Goal: Information Seeking & Learning: Compare options

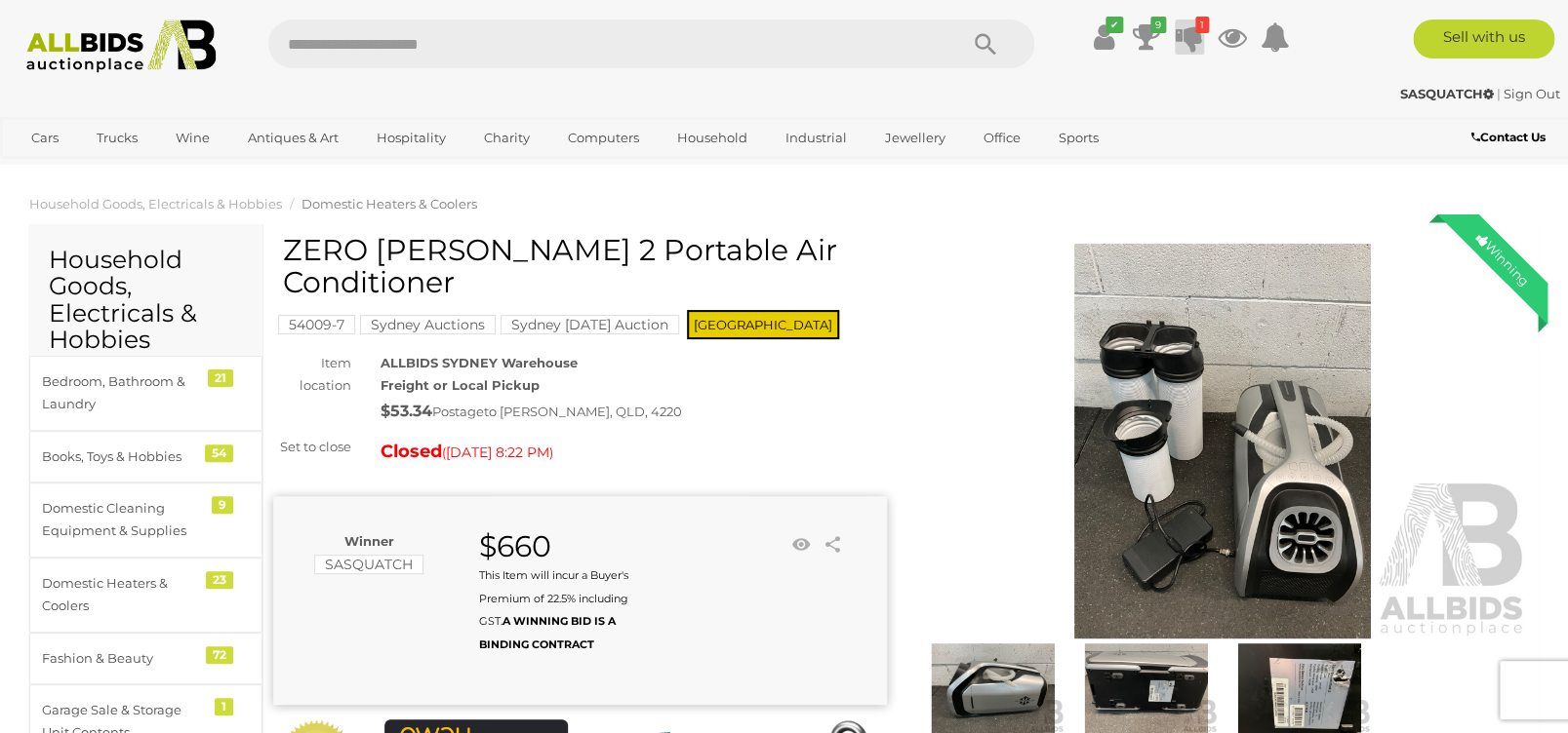
click at [1206, 21] on icon "1" at bounding box center [1202, 24] width 14 height 17
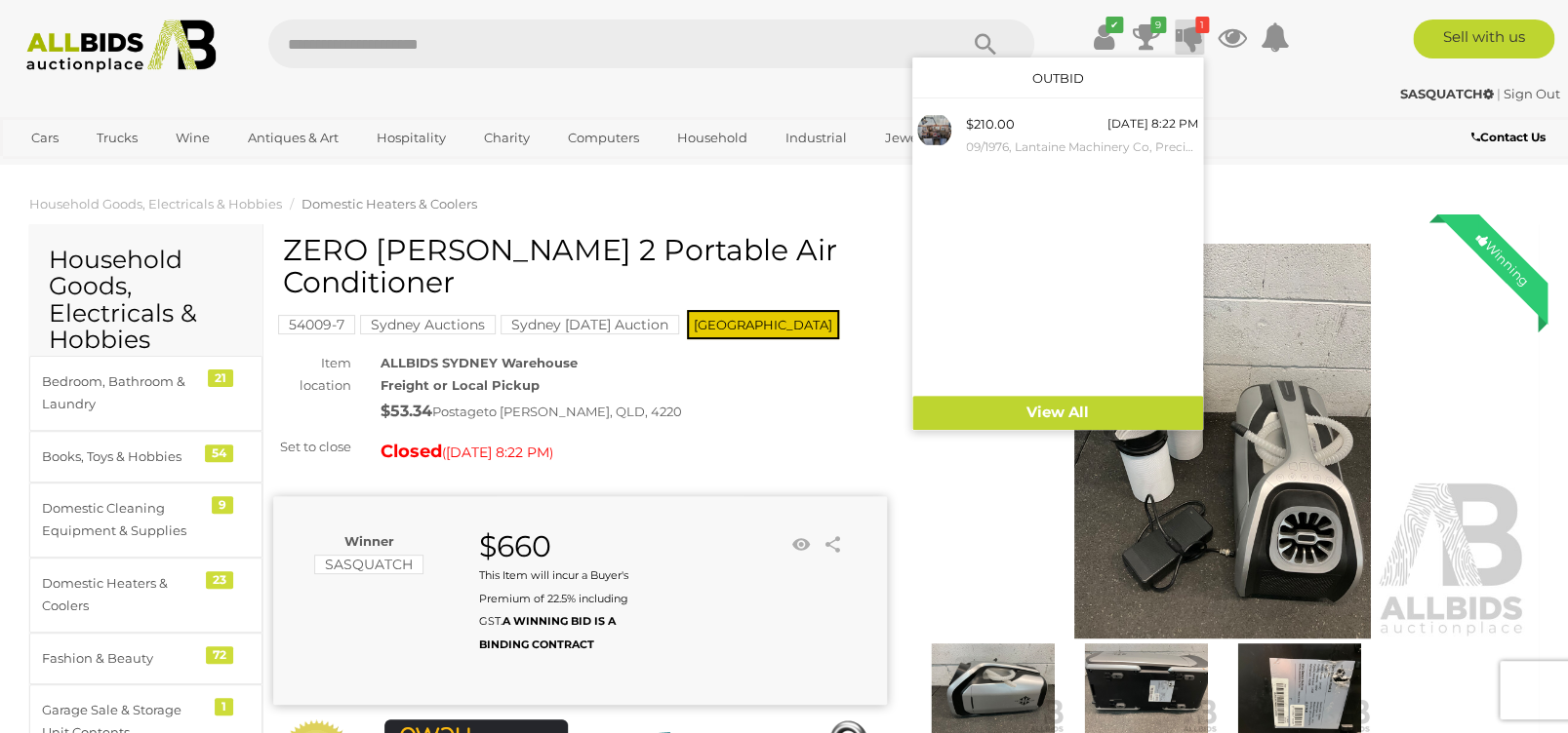
click at [705, 87] on div "SASQUATCH | Sign Out" at bounding box center [784, 94] width 1551 height 23
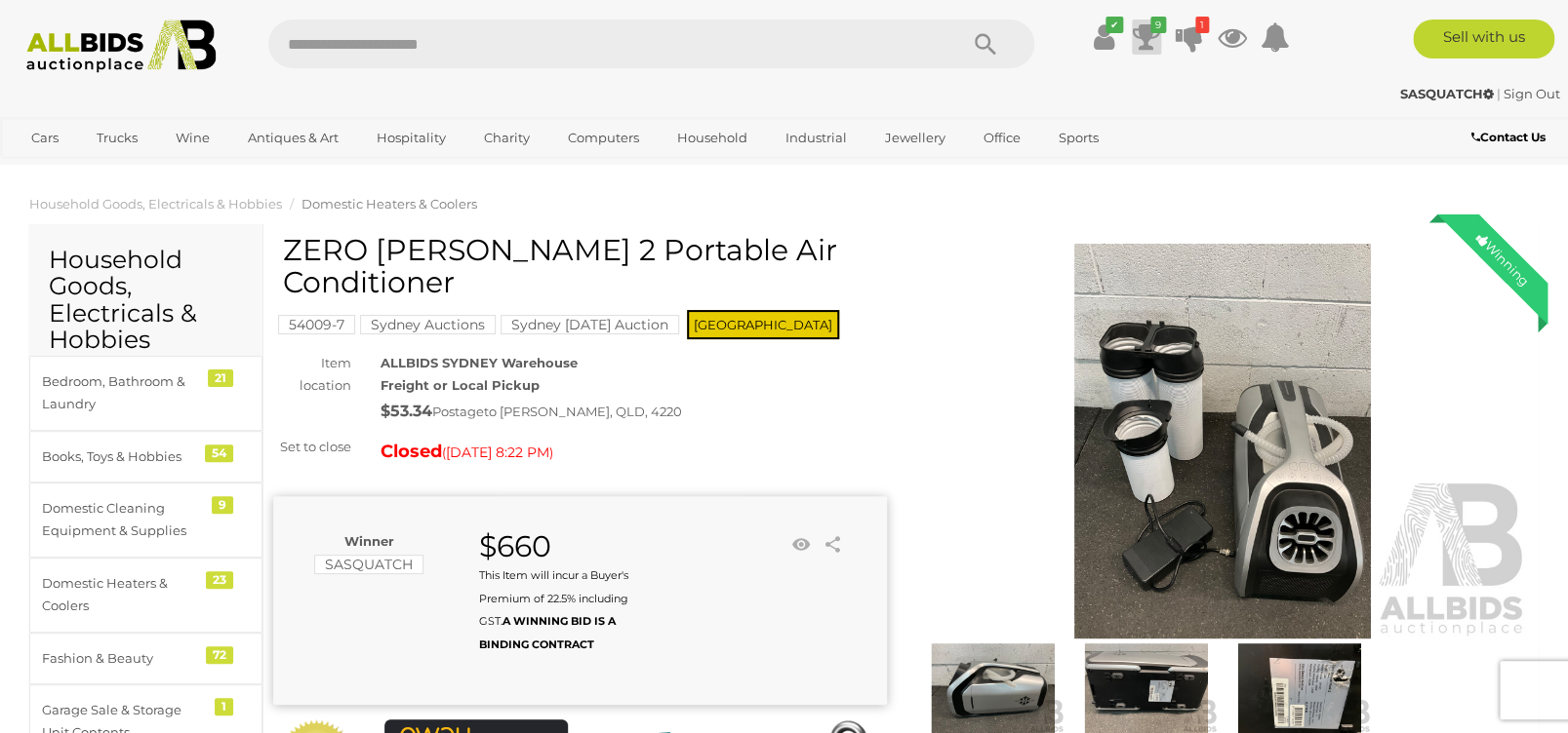
click at [1152, 32] on icon "9" at bounding box center [1158, 24] width 16 height 17
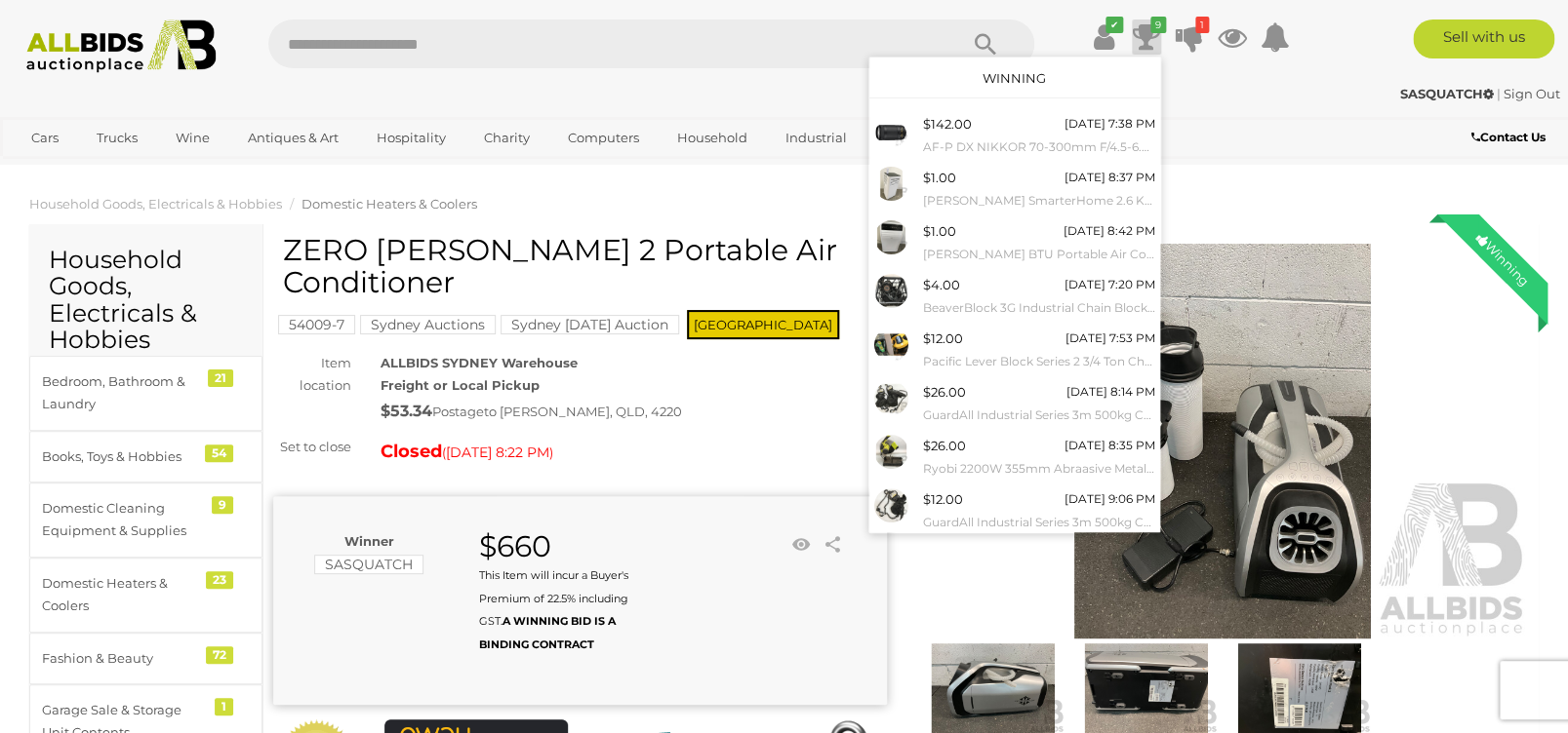
click at [522, 94] on div "SASQUATCH | Sign Out" at bounding box center [784, 94] width 1551 height 23
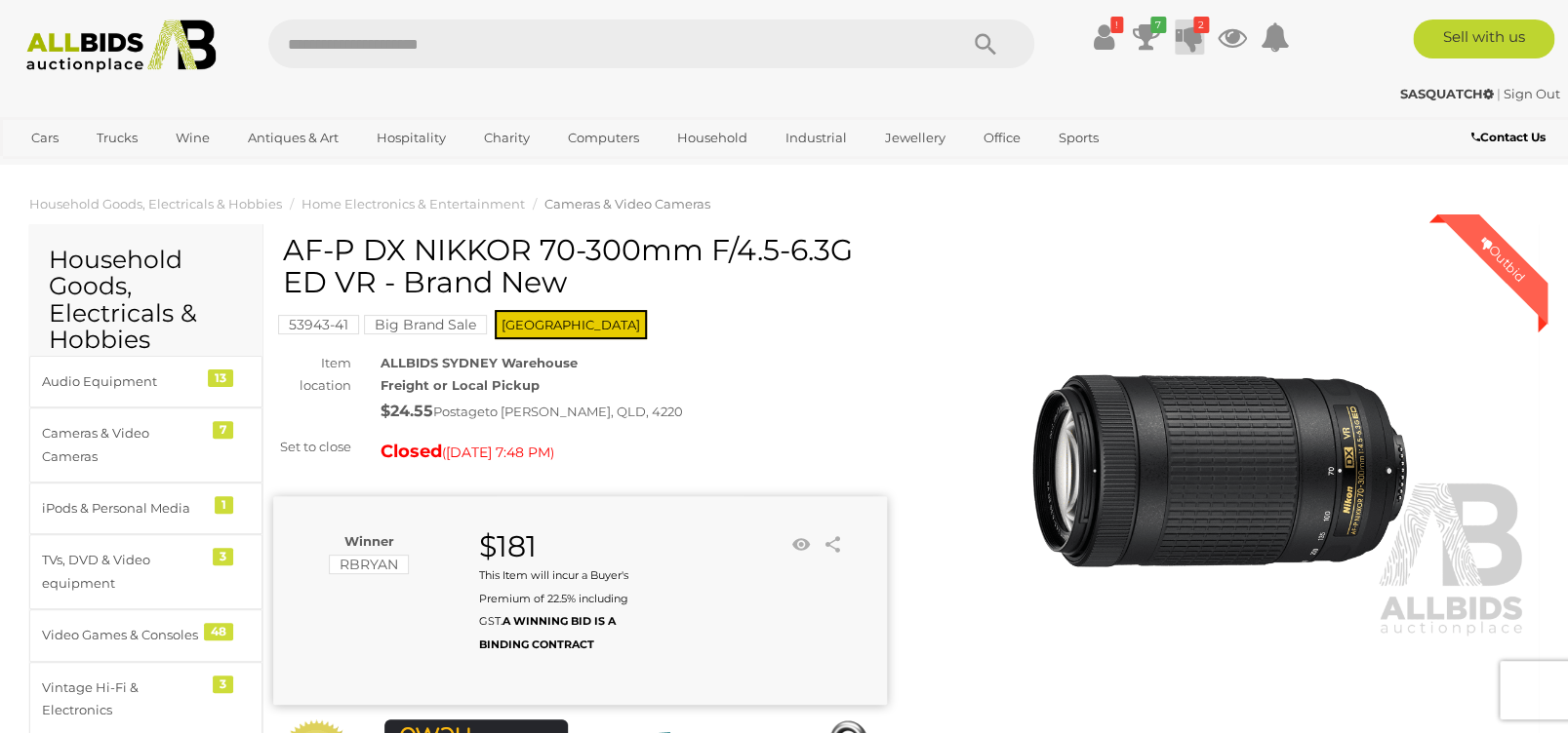
click at [1199, 29] on icon "2" at bounding box center [1201, 24] width 16 height 17
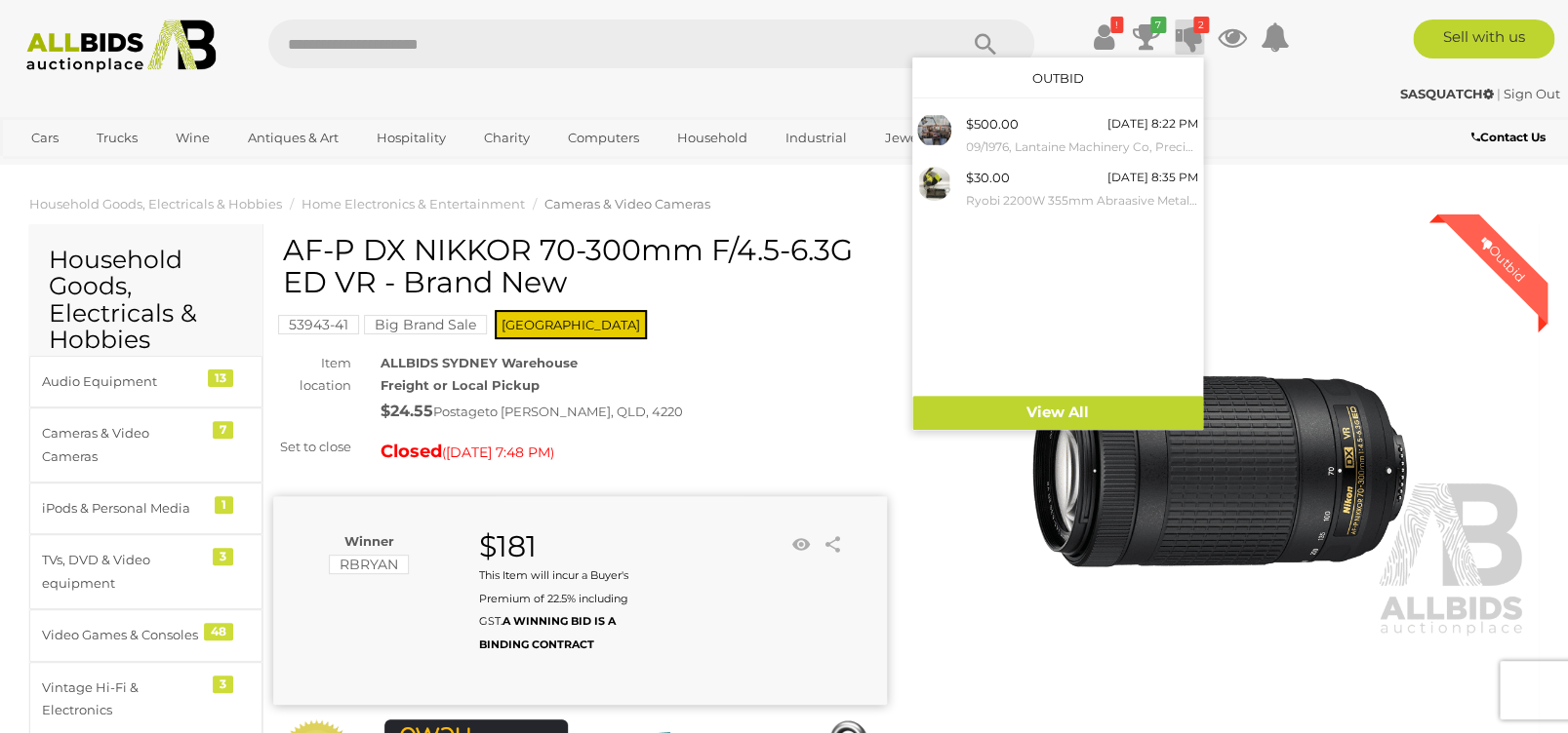
click at [1270, 145] on ul "Cars Closing on Weekdays View All Cars Auctions" at bounding box center [654, 138] width 1271 height 34
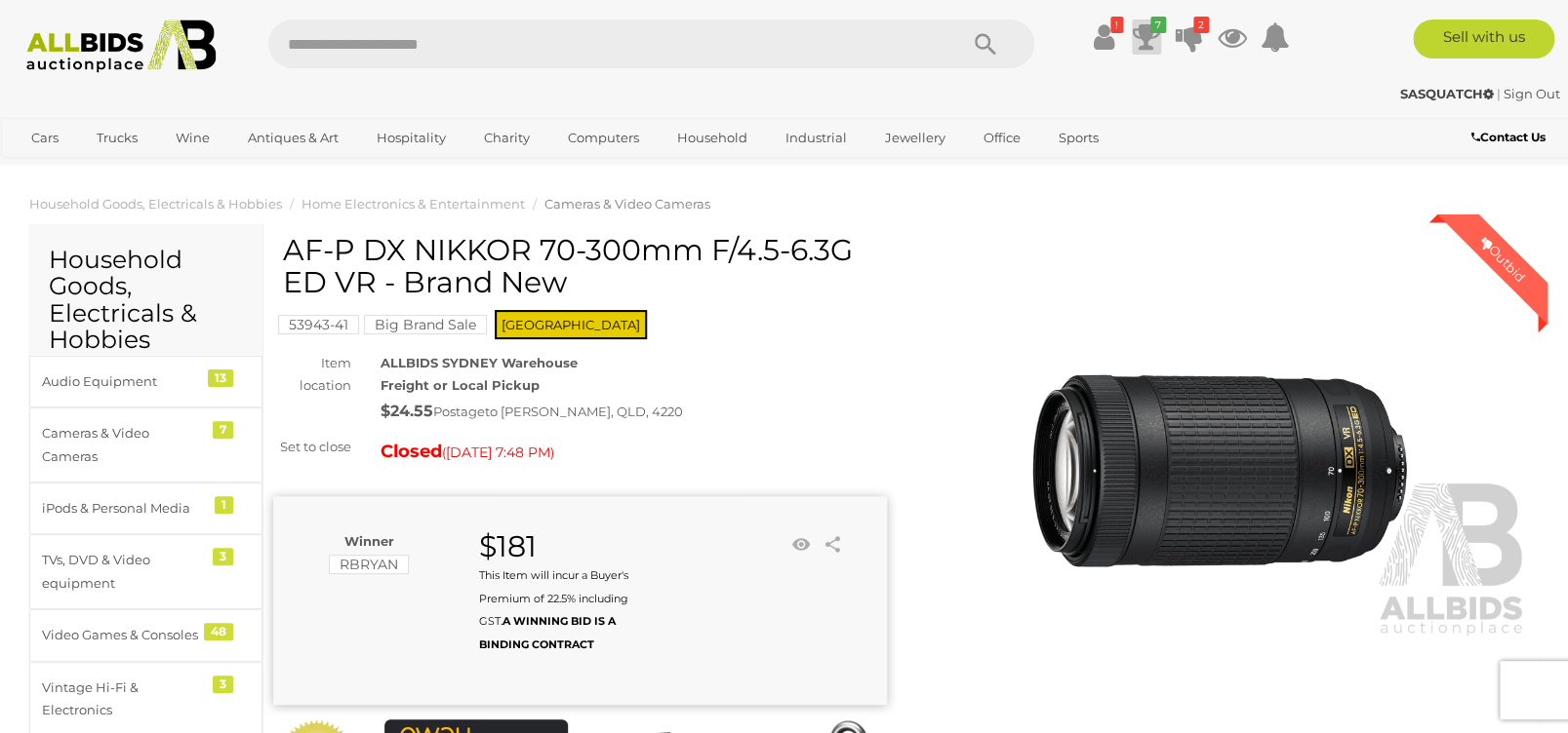
click at [1154, 27] on icon "7" at bounding box center [1158, 24] width 16 height 17
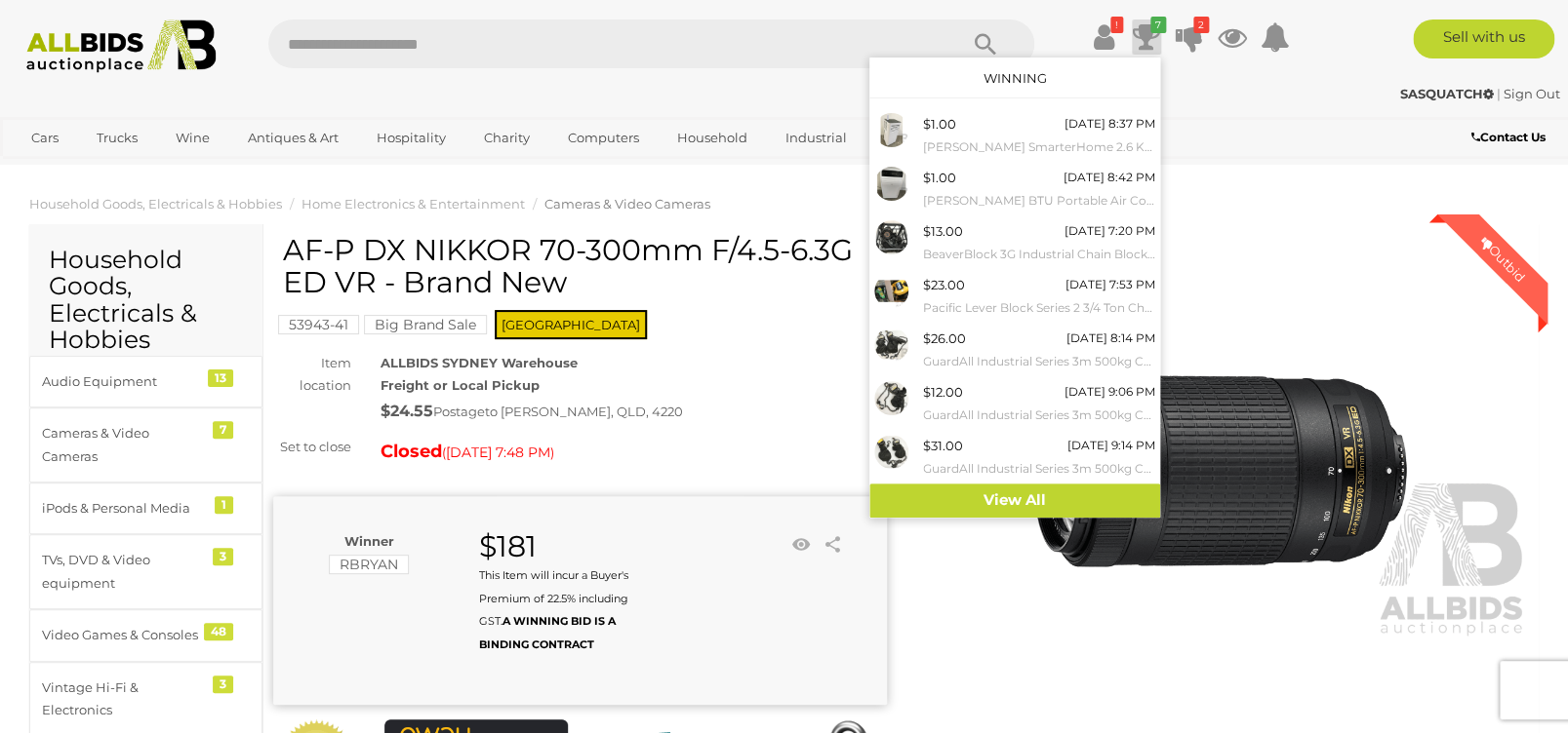
click at [592, 96] on div "SASQUATCH | Sign Out" at bounding box center [784, 94] width 1551 height 23
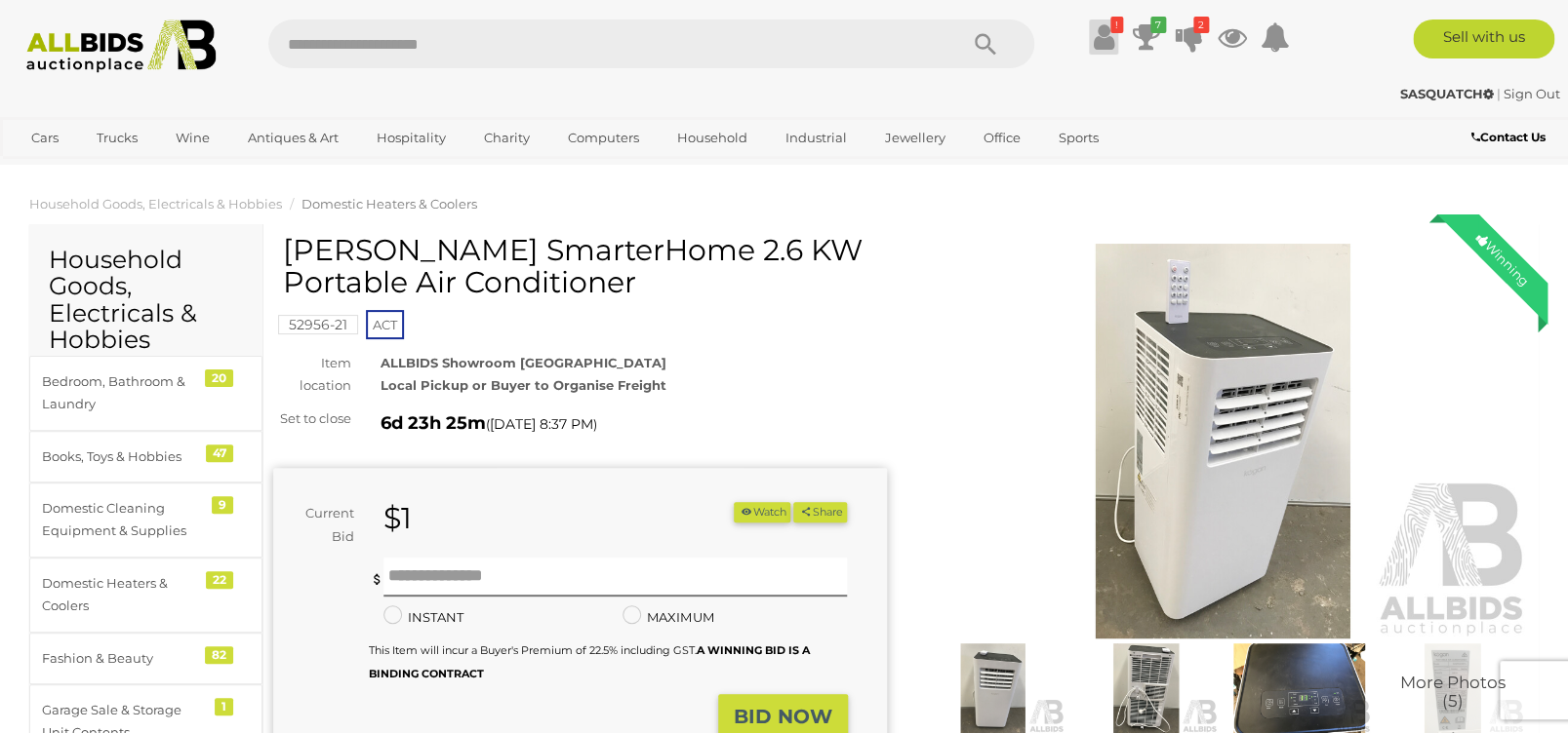
click at [1117, 27] on icon "!" at bounding box center [1116, 24] width 13 height 17
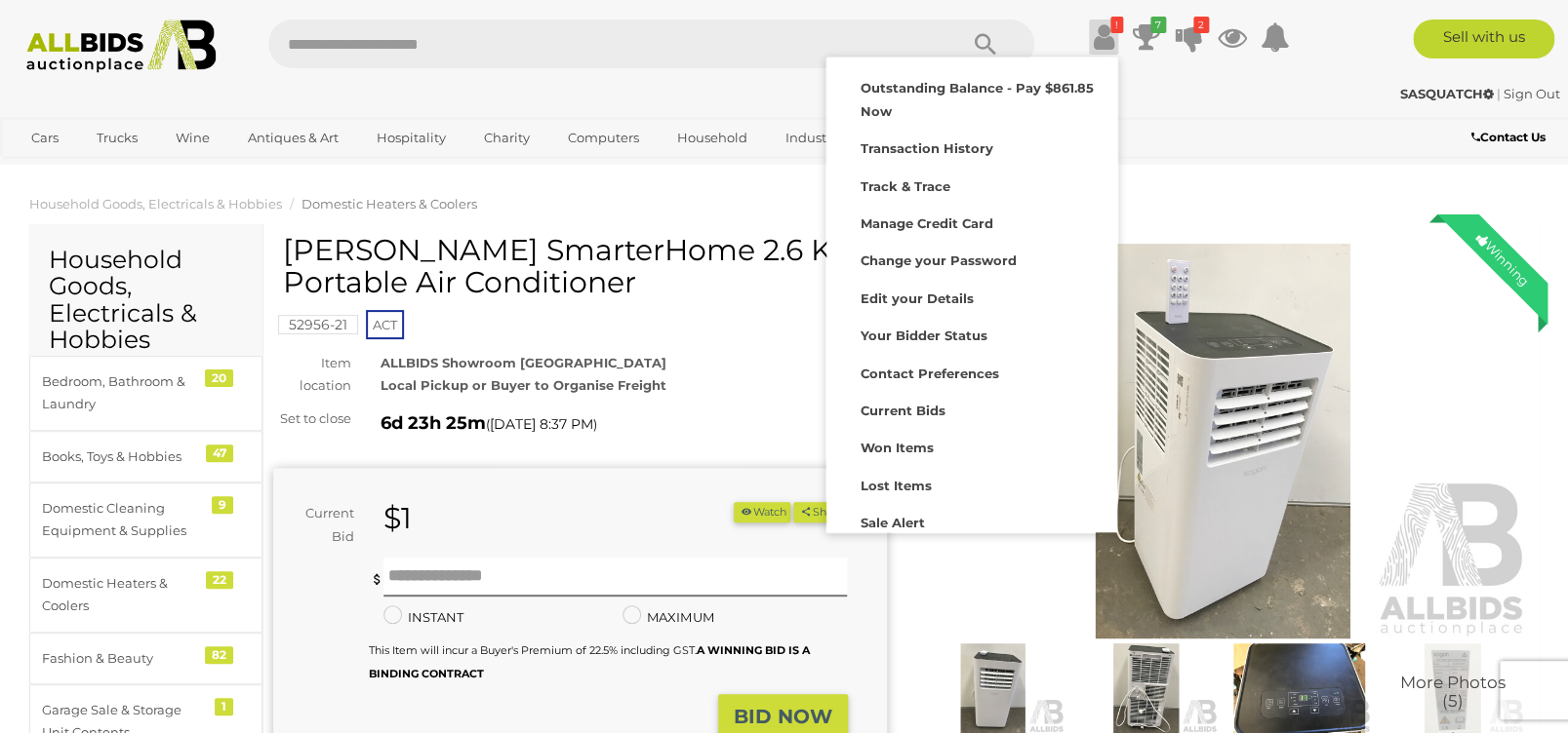
click at [657, 87] on div "SASQUATCH | Sign Out" at bounding box center [784, 94] width 1551 height 23
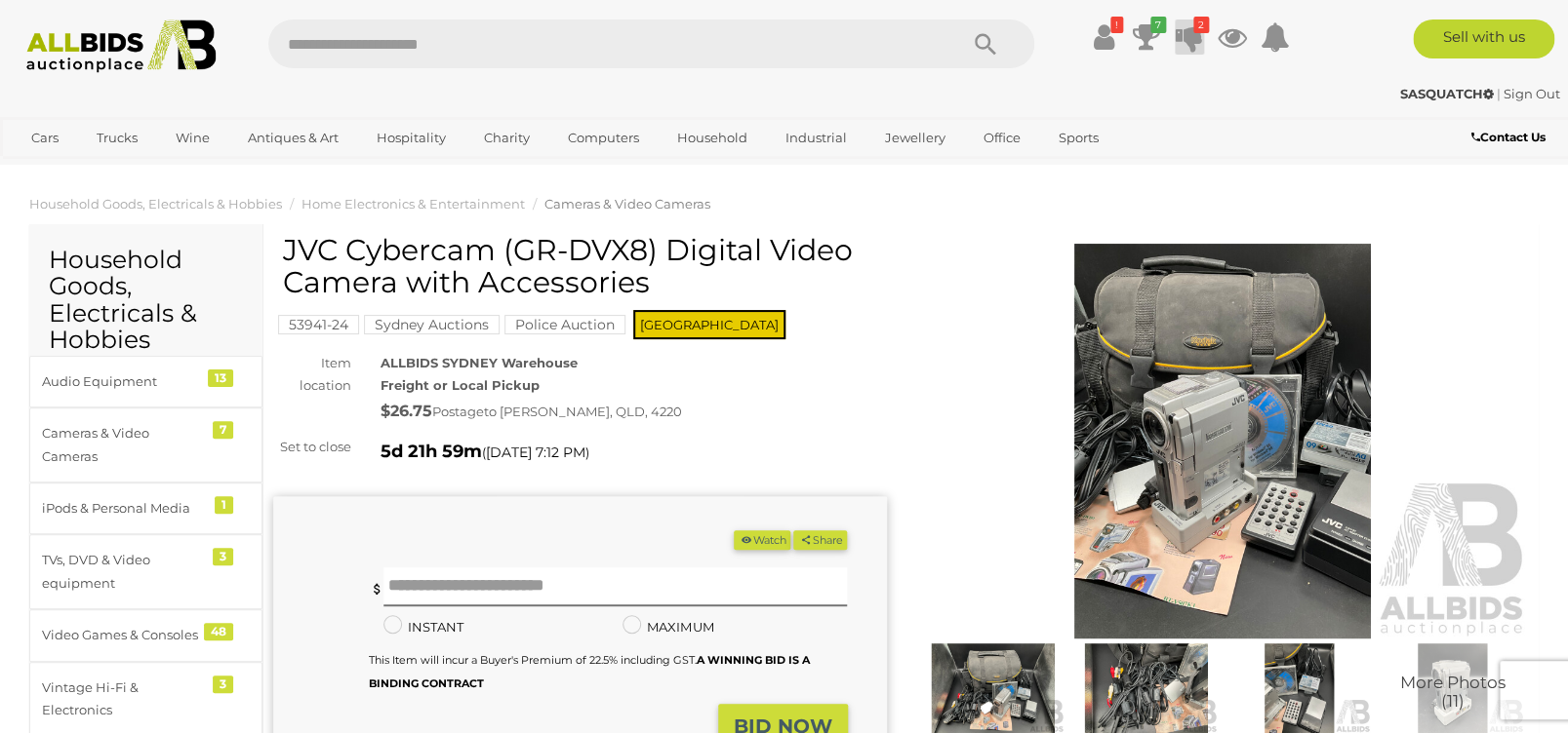
click at [1200, 25] on icon "2" at bounding box center [1201, 24] width 16 height 17
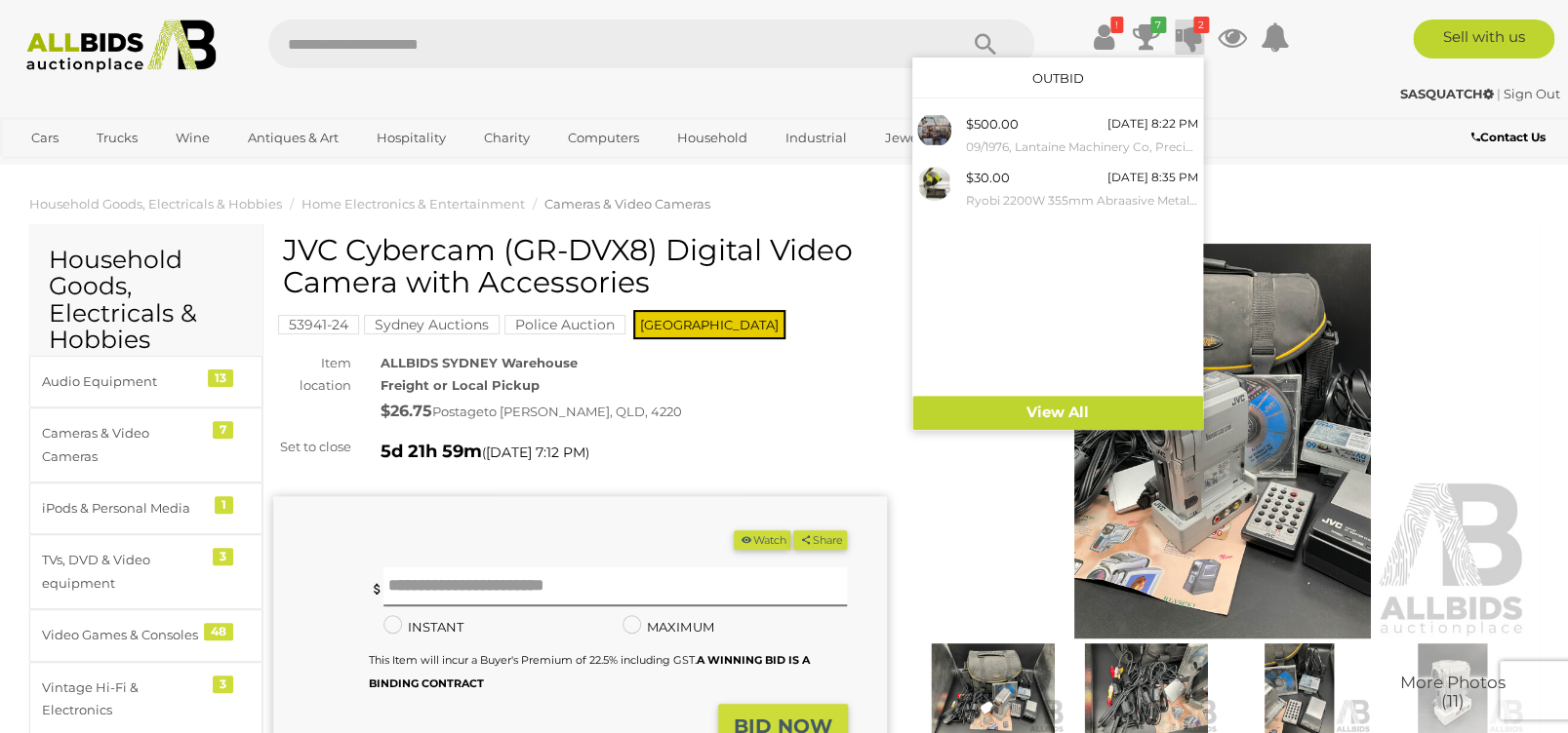
click at [539, 88] on div "SASQUATCH | Sign Out" at bounding box center [784, 94] width 1551 height 23
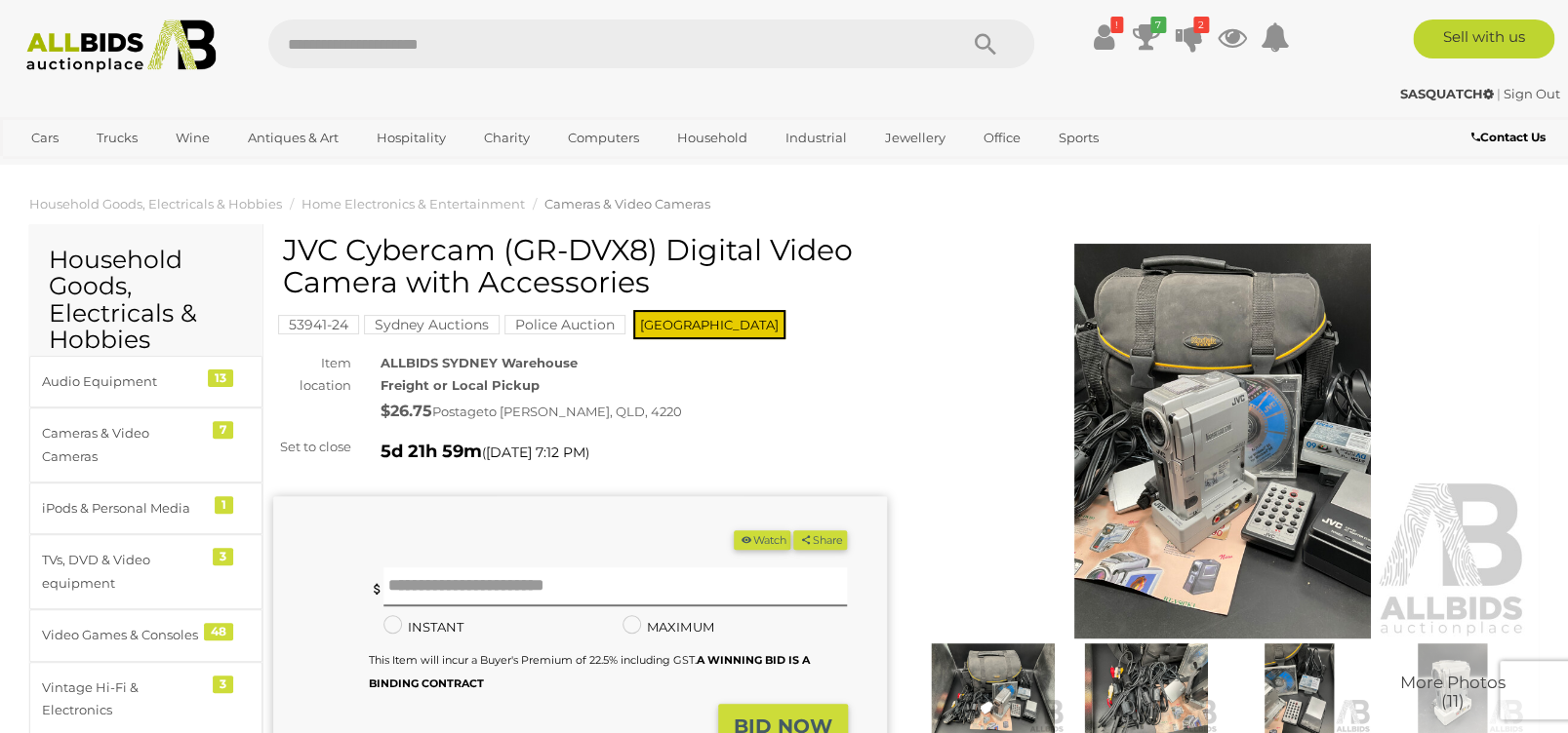
click at [1167, 469] on img at bounding box center [1223, 441] width 614 height 395
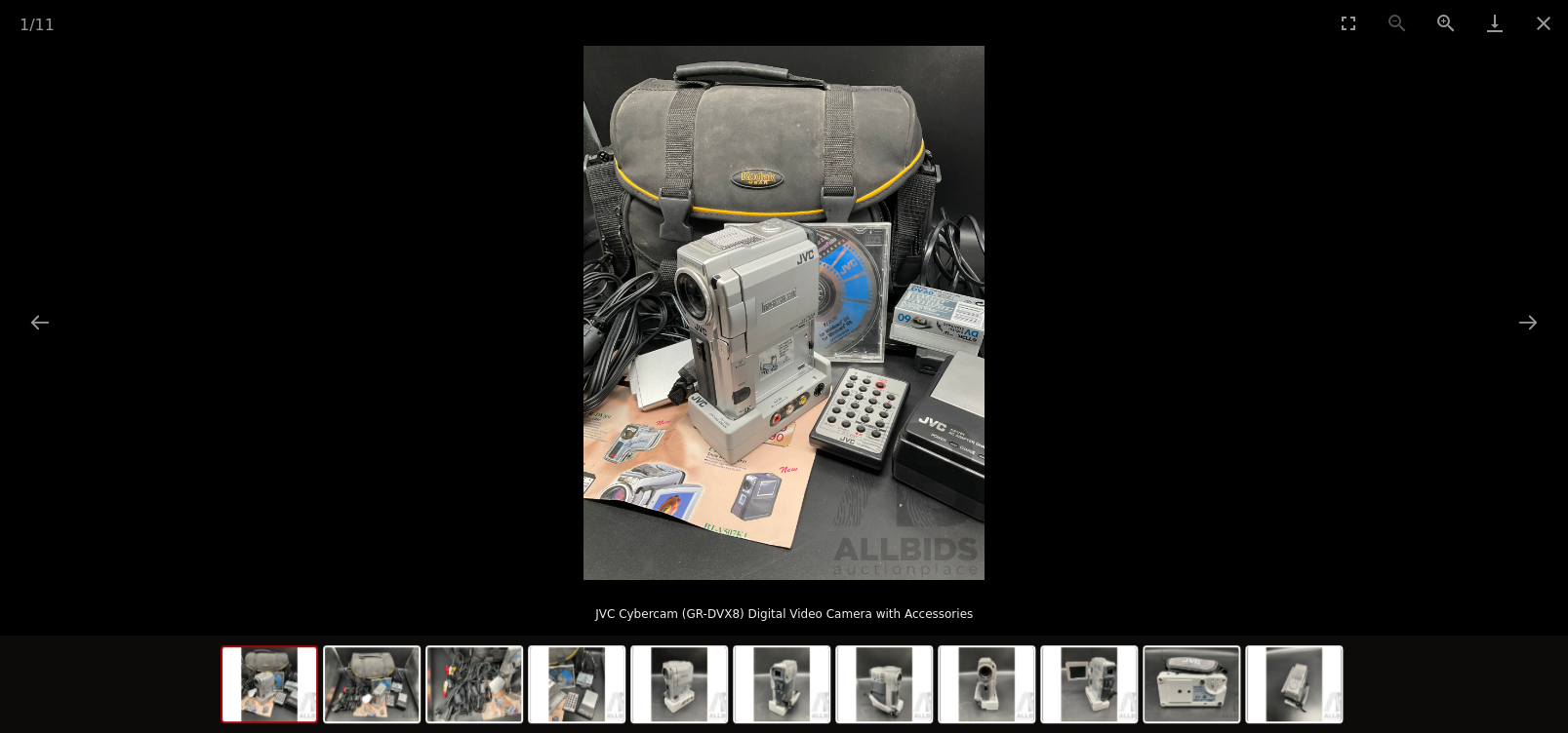
click at [730, 334] on img at bounding box center [784, 313] width 401 height 534
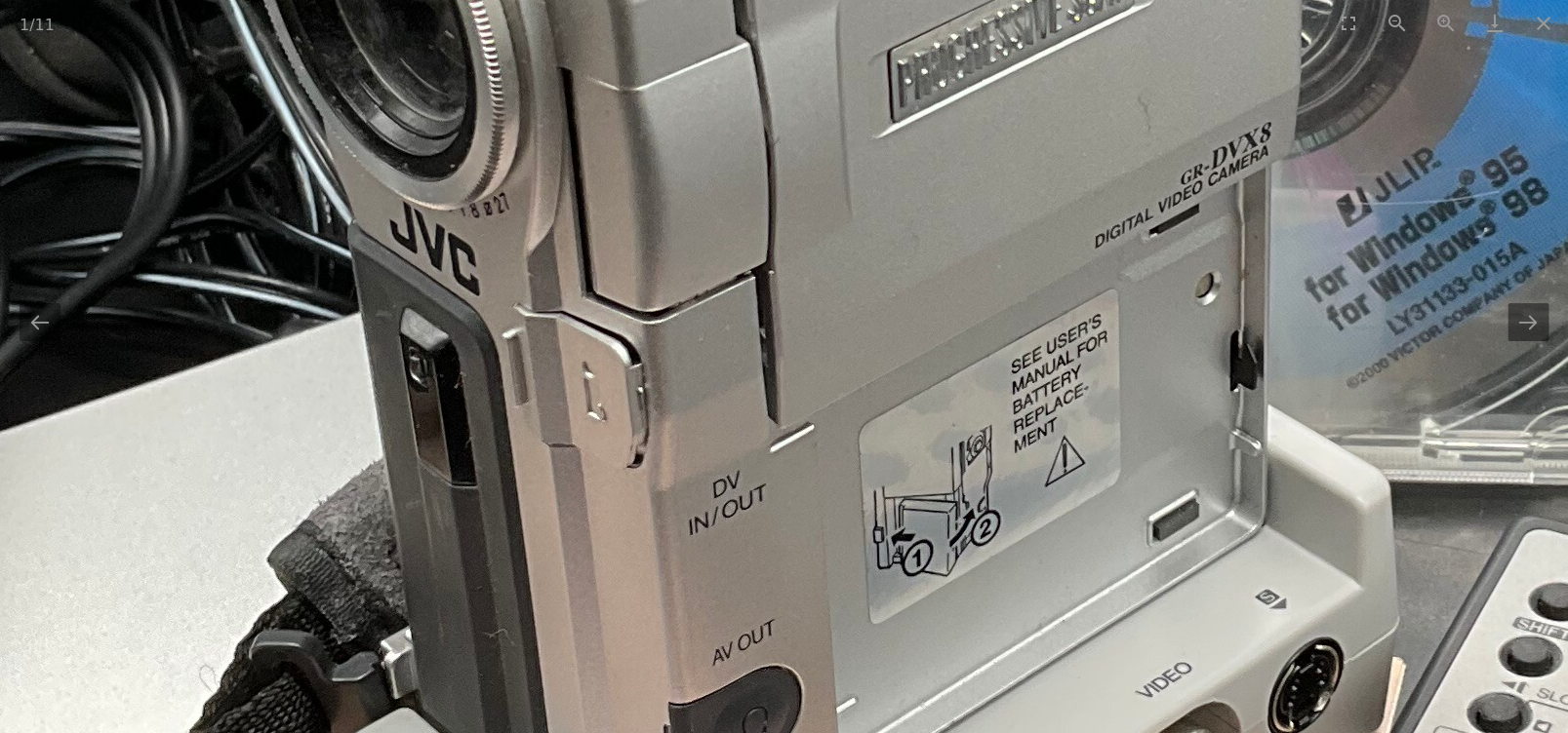
drag, startPoint x: 902, startPoint y: 474, endPoint x: 822, endPoint y: 238, distance: 249.2
click at [822, 241] on img at bounding box center [1048, 123] width 2950 height 3931
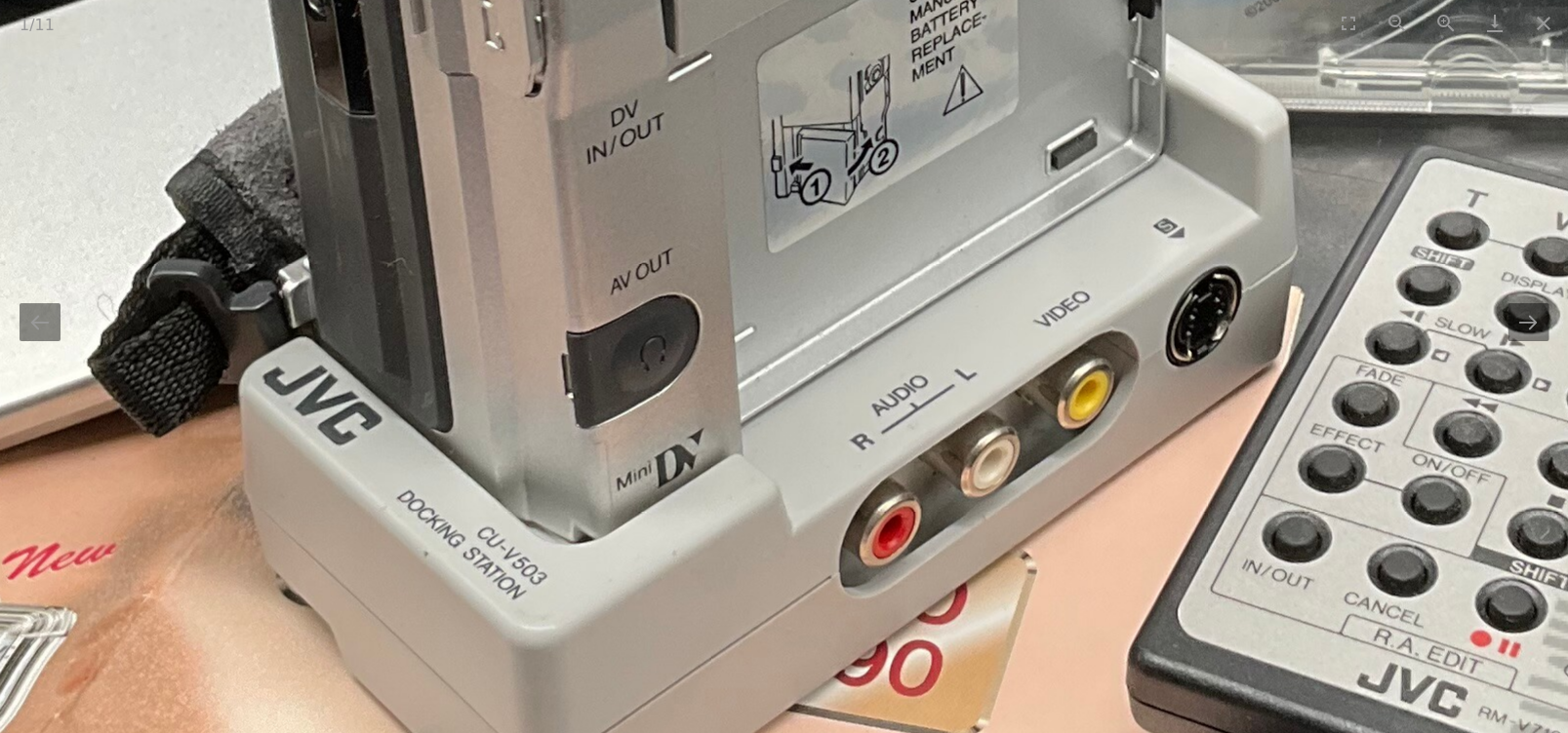
drag, startPoint x: 715, startPoint y: 511, endPoint x: 623, endPoint y: 203, distance: 321.4
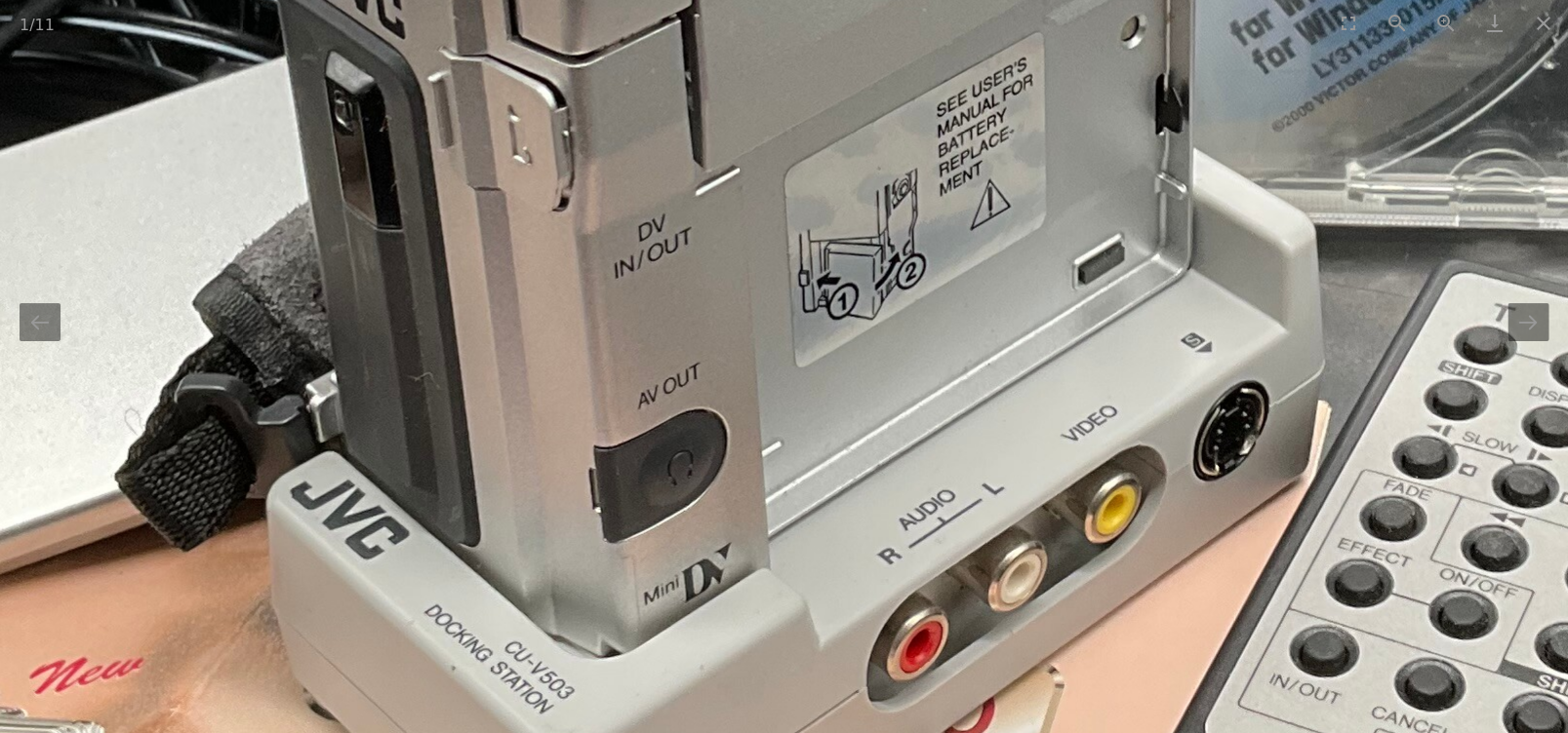
drag, startPoint x: 377, startPoint y: 348, endPoint x: 415, endPoint y: 561, distance: 216.4
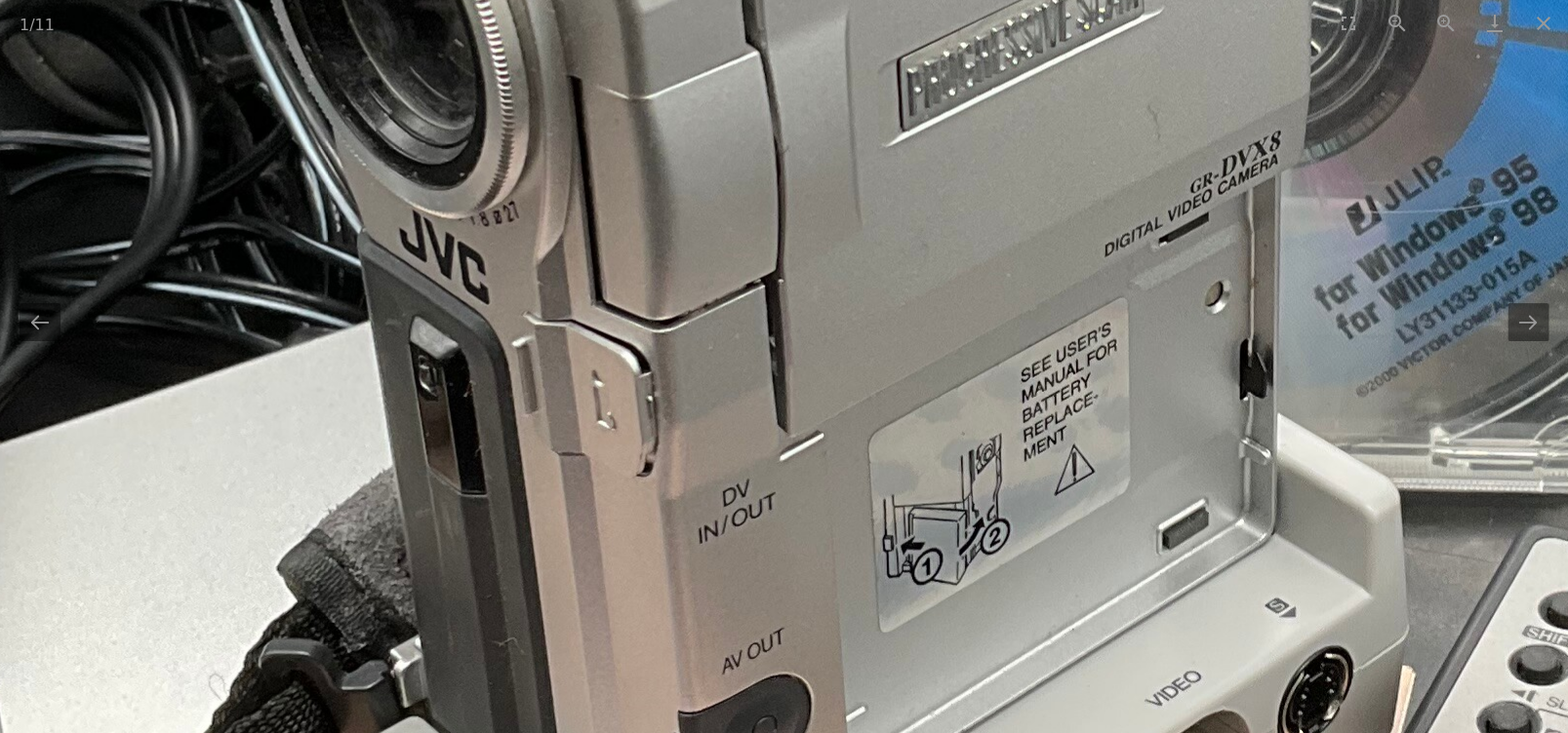
drag, startPoint x: 372, startPoint y: 279, endPoint x: 561, endPoint y: 477, distance: 273.7
click at [501, 455] on img at bounding box center [1058, 132] width 2950 height 3931
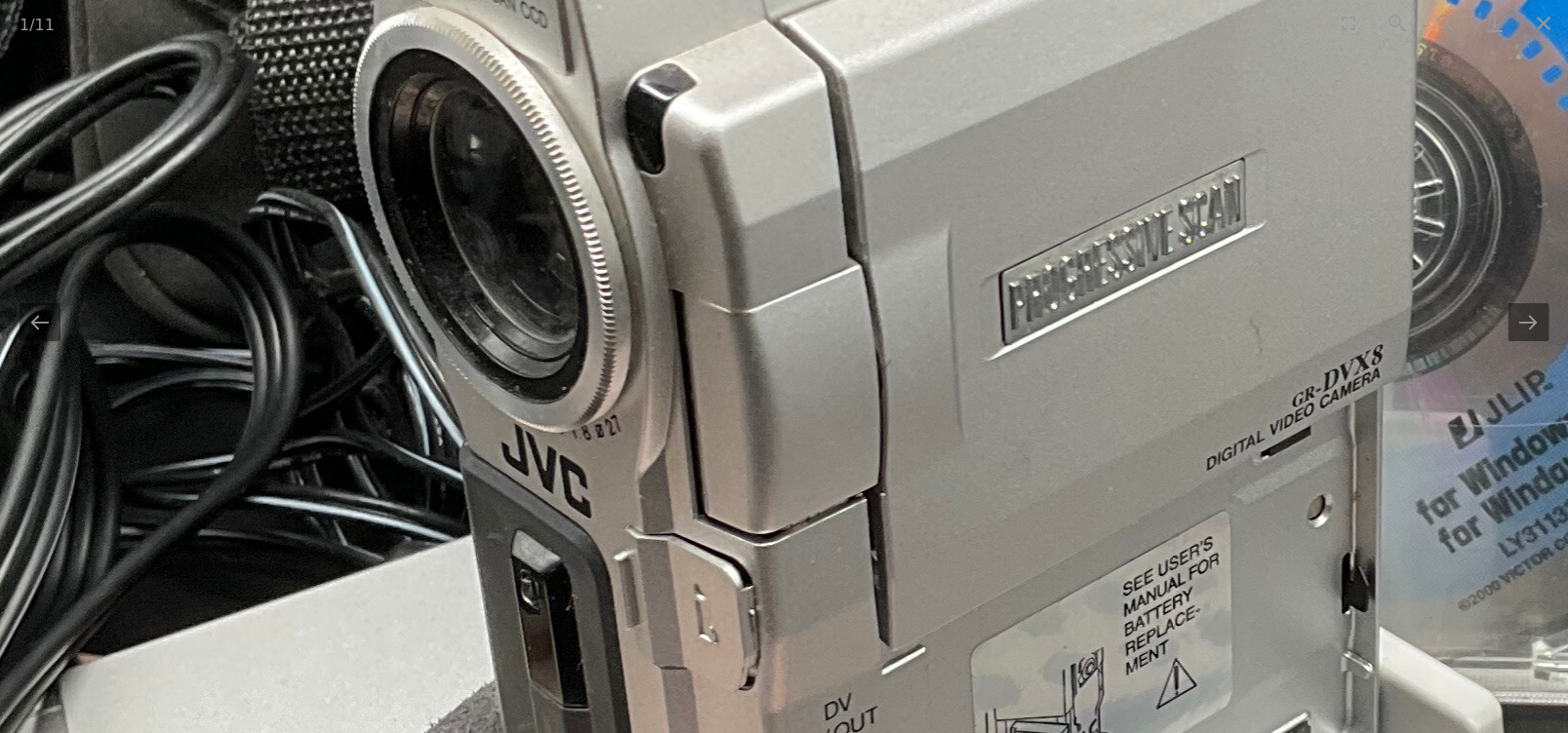
drag, startPoint x: 545, startPoint y: 303, endPoint x: 582, endPoint y: 499, distance: 199.5
click at [578, 485] on img at bounding box center [1160, 346] width 2950 height 3931
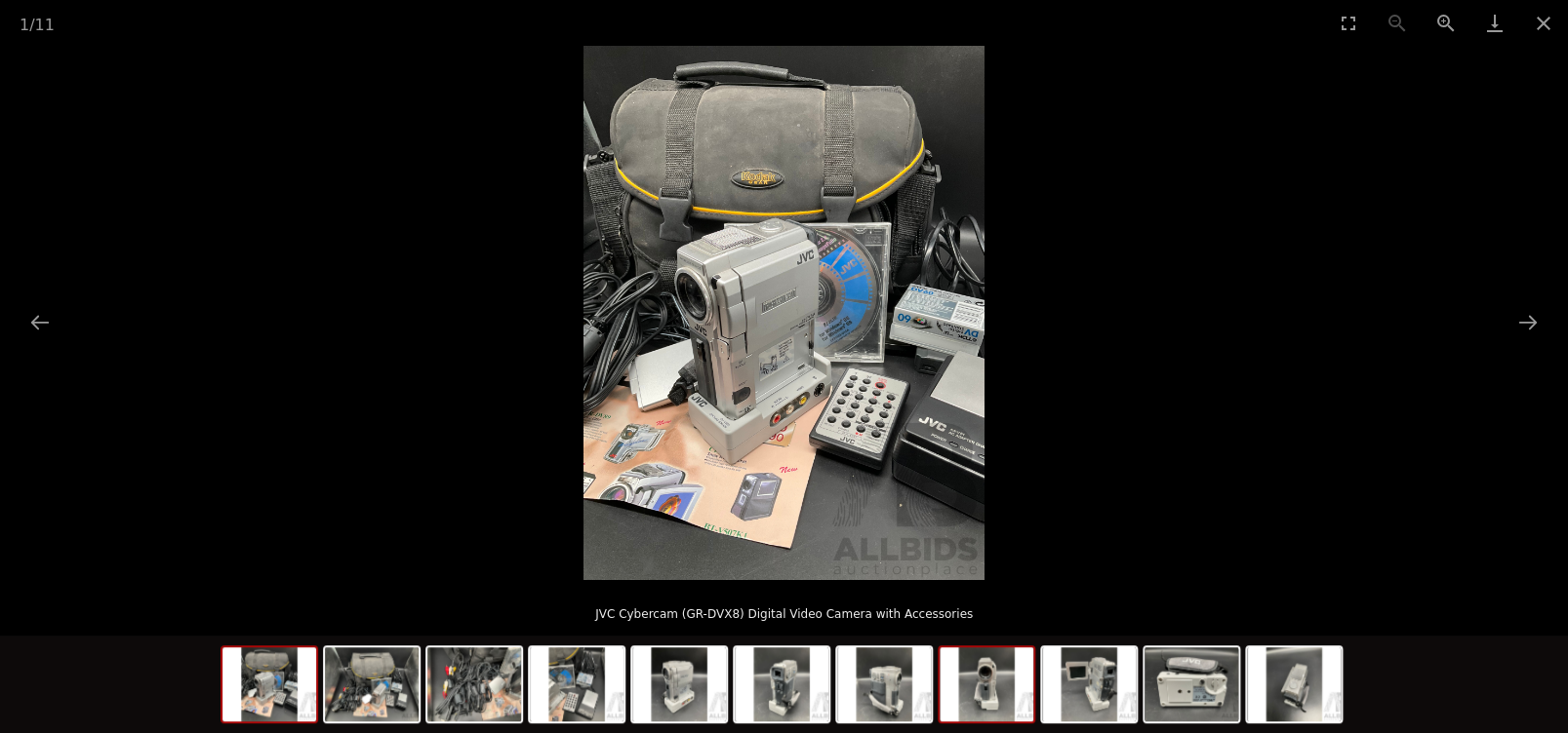
click at [982, 680] on img at bounding box center [986, 685] width 94 height 74
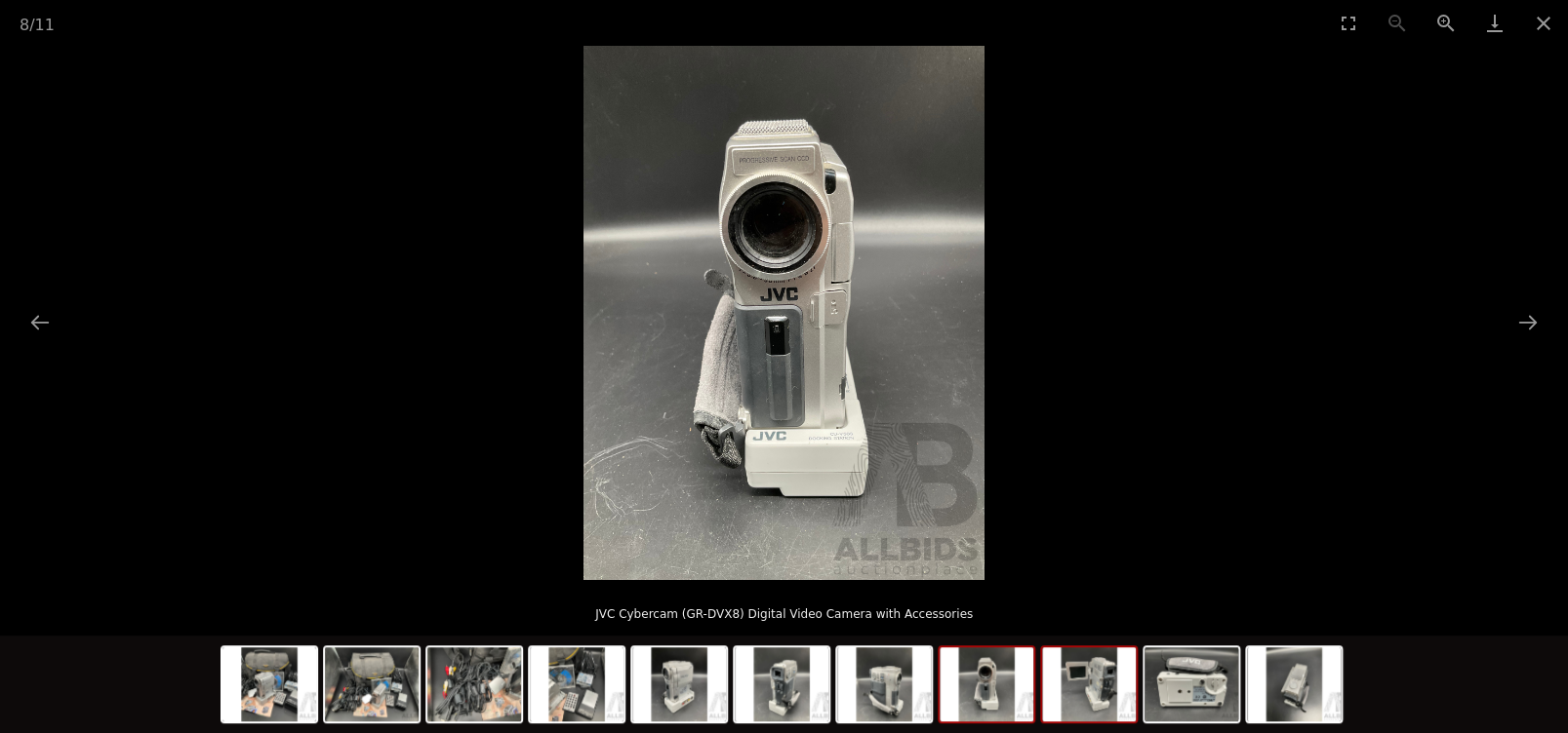
click at [1093, 687] on img at bounding box center [1088, 685] width 94 height 74
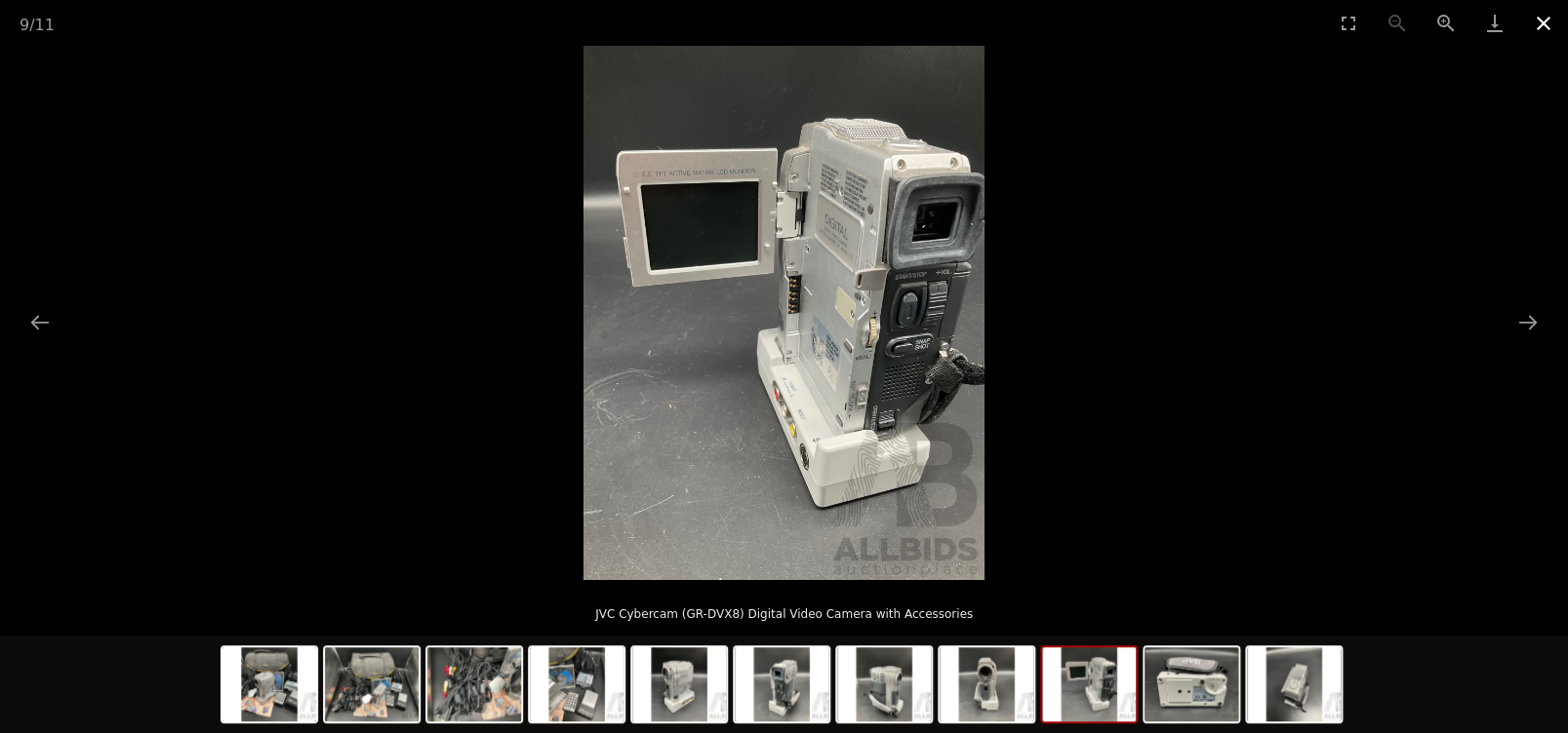
click at [1545, 20] on button "Close gallery" at bounding box center [1543, 23] width 49 height 46
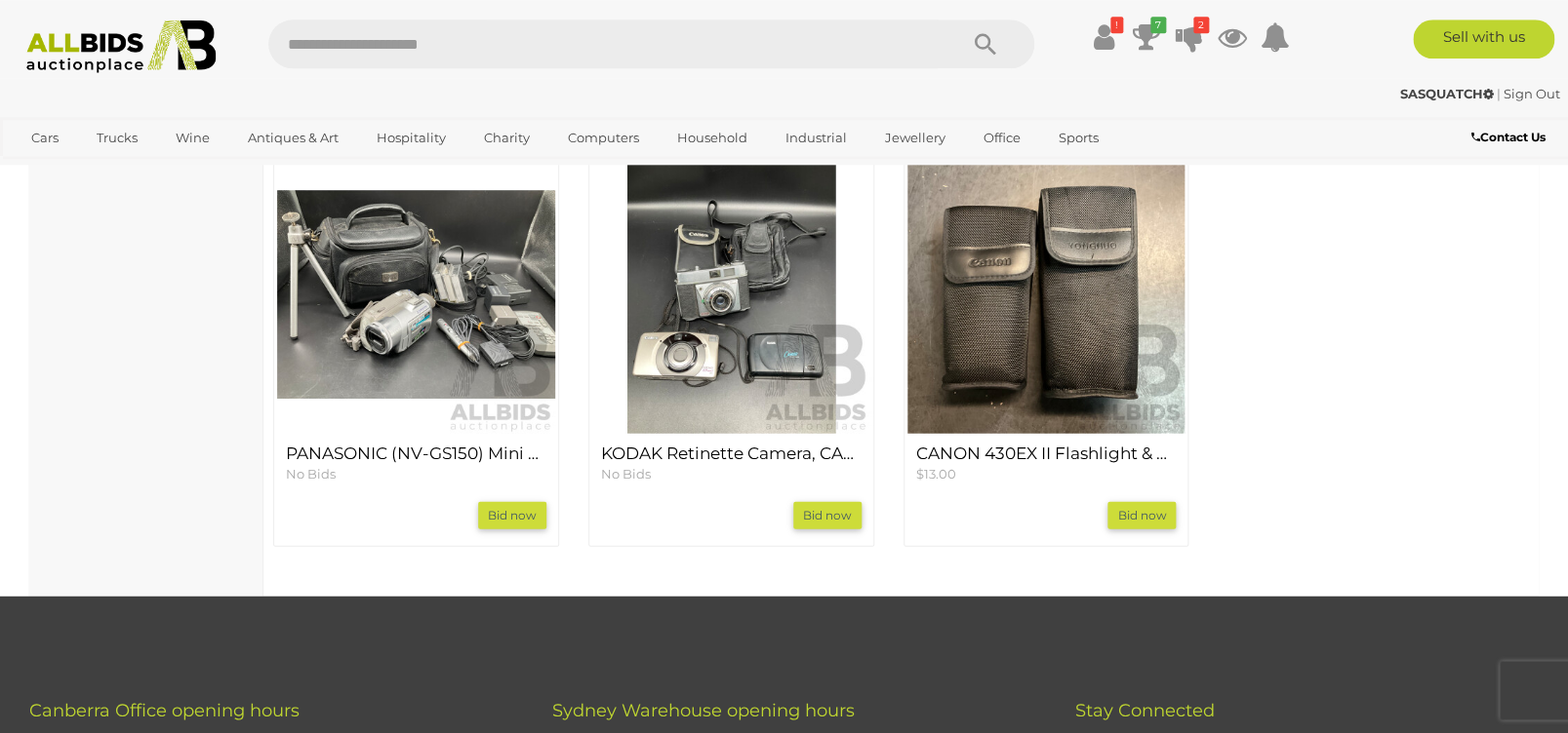
scroll to position [1790, 0]
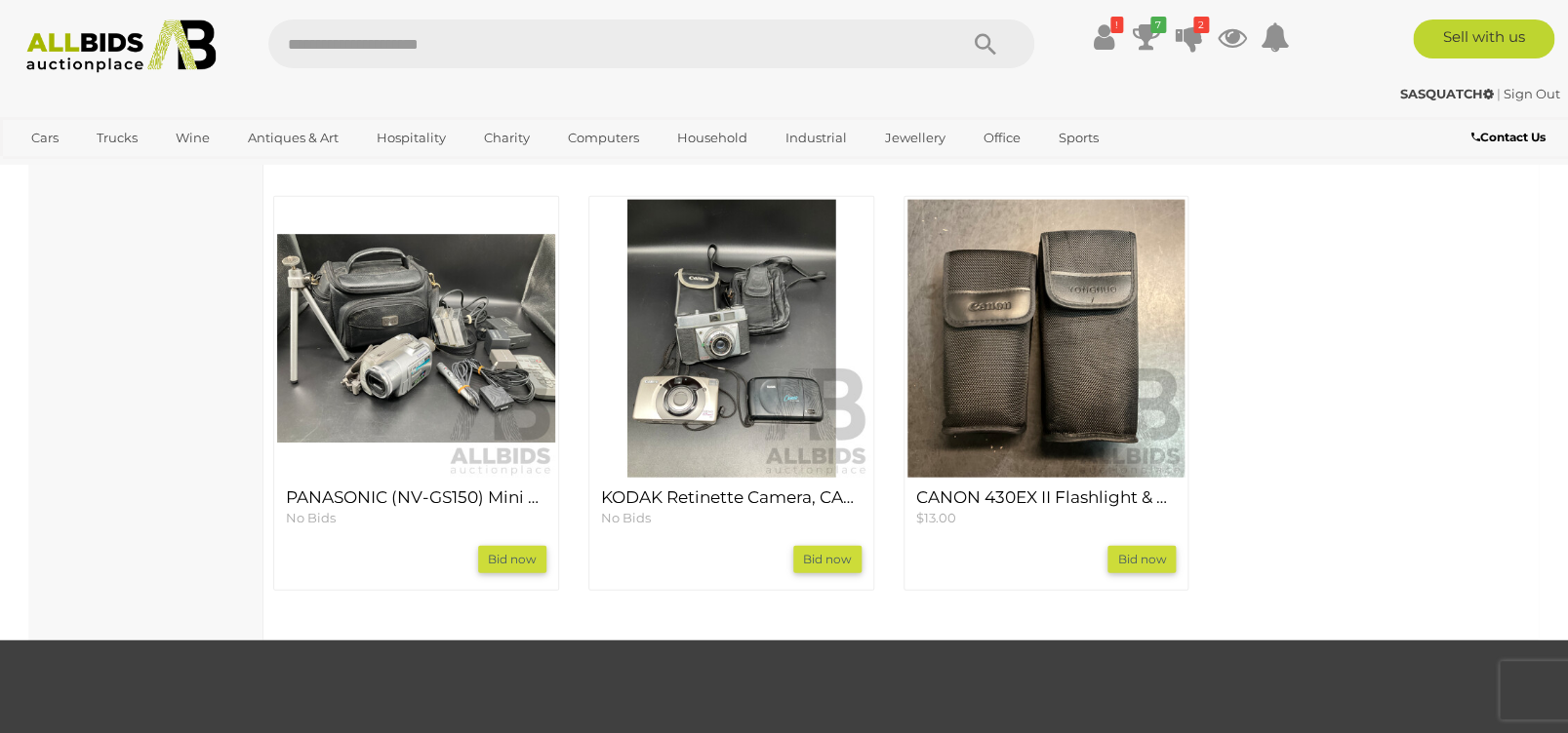
click at [733, 409] on img at bounding box center [732, 339] width 278 height 278
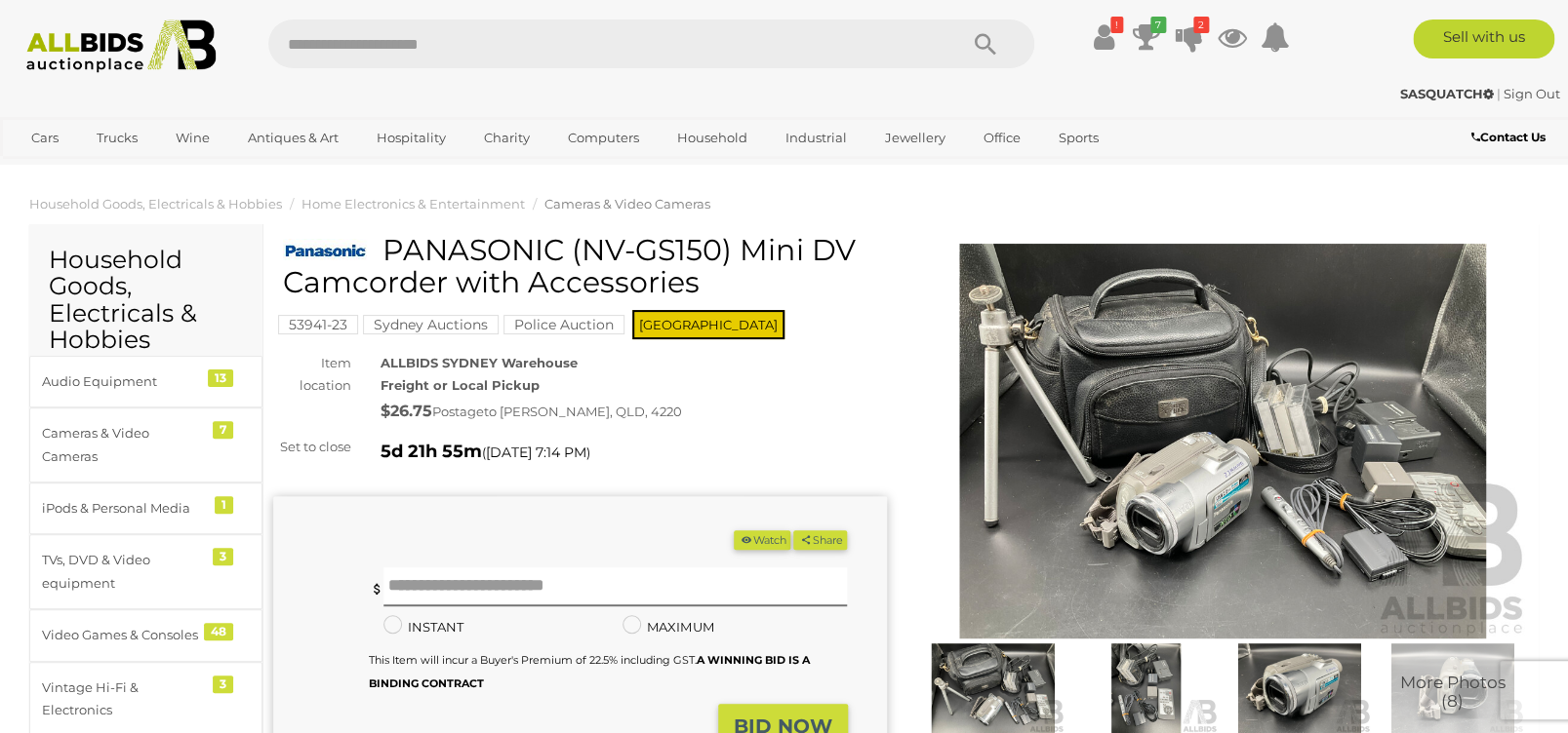
click at [1217, 490] on img at bounding box center [1223, 441] width 614 height 395
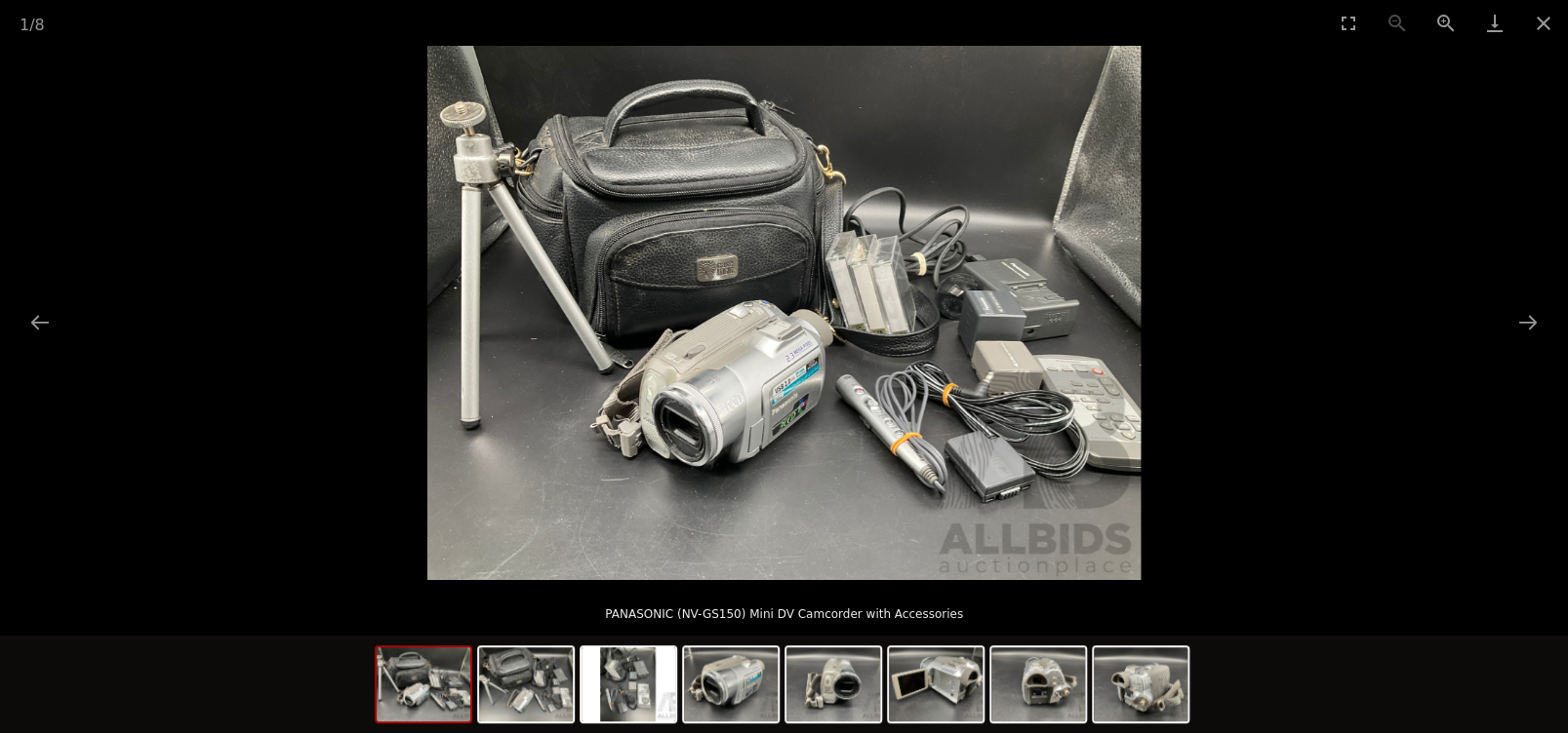
click at [816, 401] on img at bounding box center [784, 313] width 713 height 534
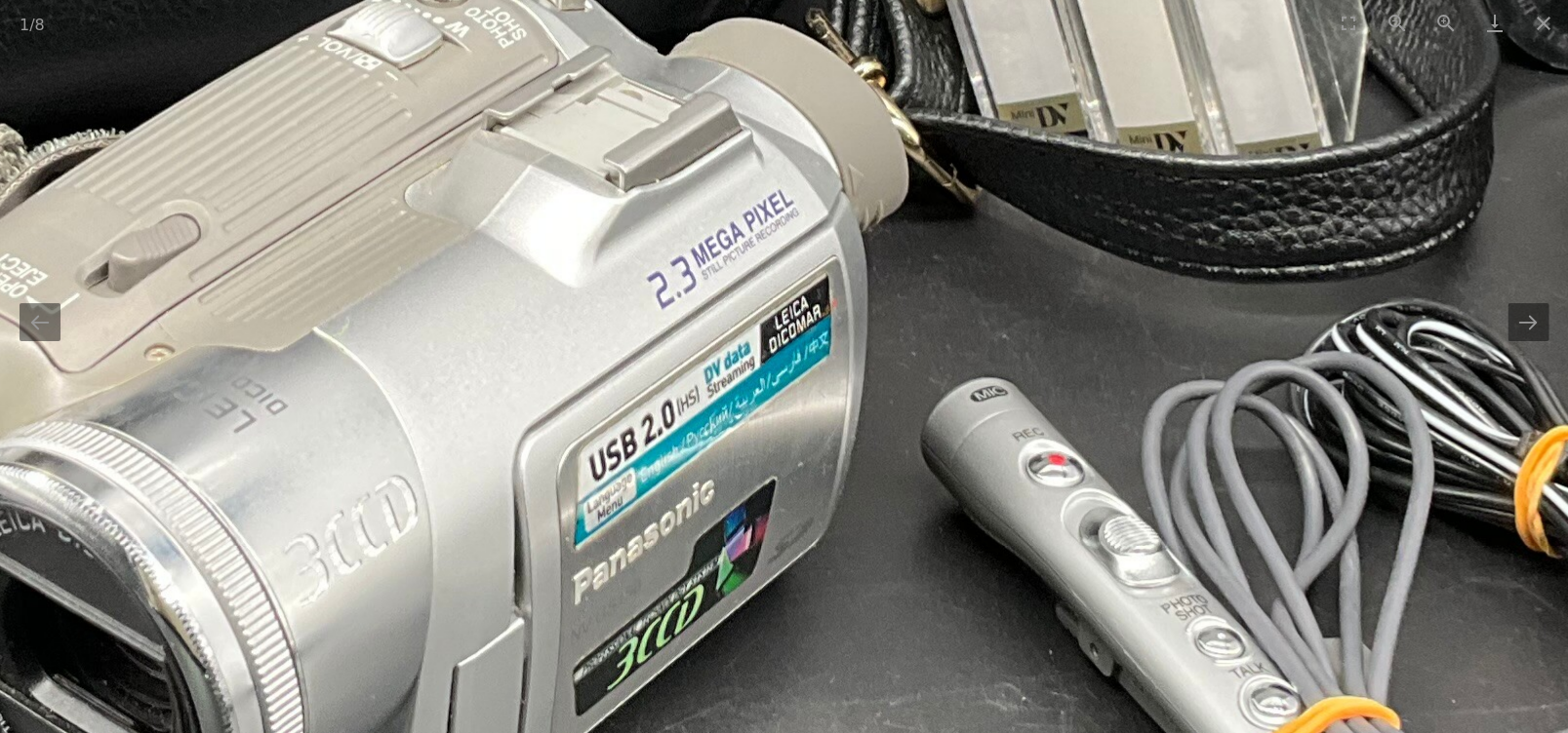
click at [879, 454] on img at bounding box center [638, 38] width 3931 height 2947
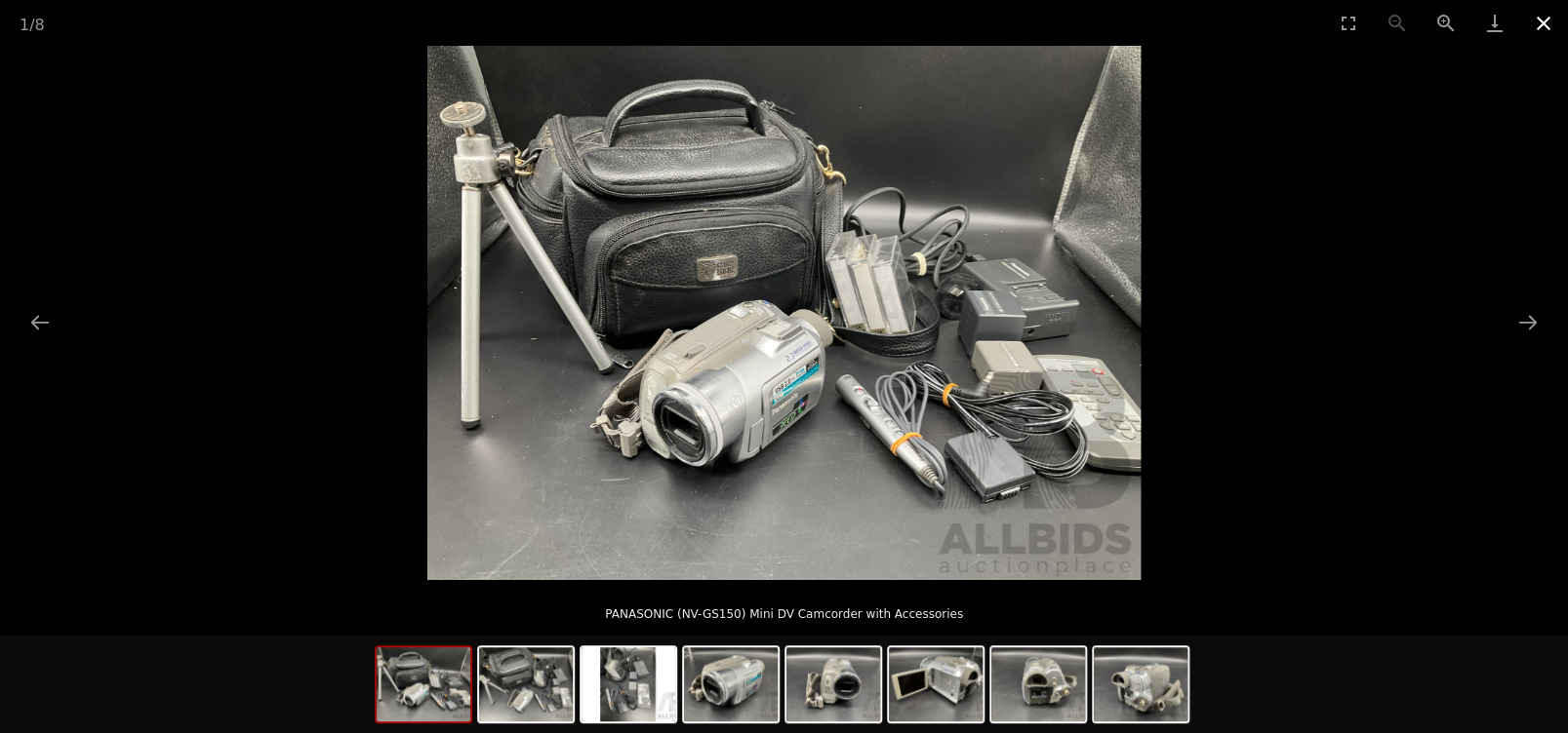
click at [1548, 23] on button "Close gallery" at bounding box center [1543, 23] width 49 height 46
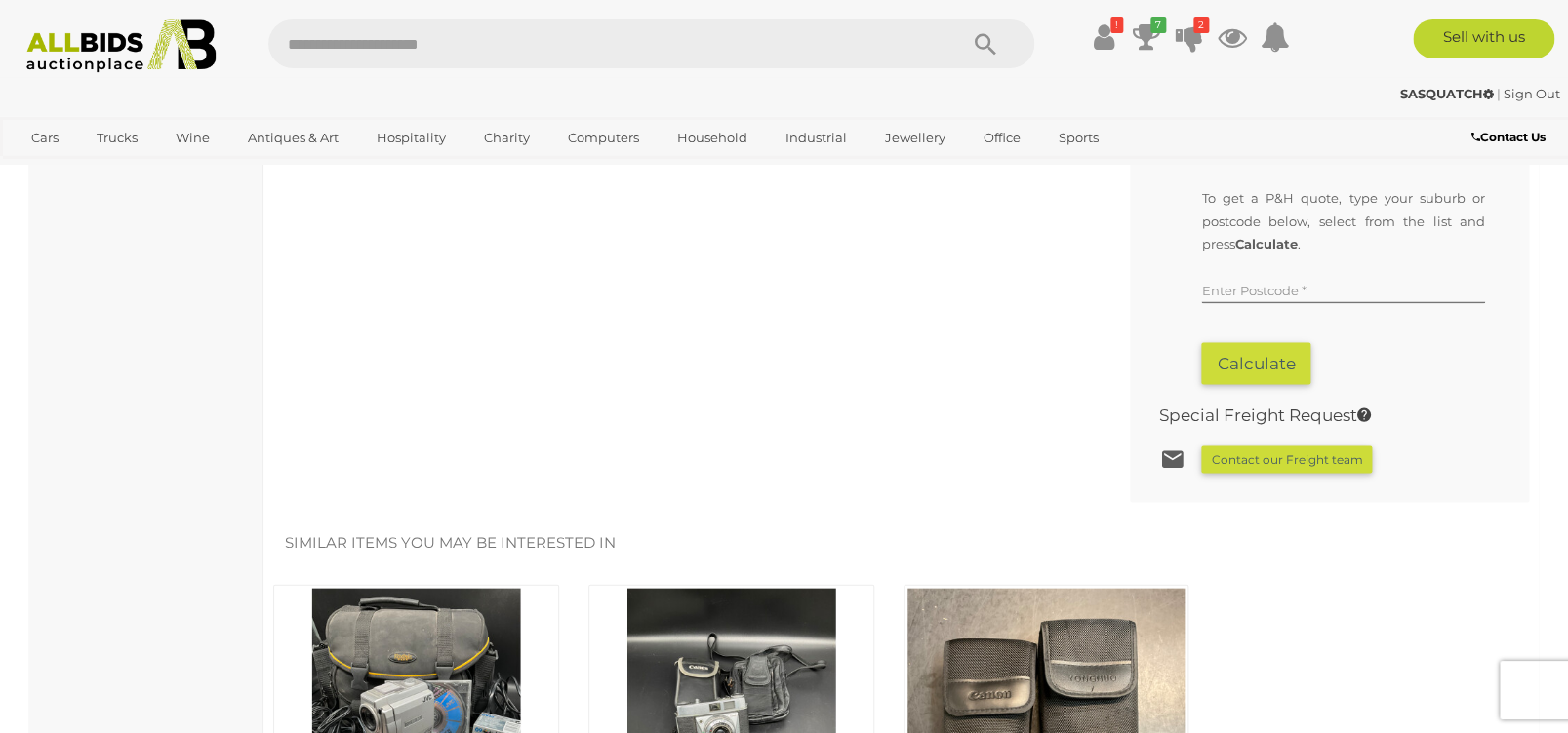
scroll to position [1635, 0]
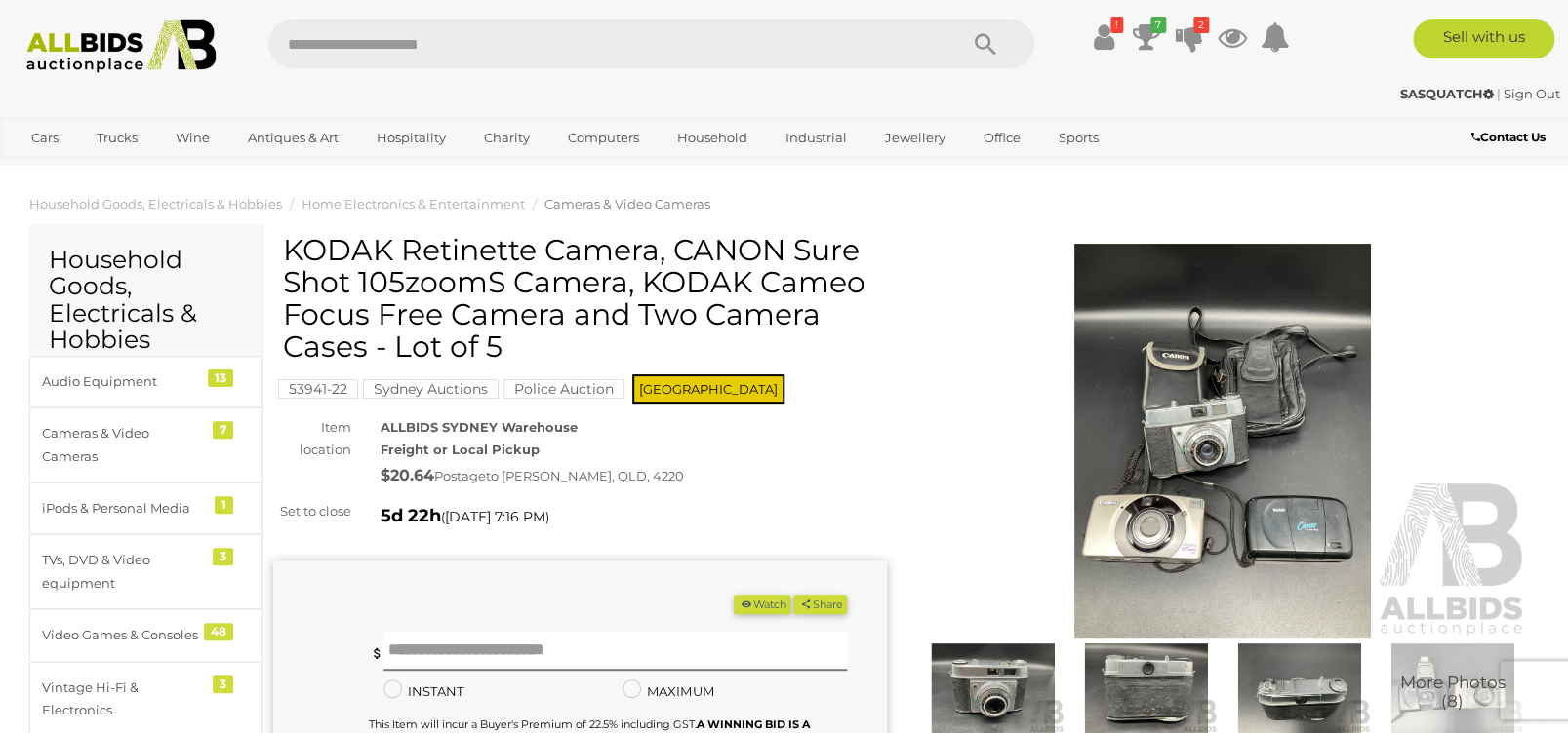
click at [1175, 407] on img at bounding box center [1223, 441] width 614 height 395
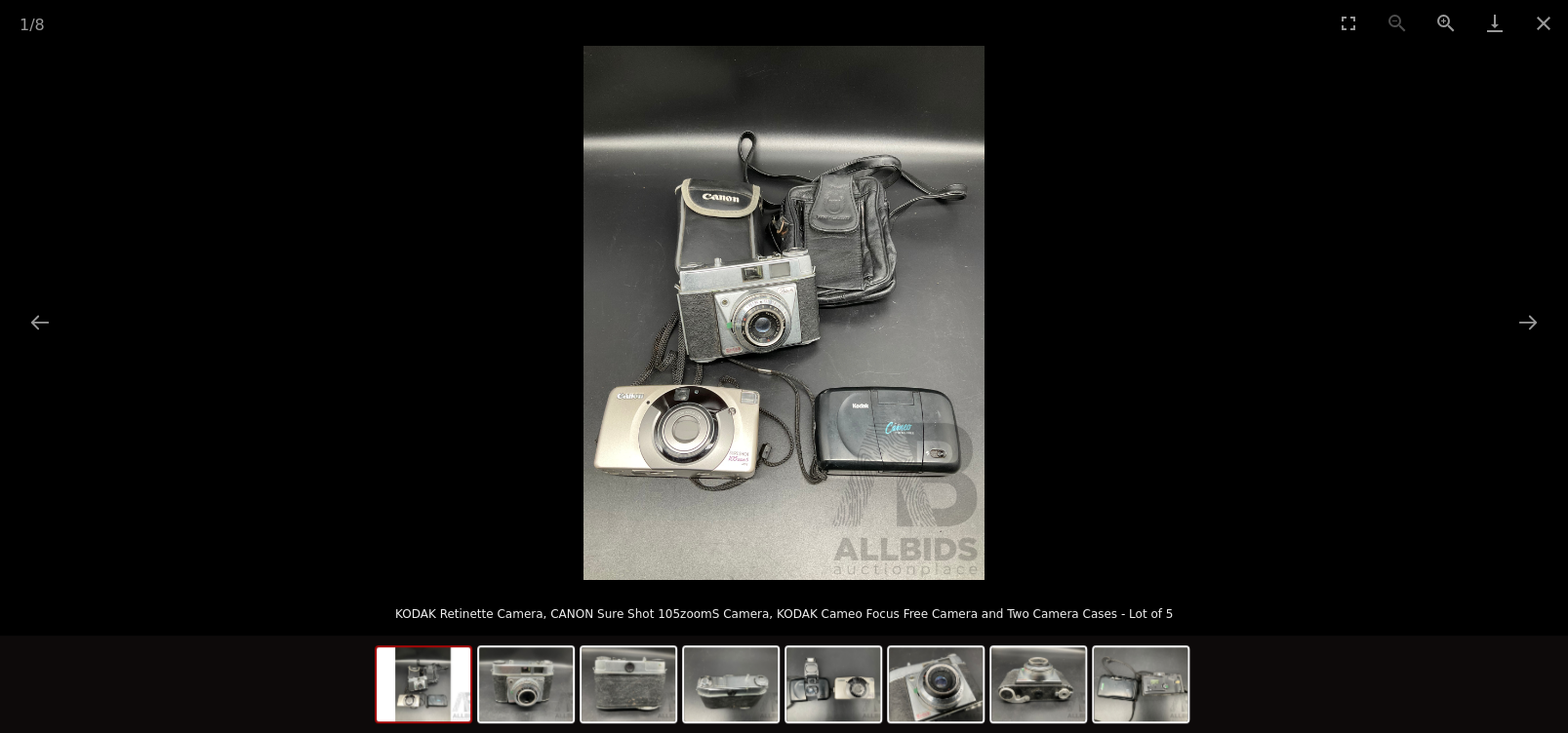
click at [799, 436] on img at bounding box center [784, 313] width 401 height 534
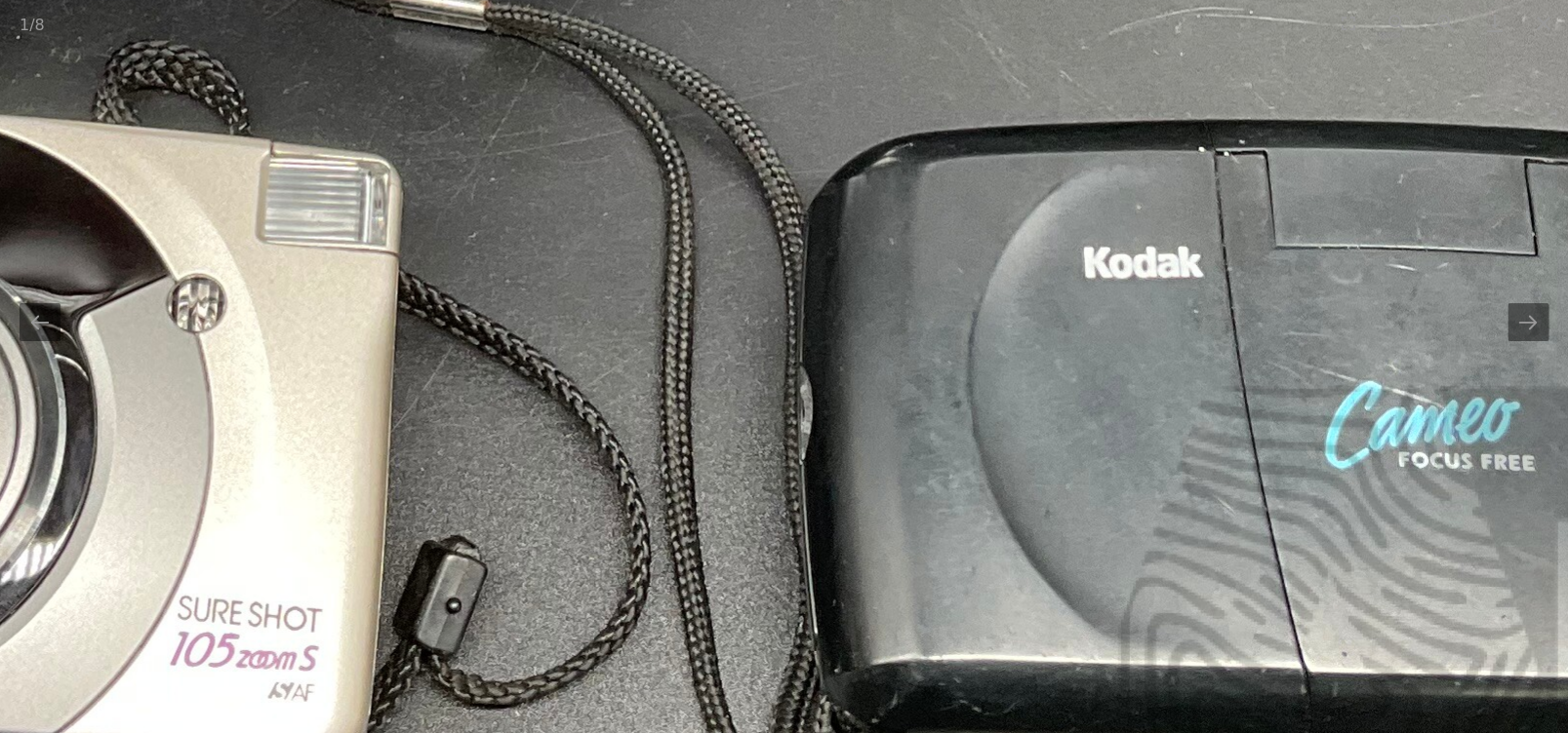
drag, startPoint x: 1123, startPoint y: 552, endPoint x: 926, endPoint y: 353, distance: 280.0
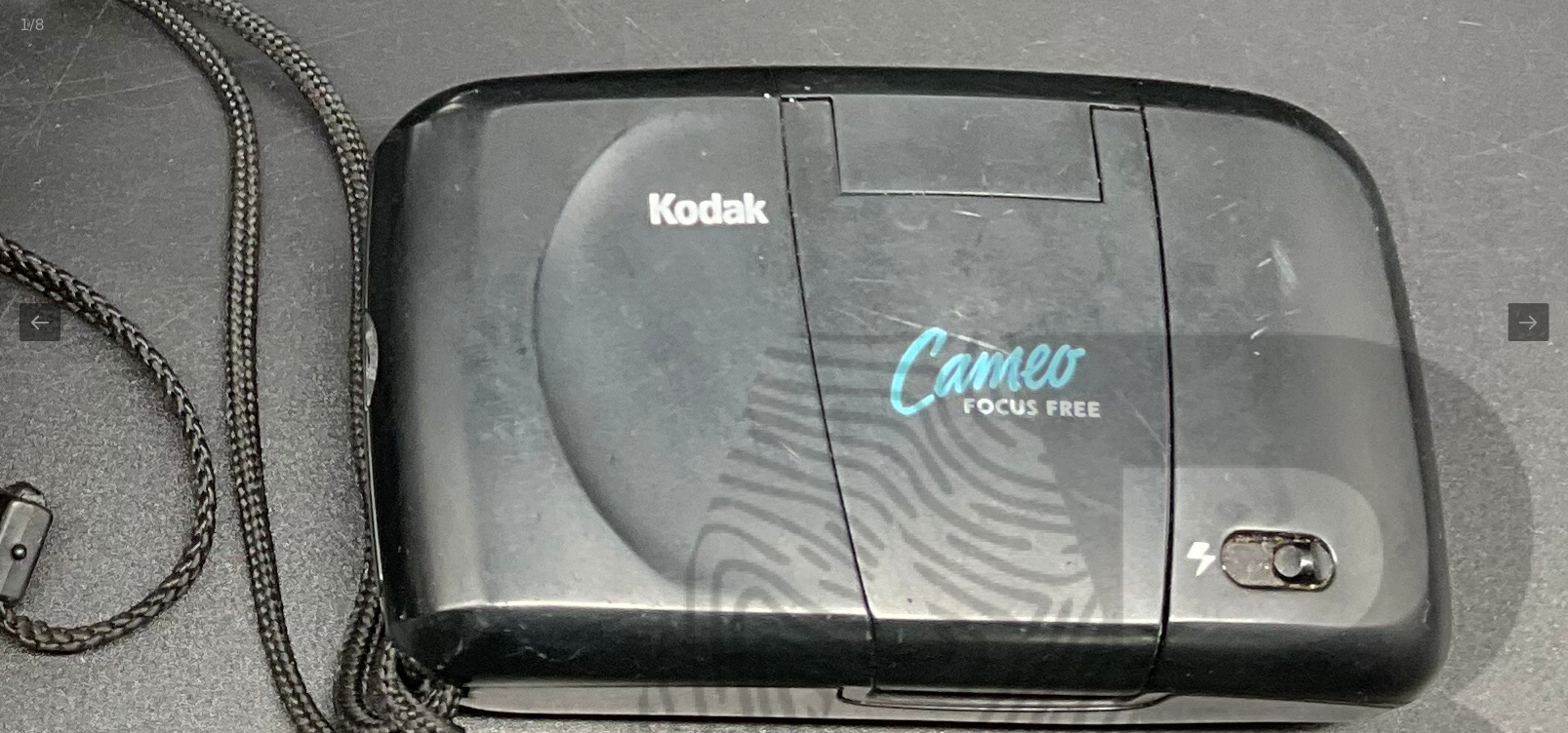
drag, startPoint x: 1128, startPoint y: 290, endPoint x: 867, endPoint y: 396, distance: 281.7
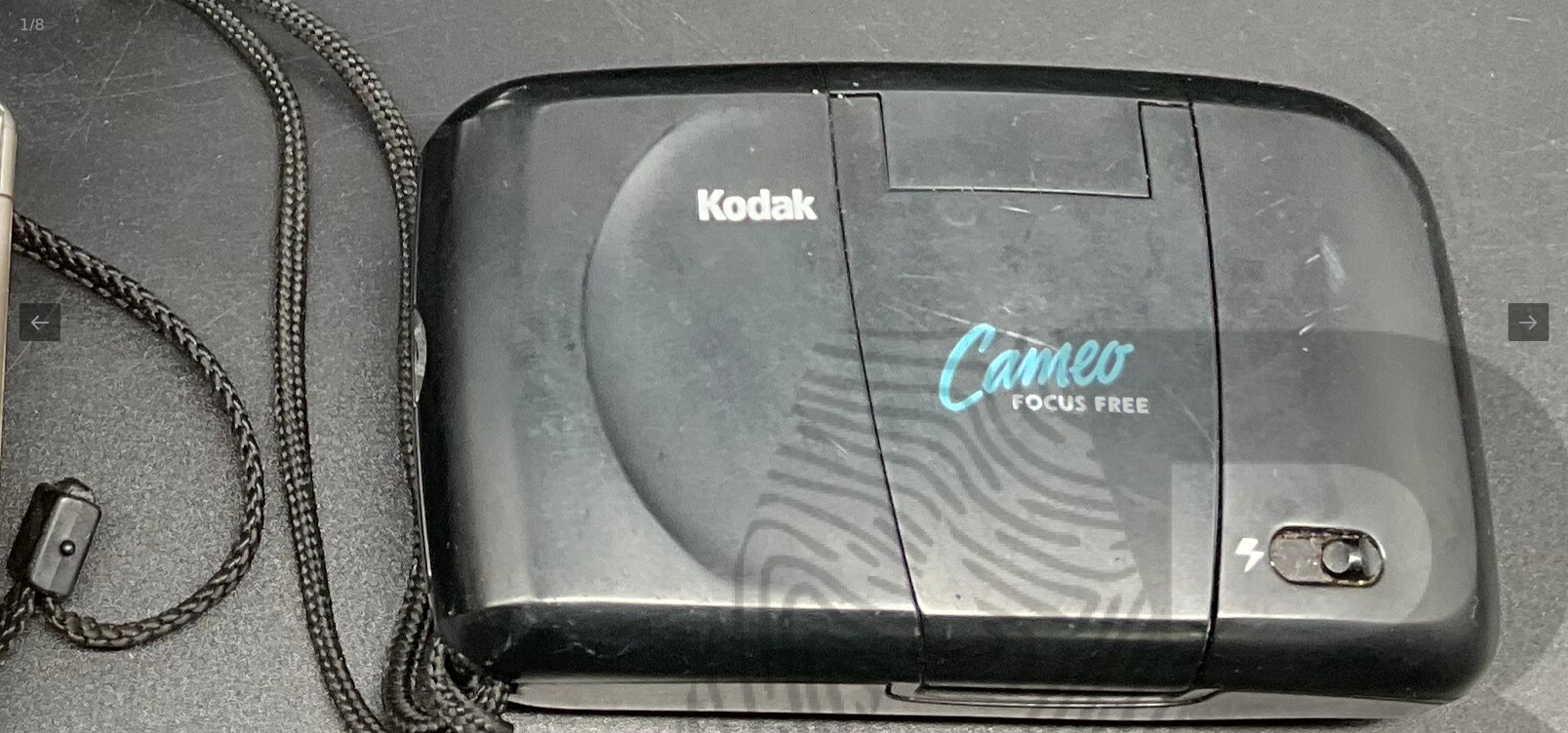
drag, startPoint x: 716, startPoint y: 451, endPoint x: 1202, endPoint y: 450, distance: 486.0
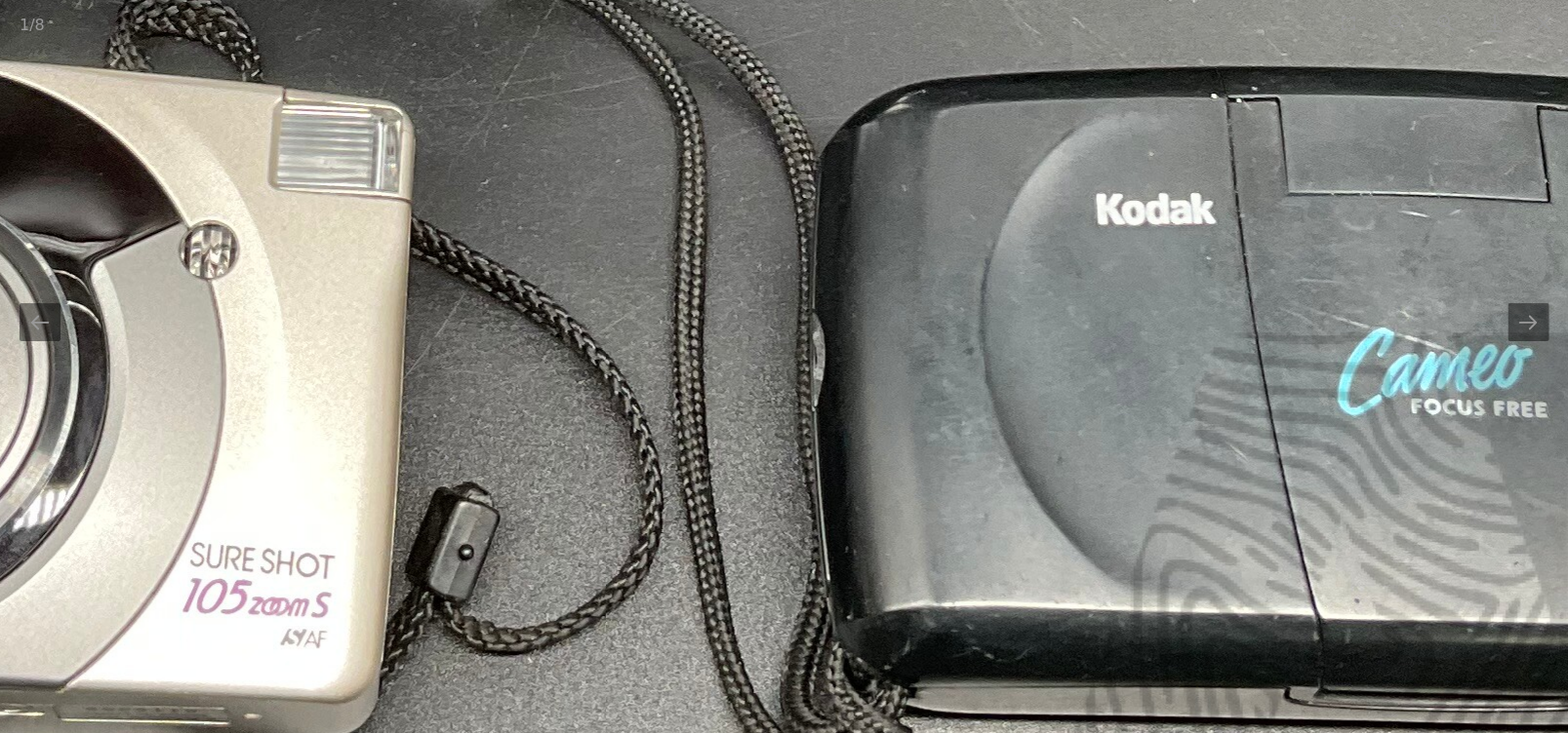
drag, startPoint x: 984, startPoint y: 250, endPoint x: 1019, endPoint y: 419, distance: 172.6
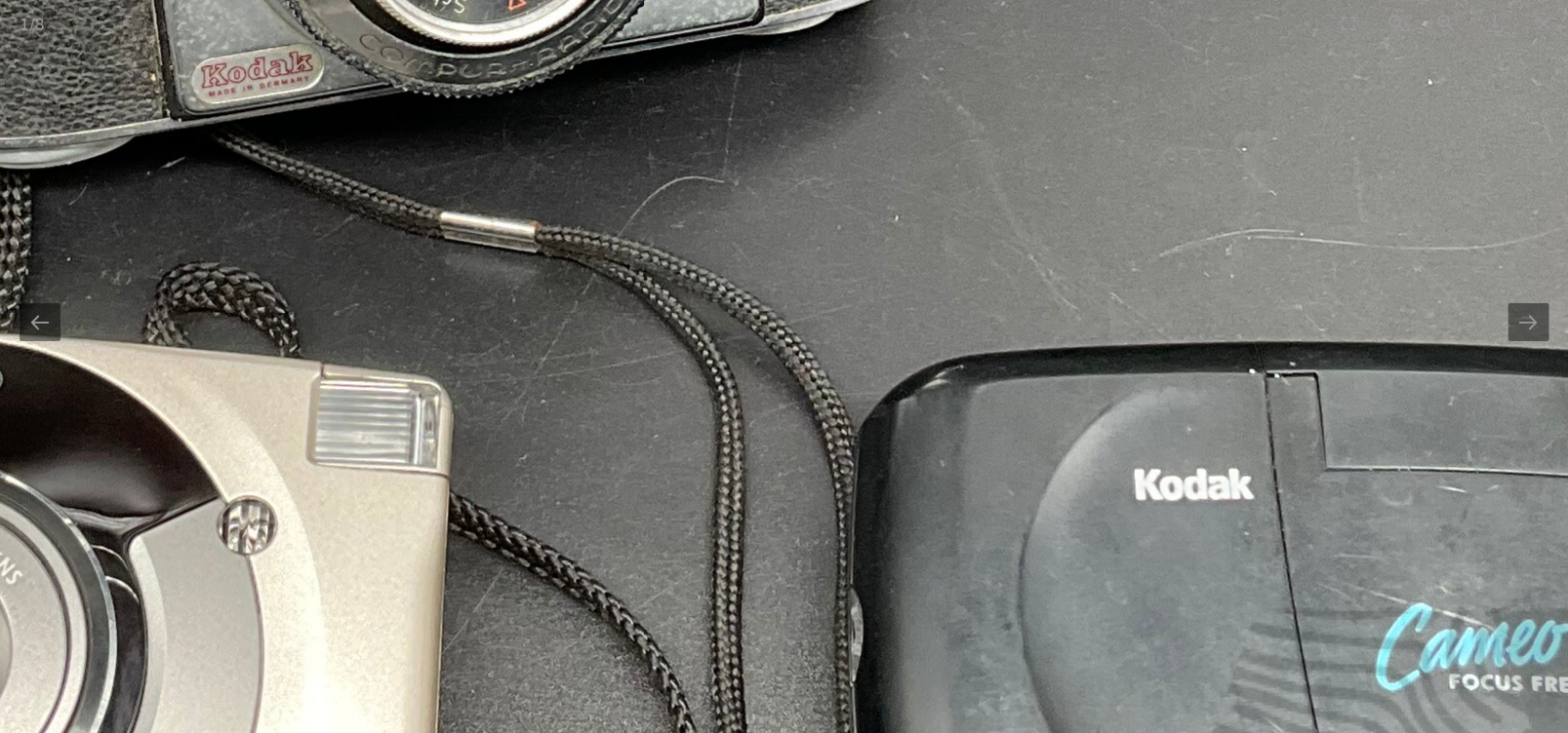
drag, startPoint x: 816, startPoint y: 220, endPoint x: 916, endPoint y: 398, distance: 204.2
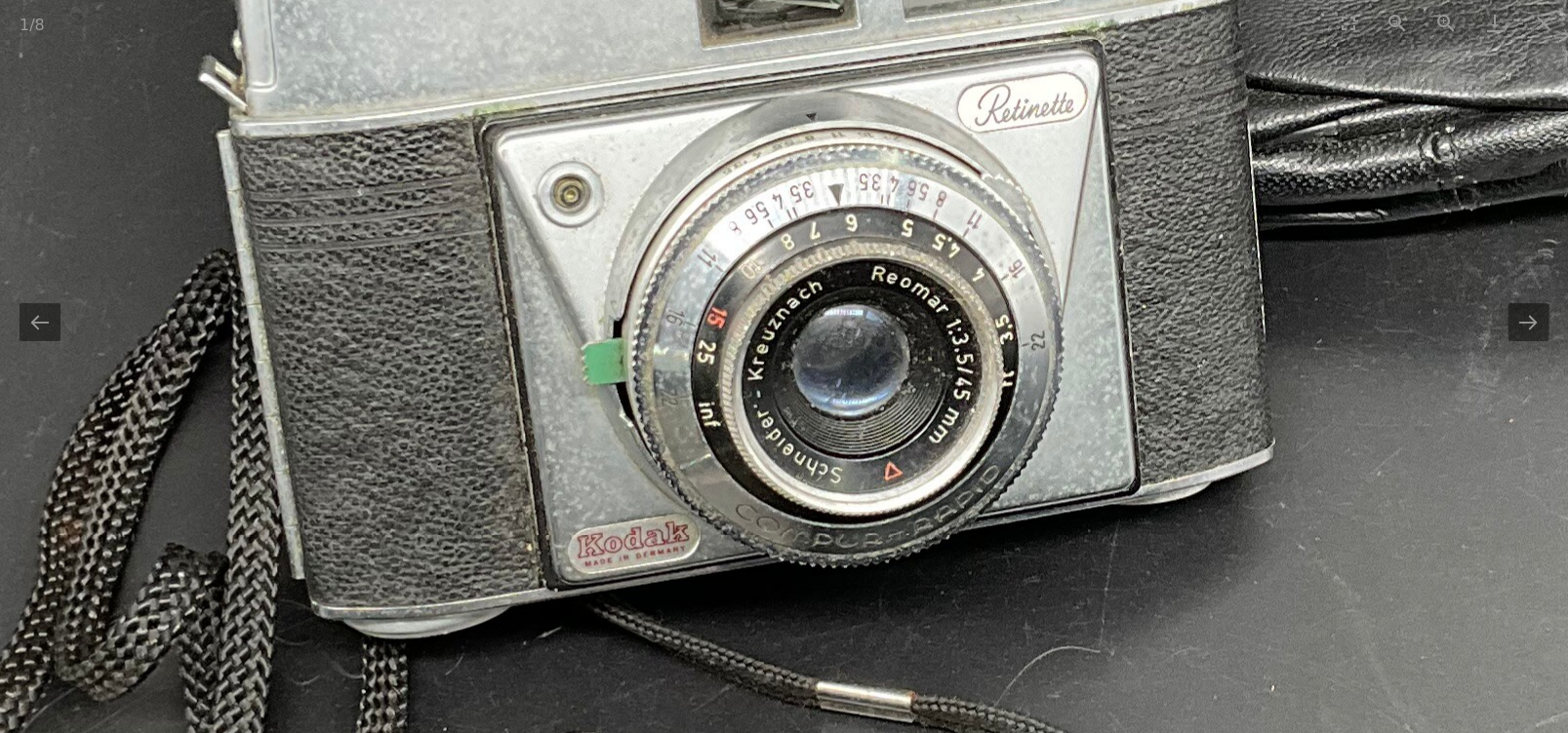
drag, startPoint x: 871, startPoint y: 298, endPoint x: 1149, endPoint y: 511, distance: 350.2
click at [1149, 511] on img at bounding box center [1007, 270] width 2950 height 3931
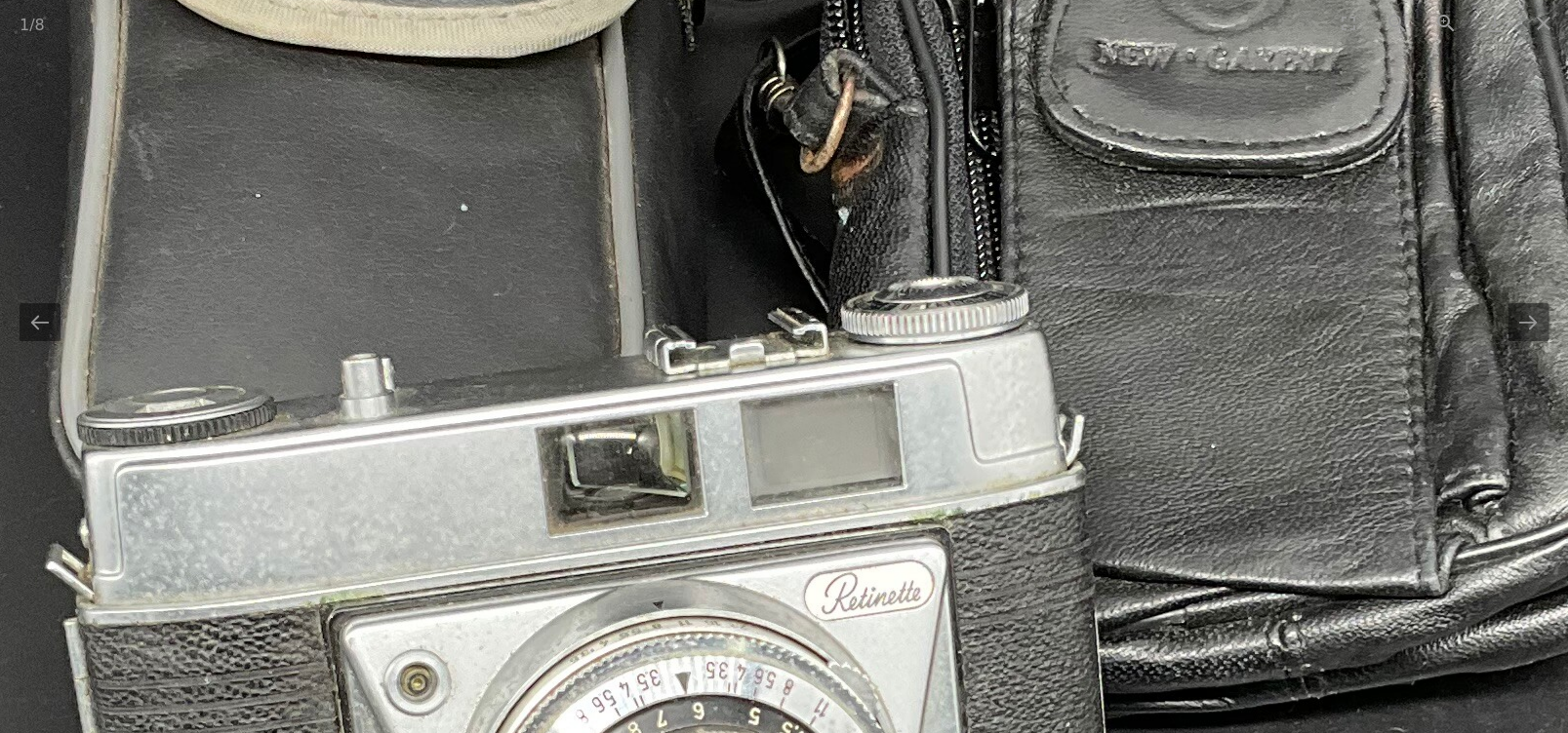
drag, startPoint x: 1297, startPoint y: 263, endPoint x: 1044, endPoint y: 690, distance: 496.3
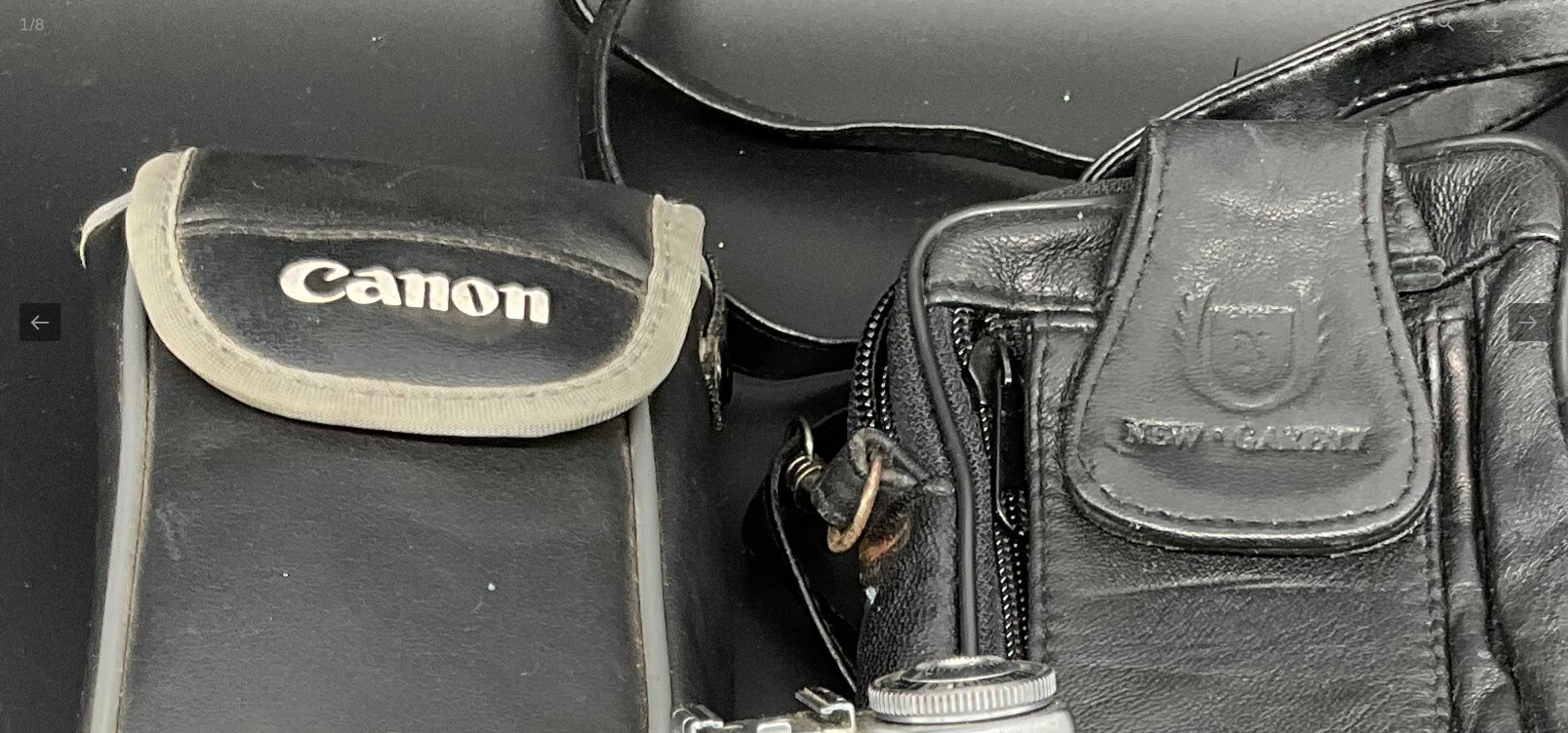
drag, startPoint x: 535, startPoint y: 501, endPoint x: 1194, endPoint y: 96, distance: 773.5
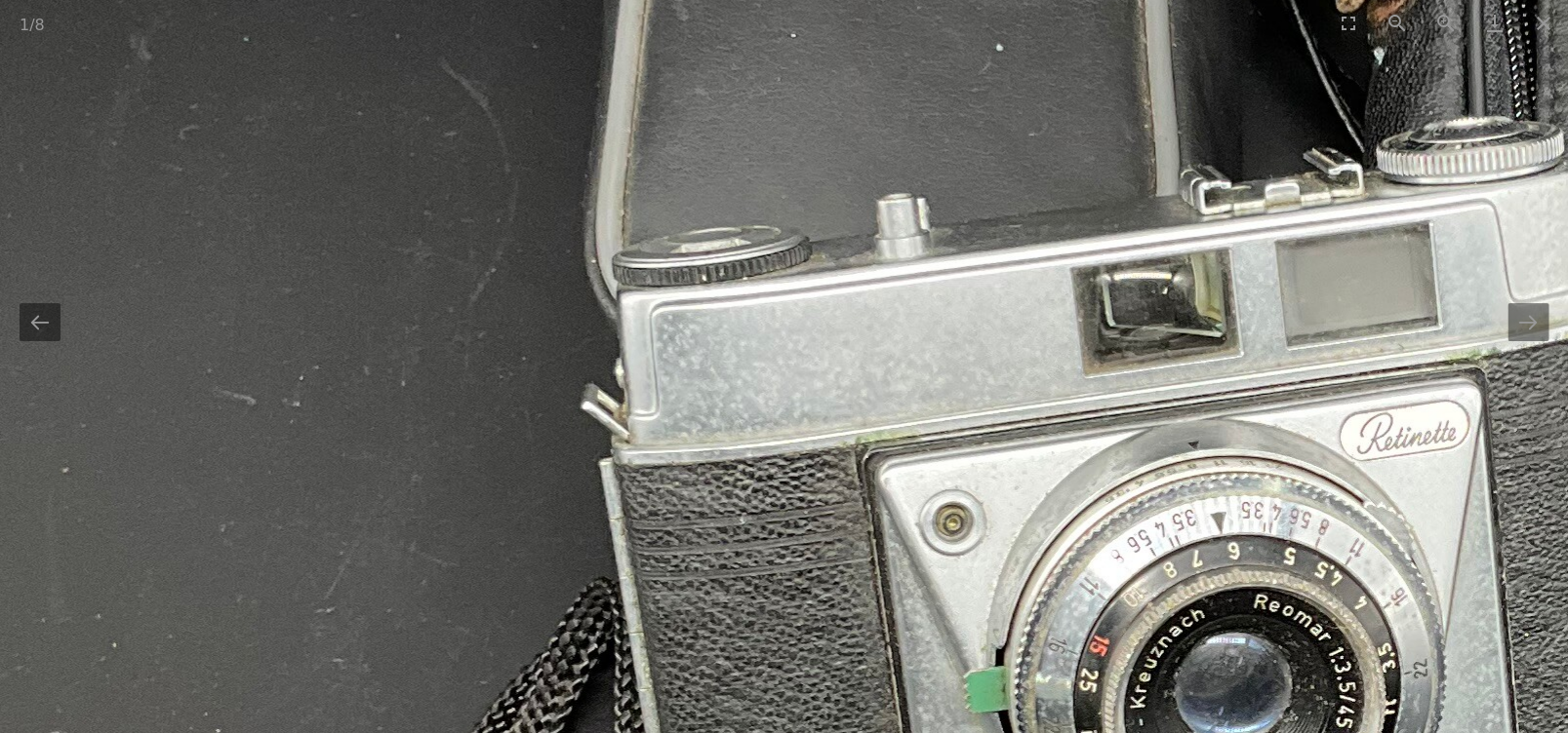
drag, startPoint x: 842, startPoint y: 345, endPoint x: 854, endPoint y: 251, distance: 94.8
click at [849, 270] on img at bounding box center [1389, 599] width 2950 height 3931
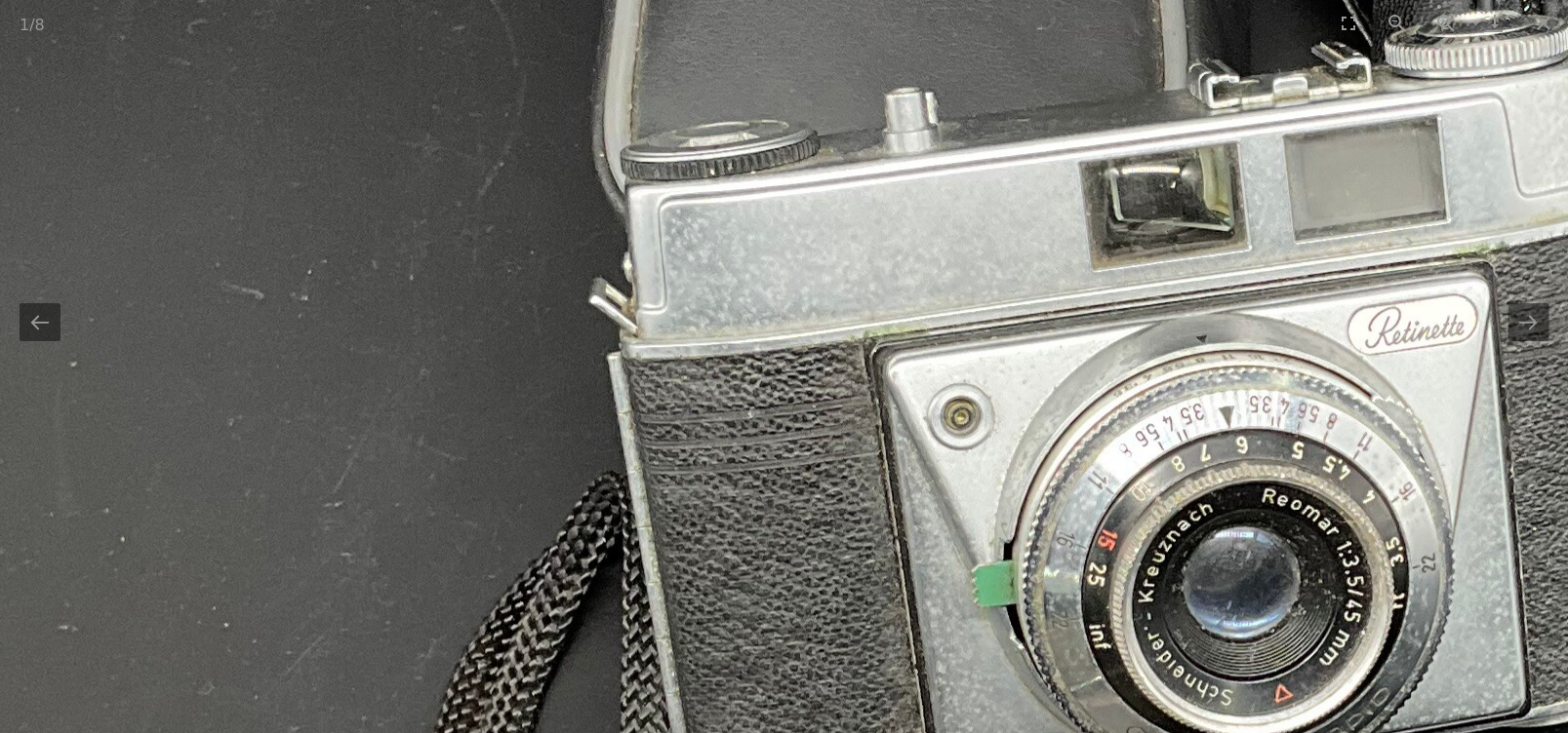
drag, startPoint x: 691, startPoint y: 414, endPoint x: 772, endPoint y: 222, distance: 208.4
click at [748, 275] on img at bounding box center [1397, 493] width 2950 height 3931
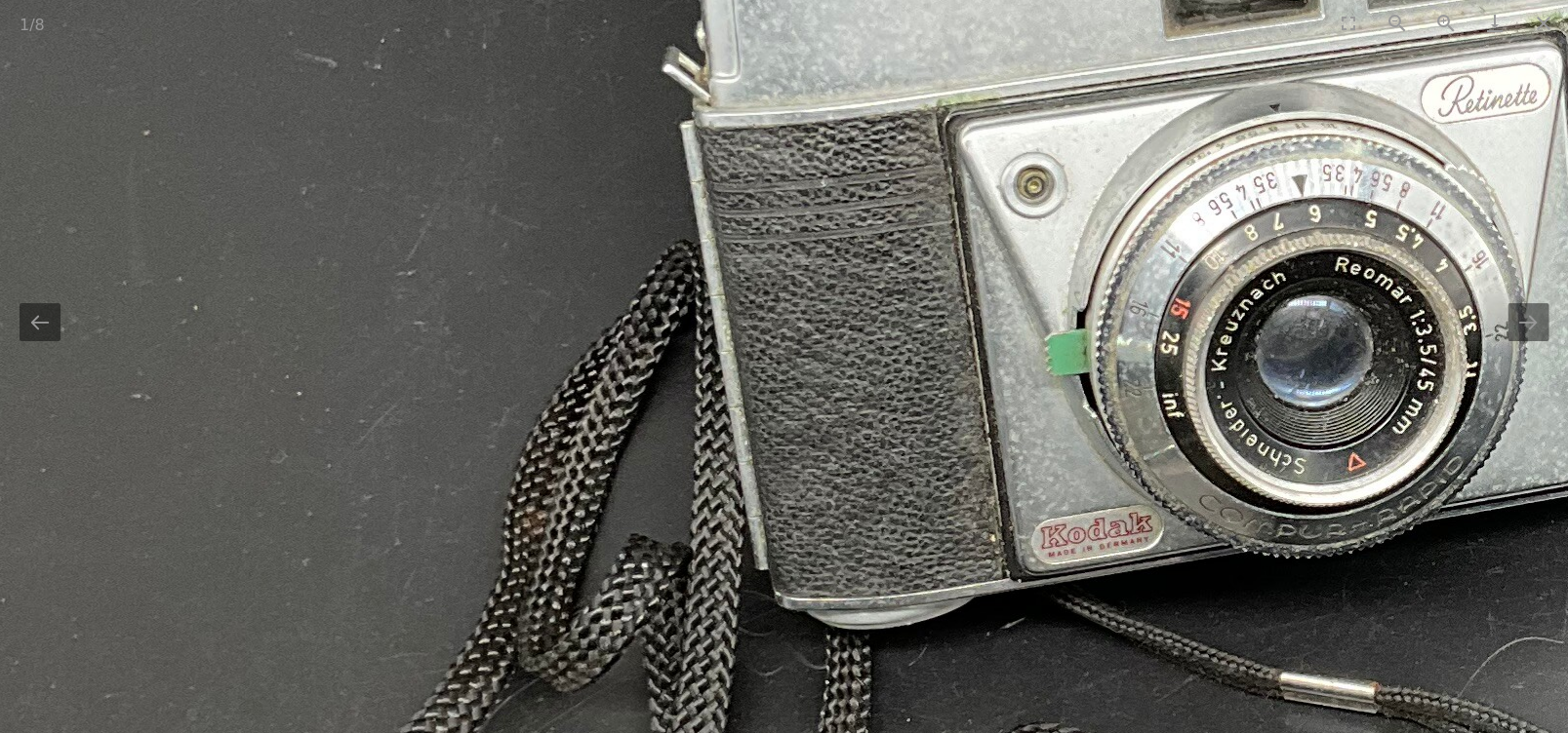
drag, startPoint x: 488, startPoint y: 563, endPoint x: 644, endPoint y: 256, distance: 344.4
click at [626, 301] on img at bounding box center [1470, 262] width 2950 height 3931
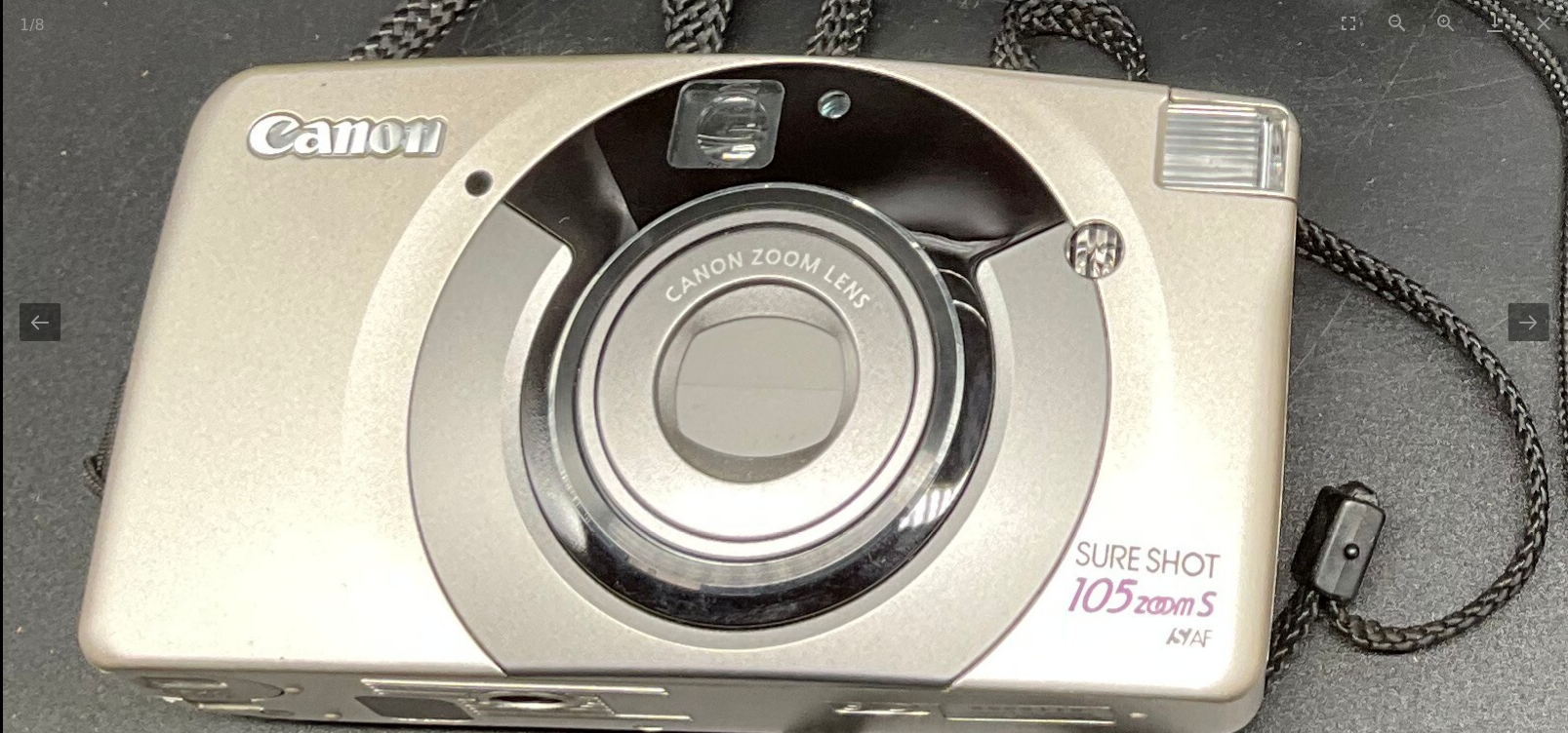
drag, startPoint x: 412, startPoint y: 248, endPoint x: 430, endPoint y: 334, distance: 87.9
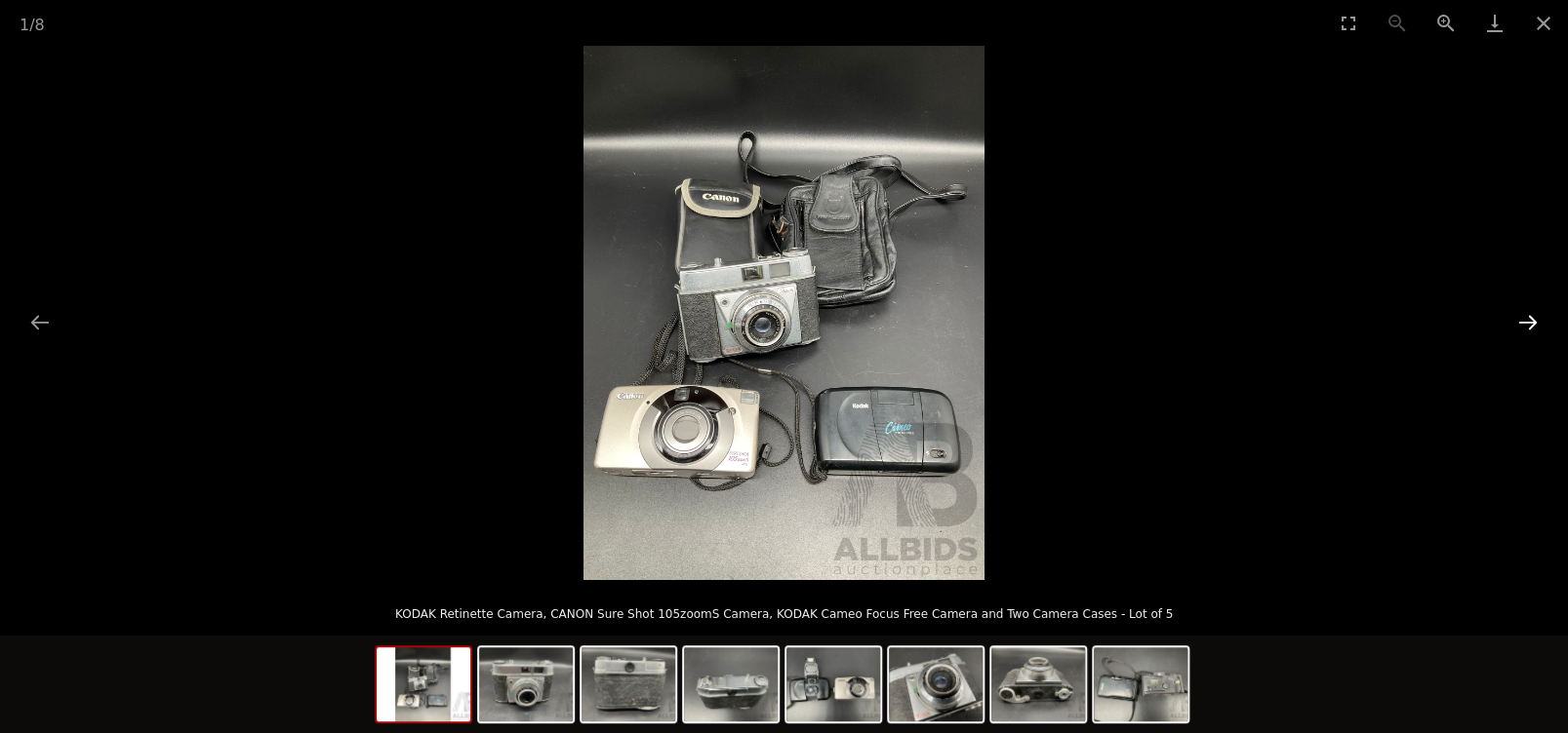
click at [1533, 325] on button "Next slide" at bounding box center [1528, 321] width 41 height 38
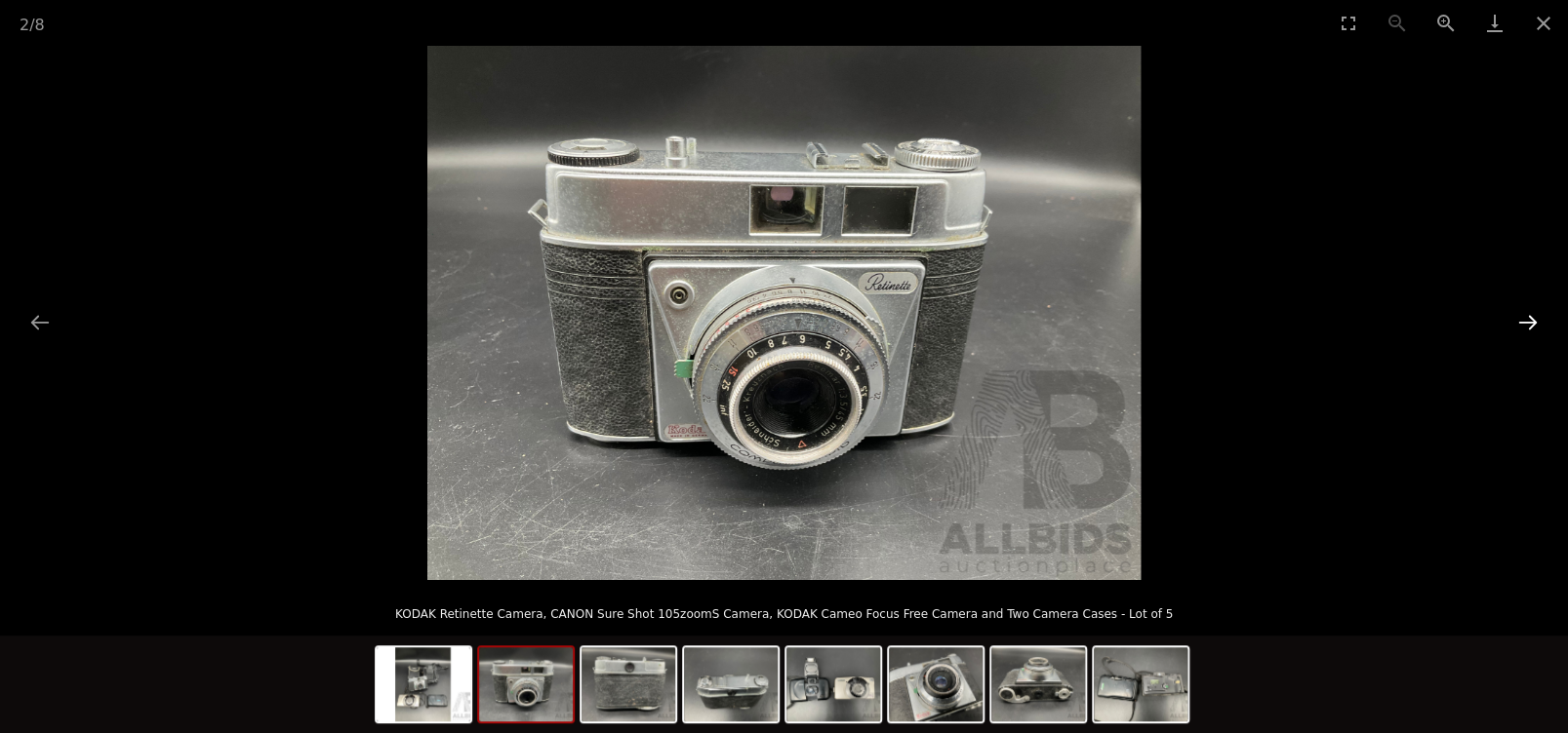
click at [1533, 325] on button "Next slide" at bounding box center [1528, 321] width 41 height 38
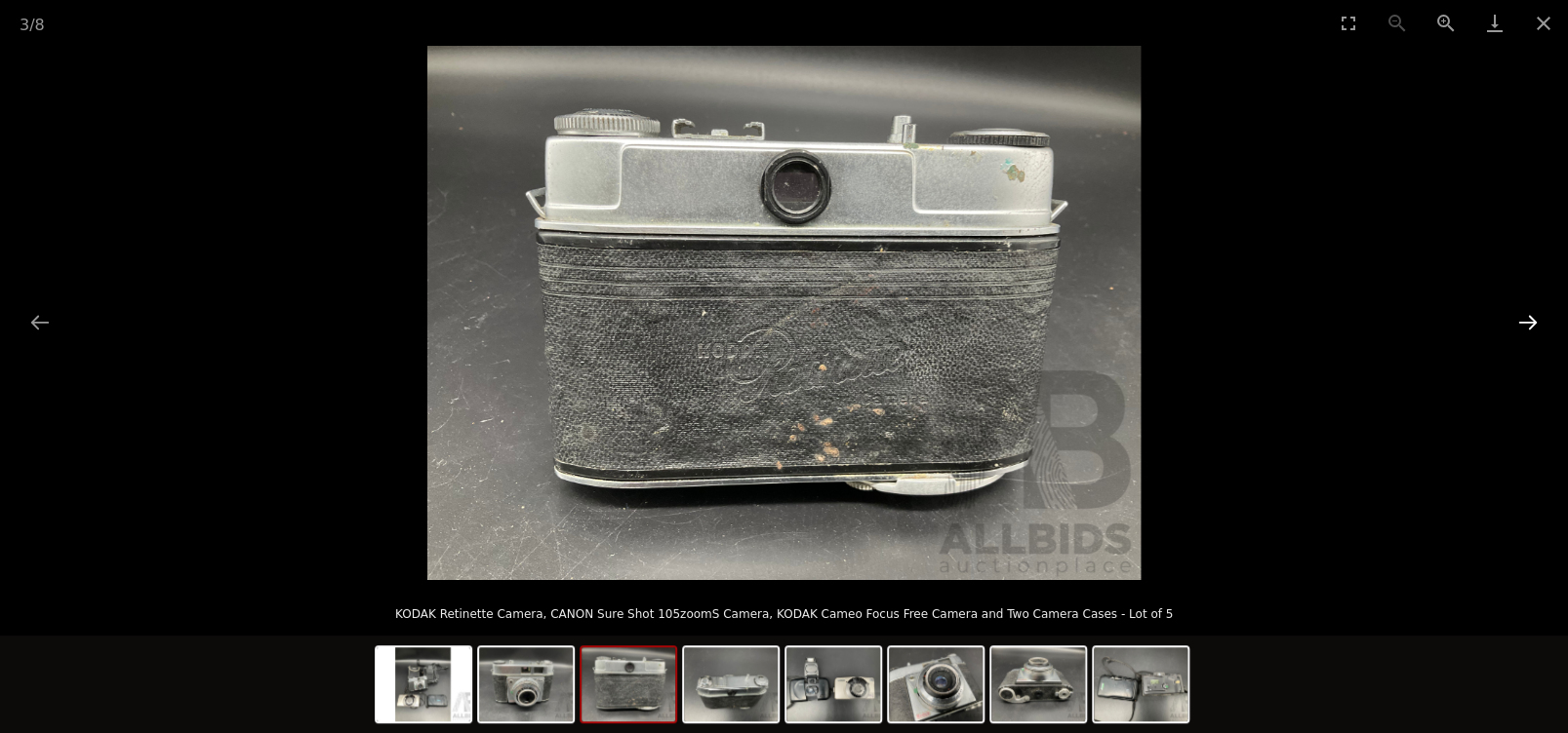
click at [1533, 325] on button "Next slide" at bounding box center [1528, 321] width 41 height 38
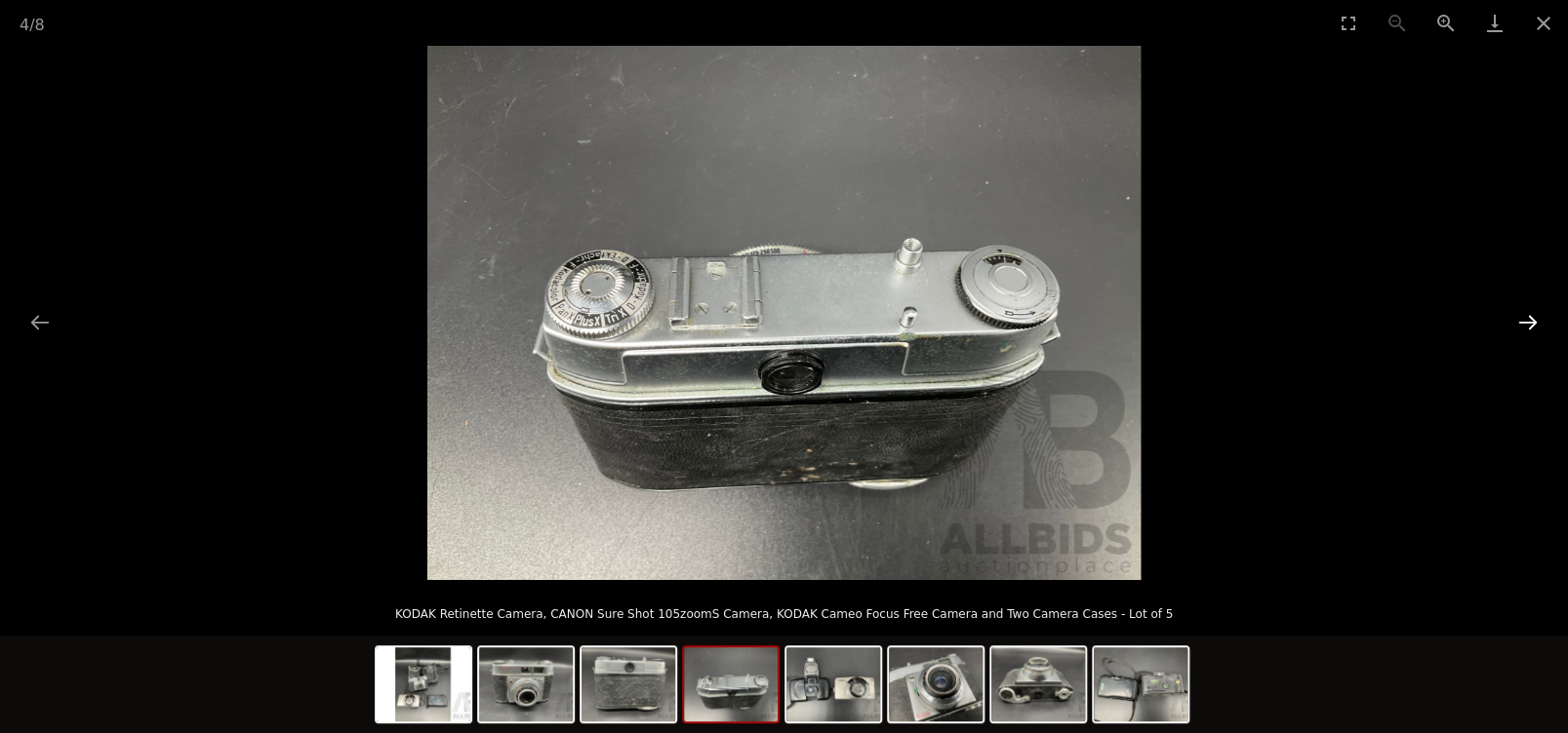
click at [1533, 325] on button "Next slide" at bounding box center [1528, 321] width 41 height 38
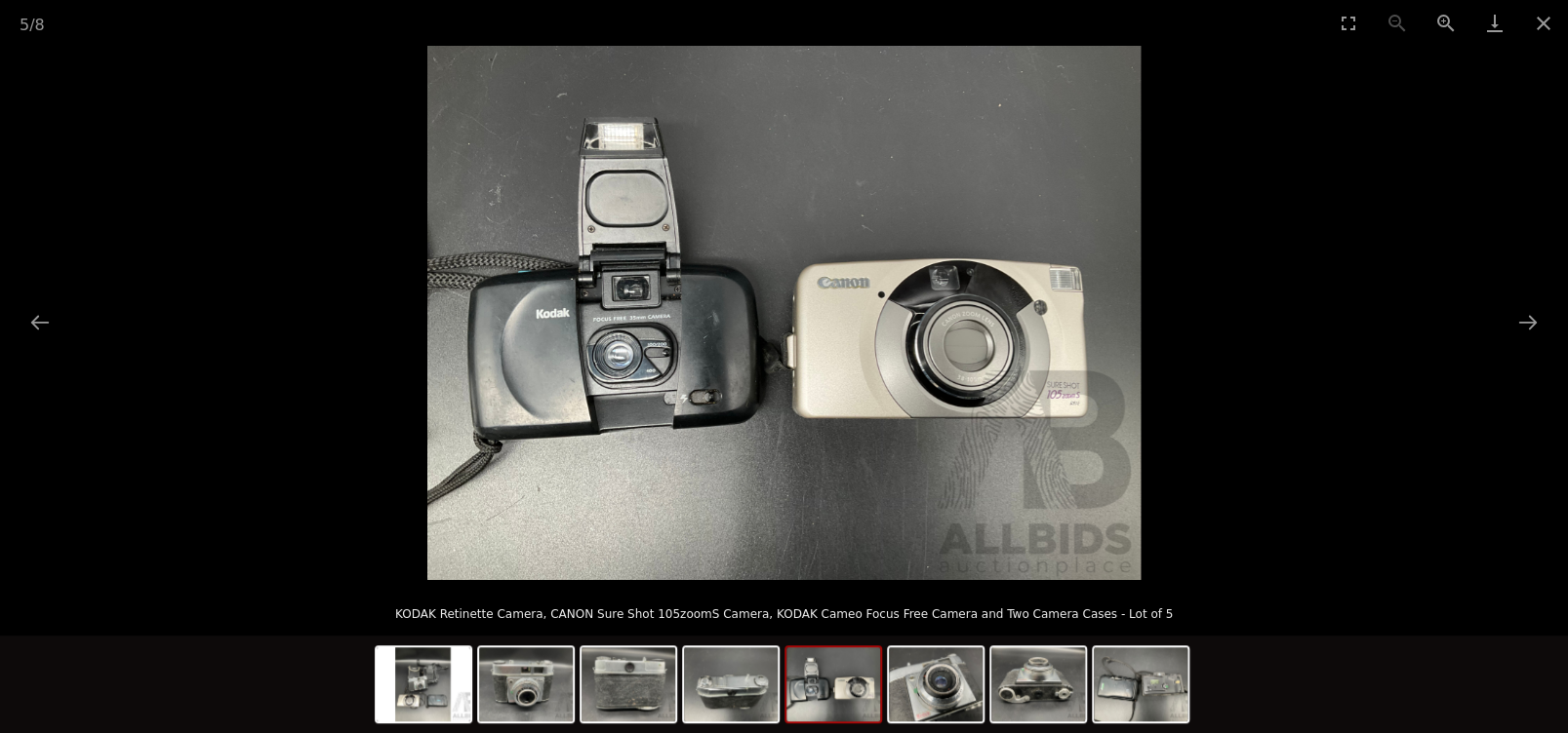
click at [974, 358] on img at bounding box center [784, 313] width 713 height 534
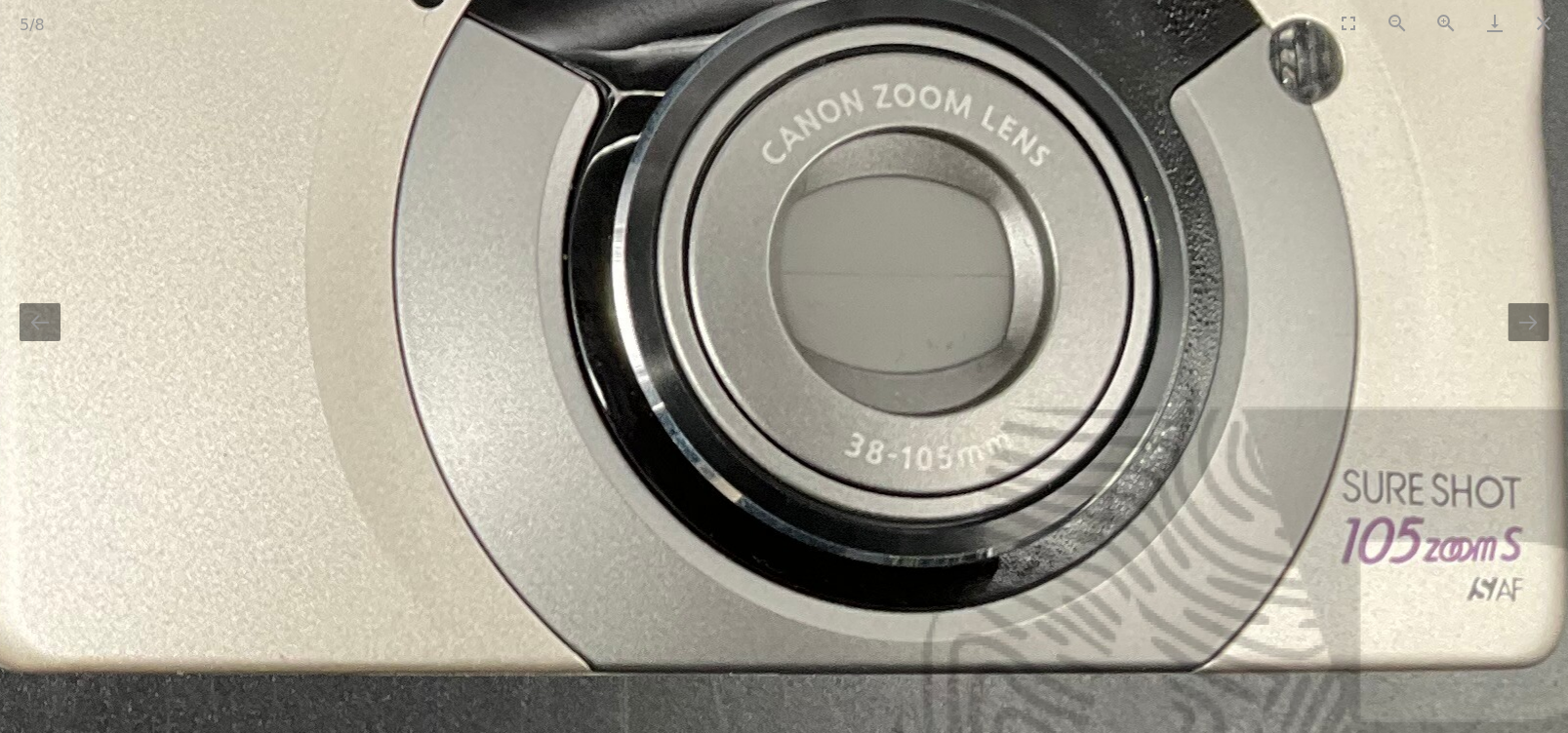
drag, startPoint x: 1196, startPoint y: 566, endPoint x: 1162, endPoint y: 426, distance: 144.1
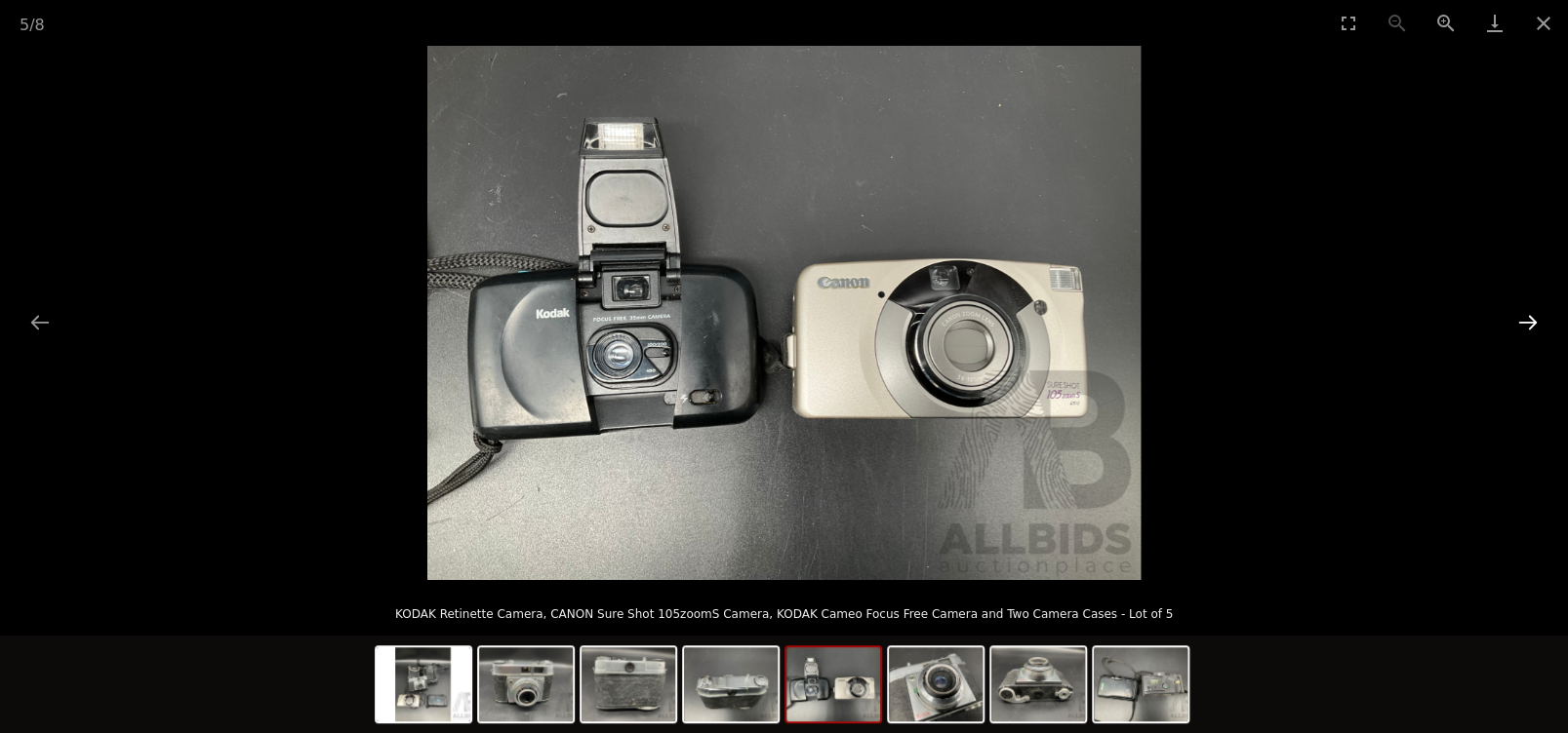
click at [1528, 317] on button "Next slide" at bounding box center [1528, 321] width 41 height 38
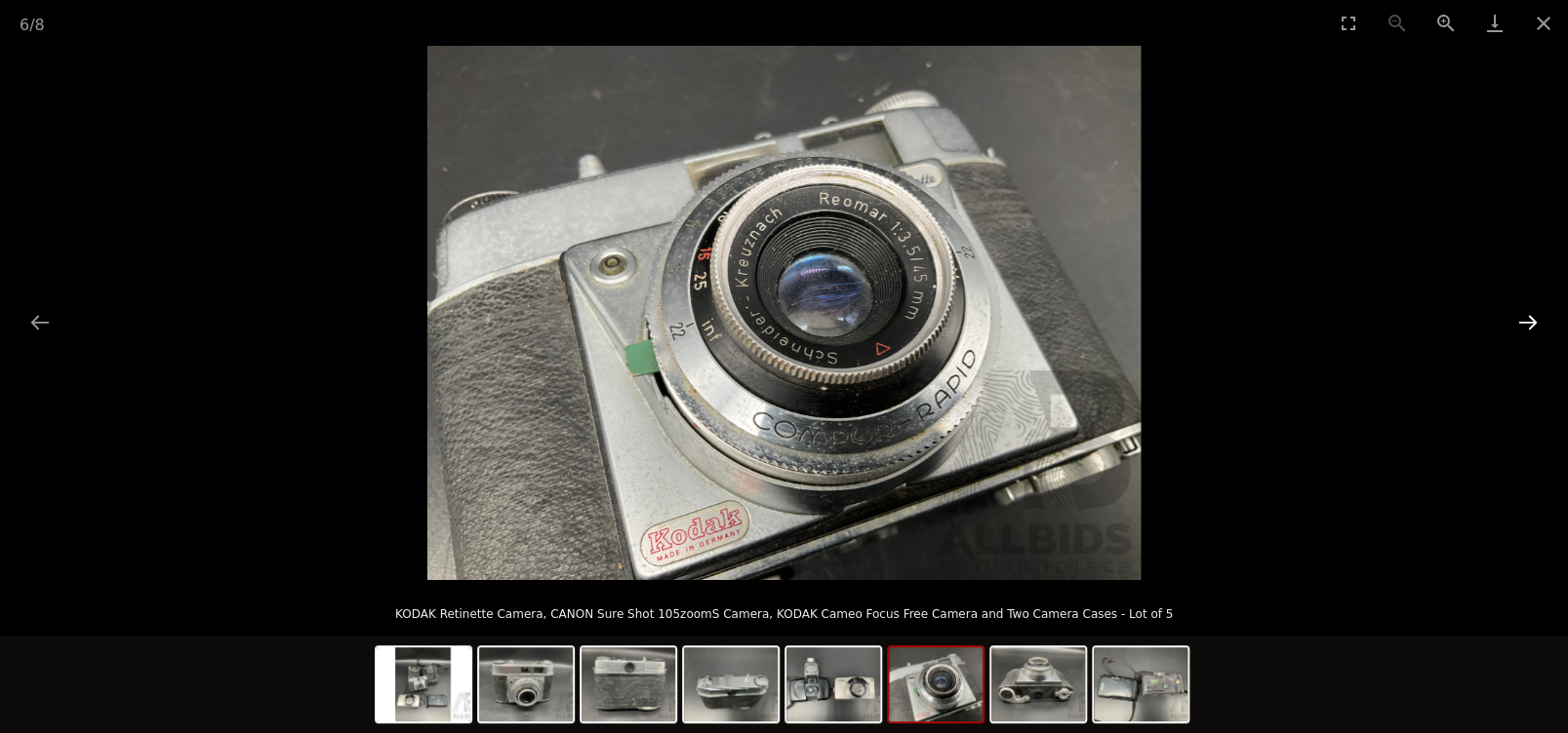
click at [1528, 317] on button "Next slide" at bounding box center [1528, 321] width 41 height 38
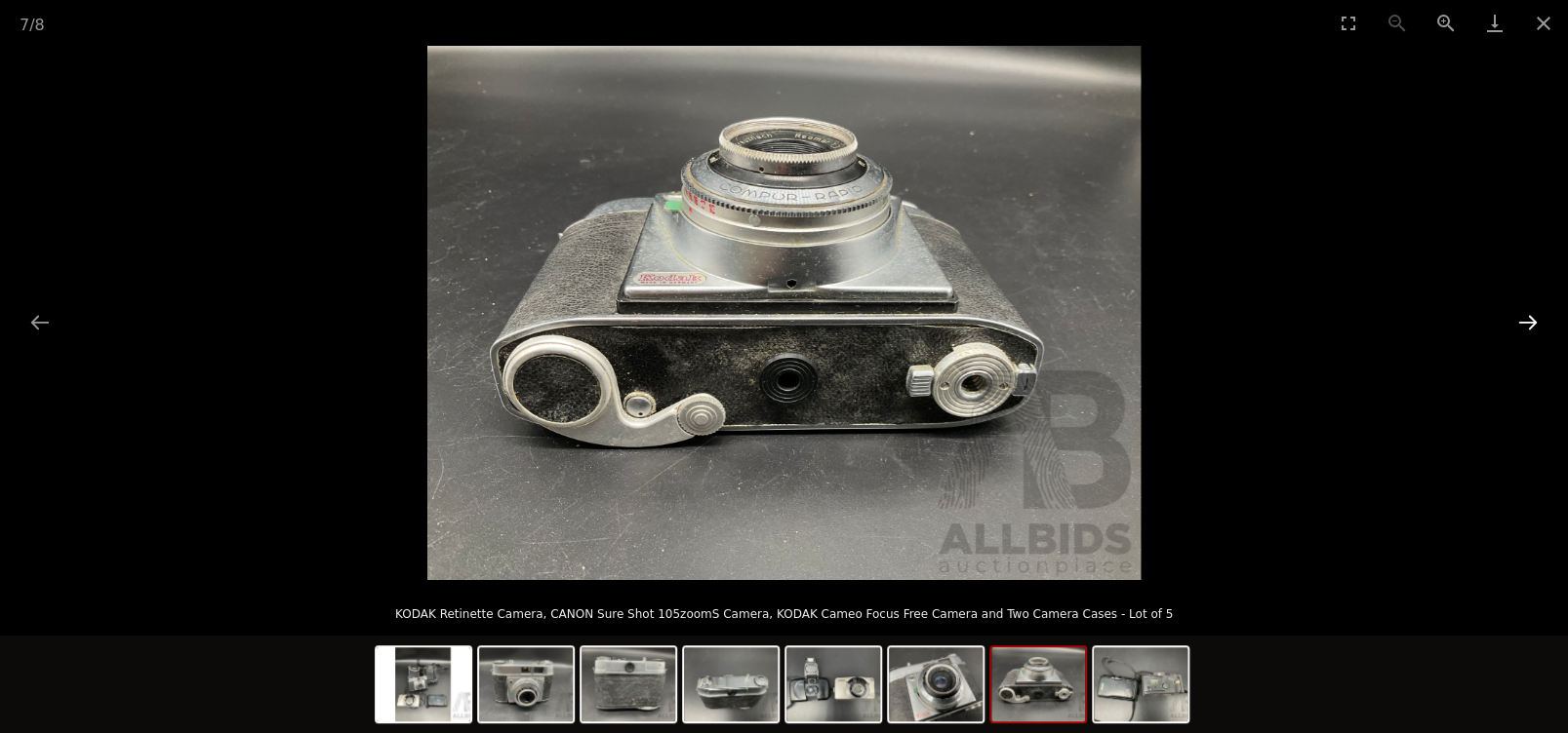
click at [1528, 317] on button "Next slide" at bounding box center [1528, 321] width 41 height 38
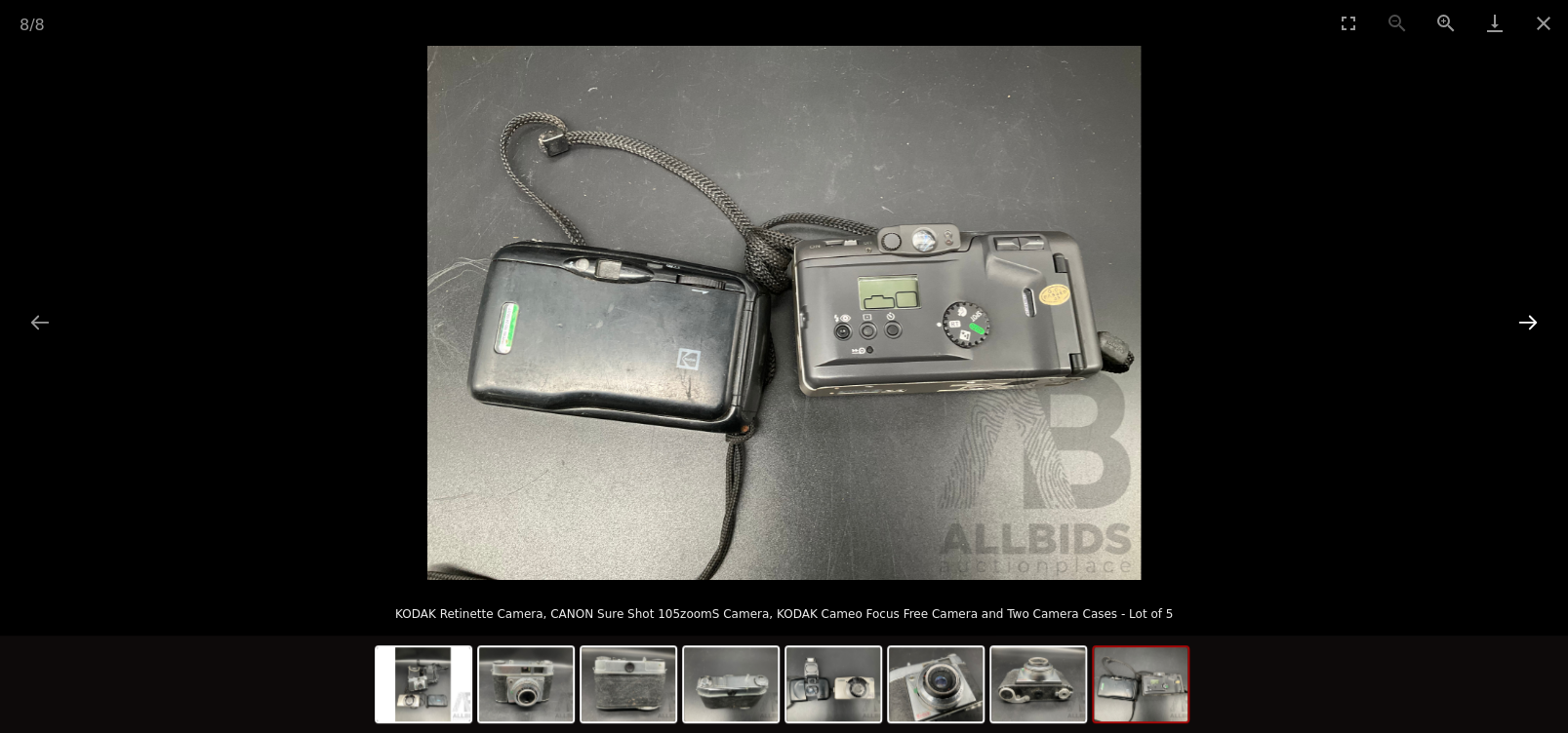
click at [1528, 317] on button "Next slide" at bounding box center [1528, 321] width 41 height 38
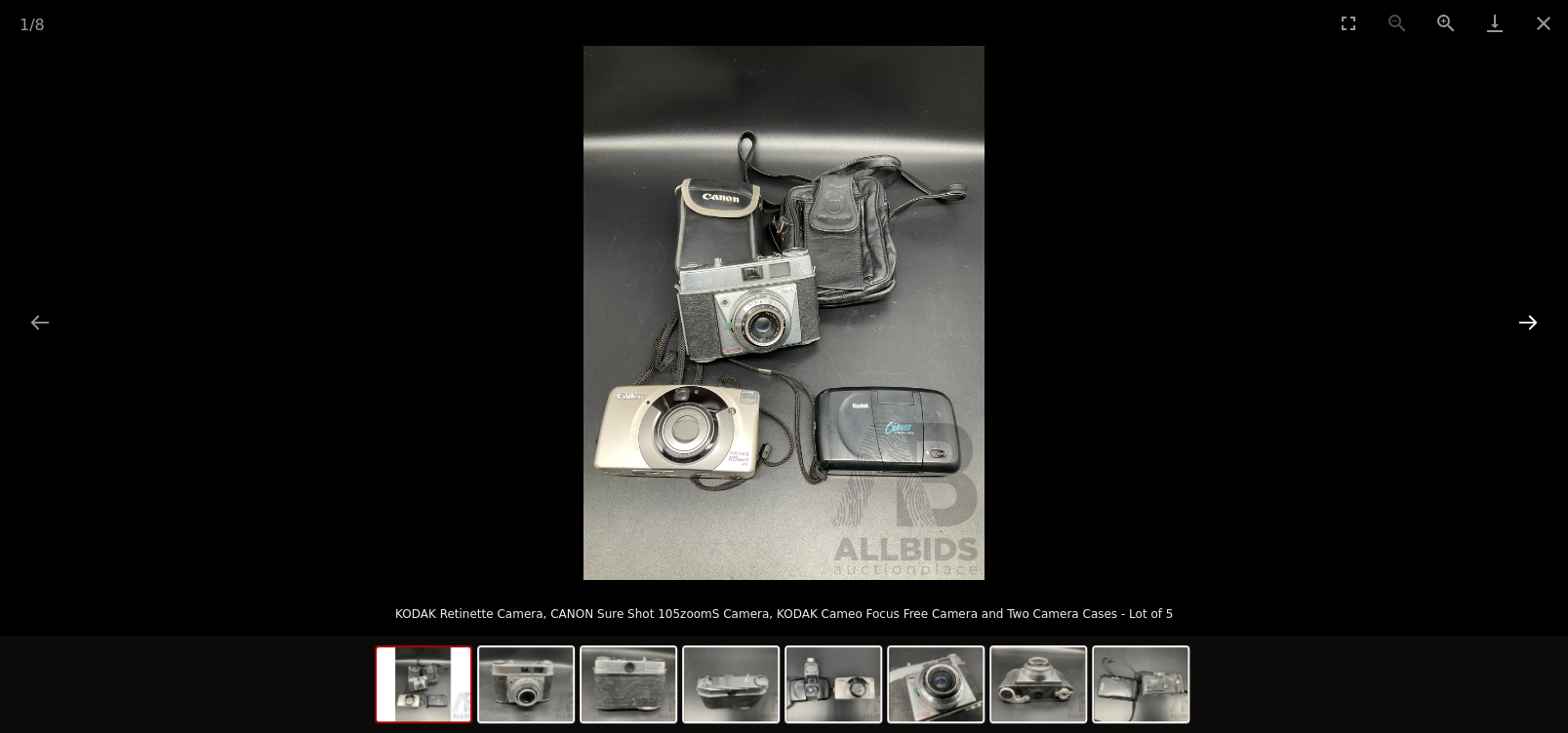
click at [1528, 317] on button "Next slide" at bounding box center [1528, 321] width 41 height 38
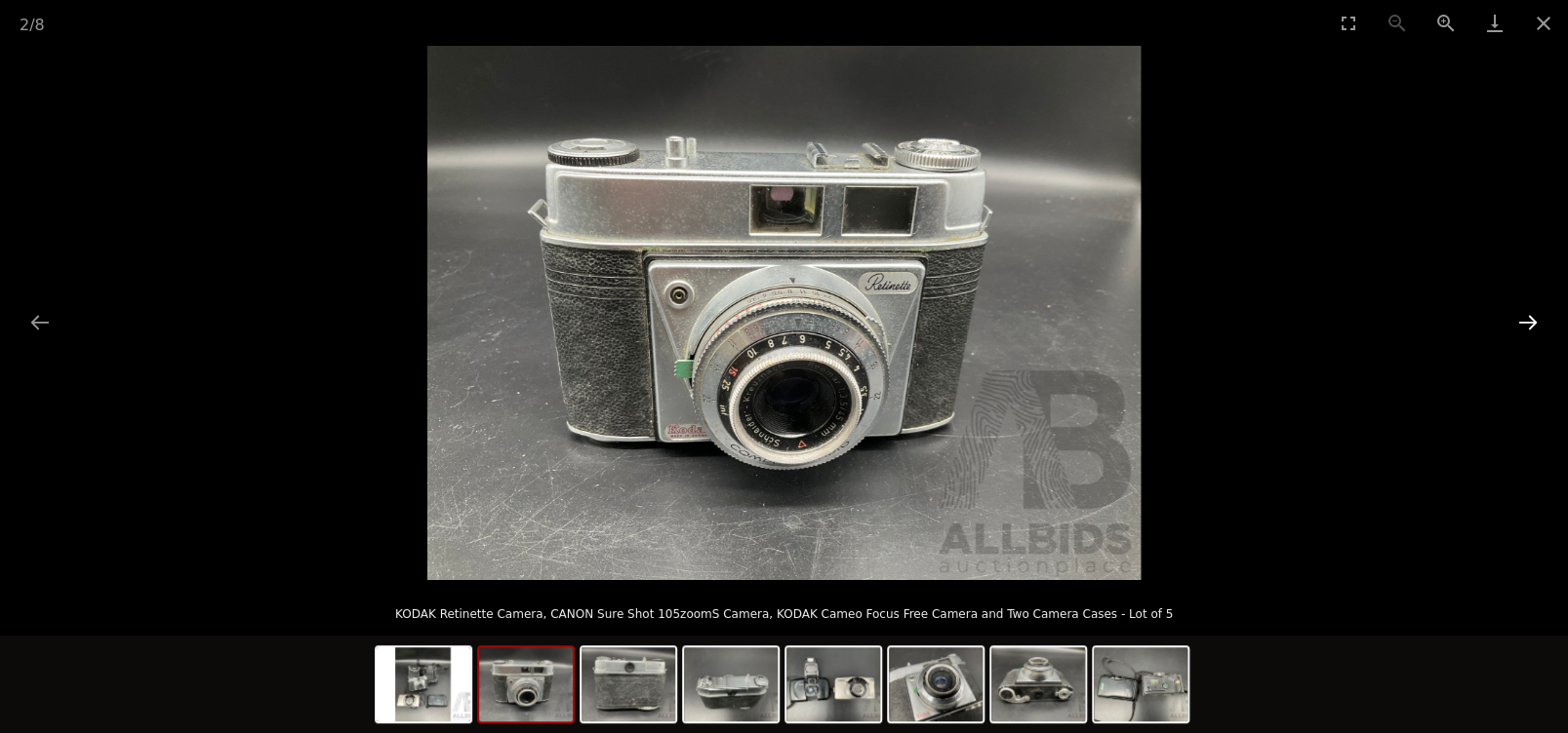
click at [1528, 317] on button "Next slide" at bounding box center [1528, 321] width 41 height 38
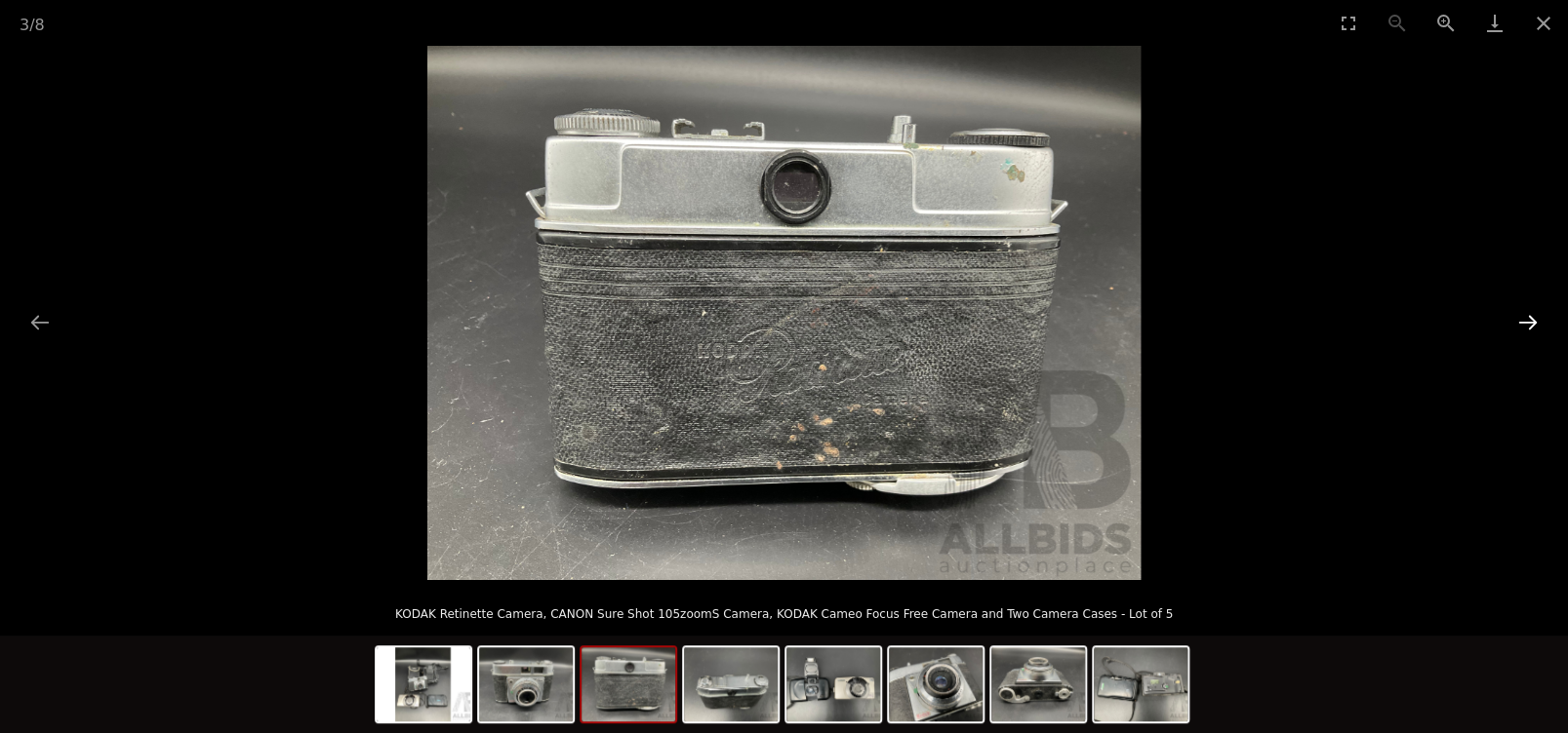
click at [1528, 317] on button "Next slide" at bounding box center [1528, 321] width 41 height 38
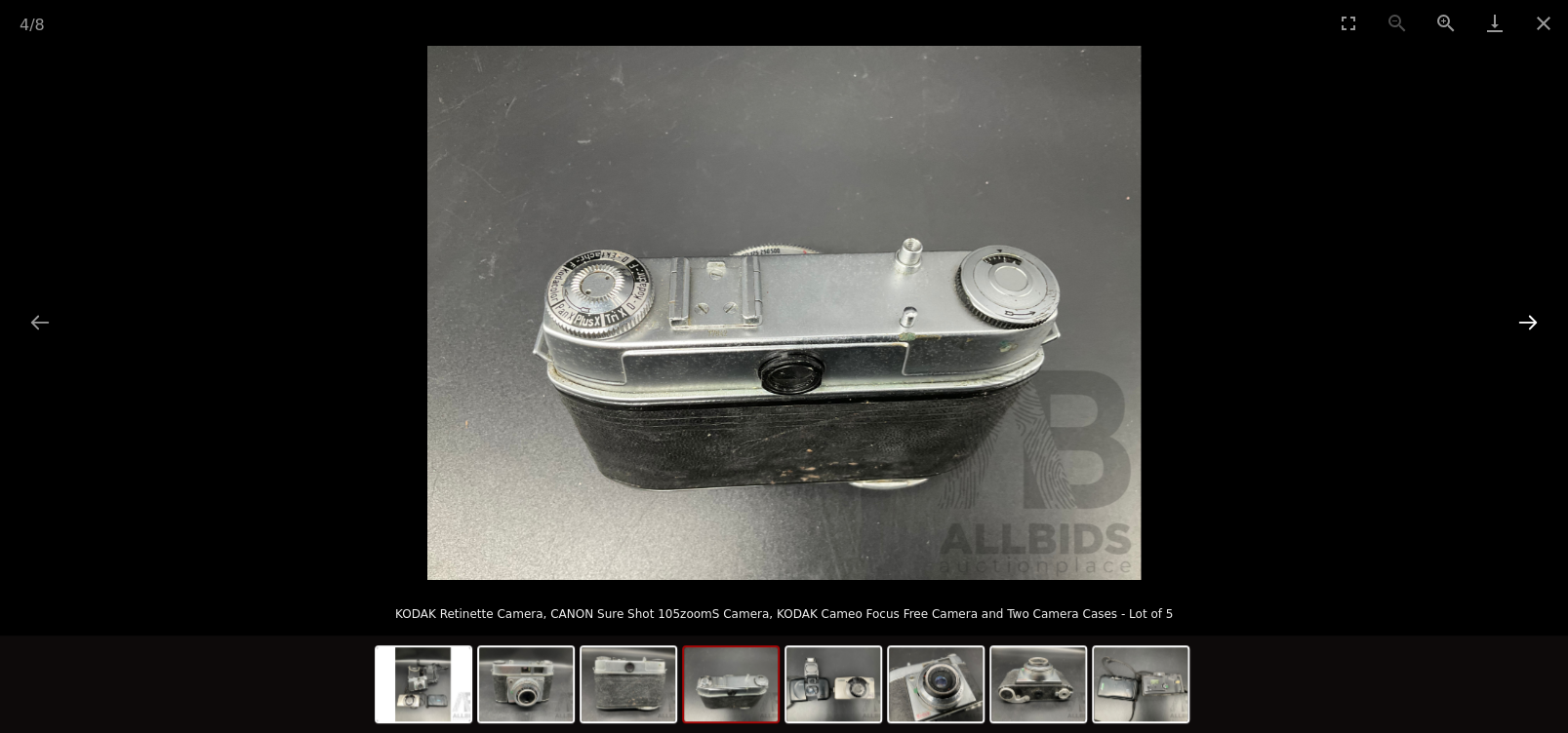
click at [1528, 317] on button "Next slide" at bounding box center [1528, 321] width 41 height 38
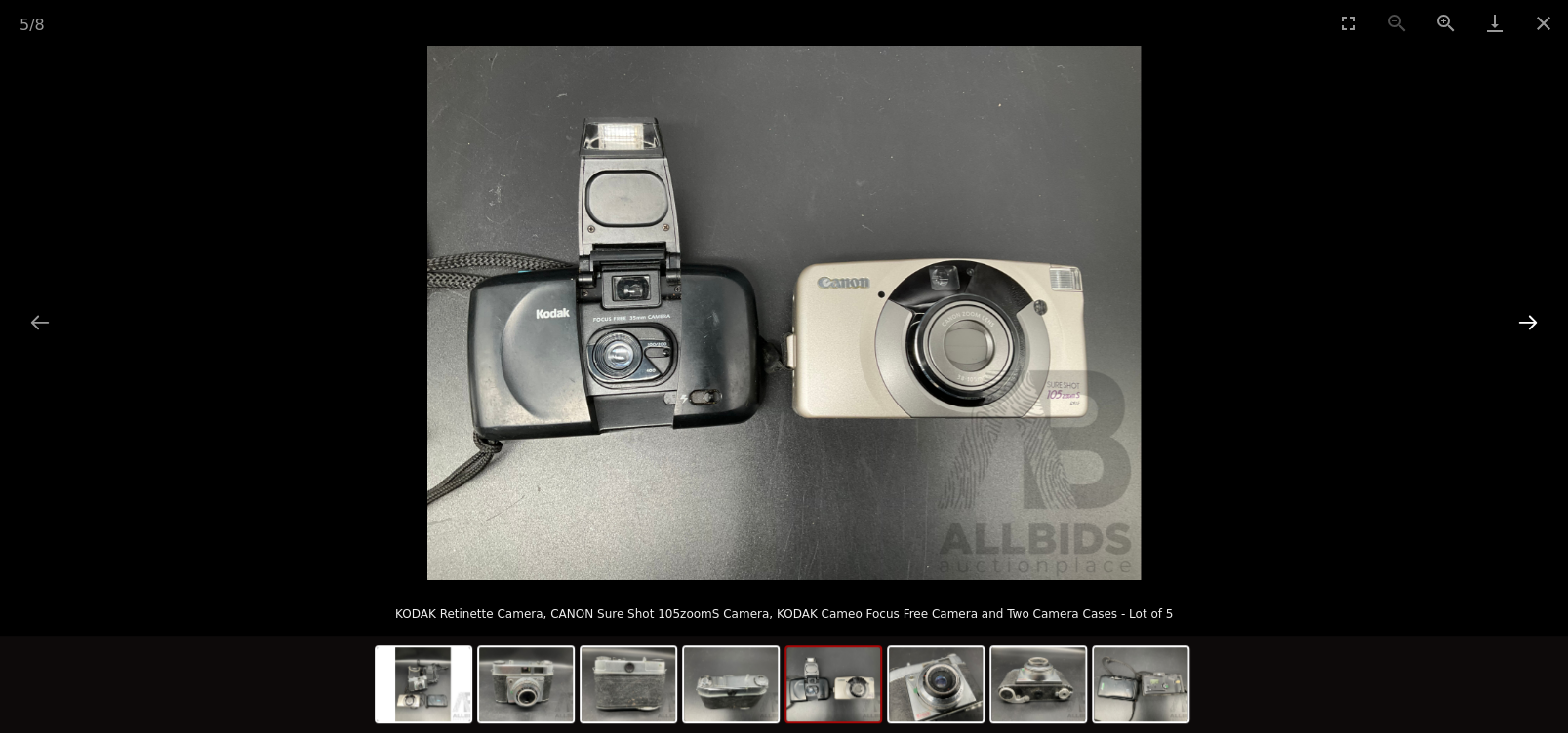
click at [1528, 317] on button "Next slide" at bounding box center [1528, 321] width 41 height 38
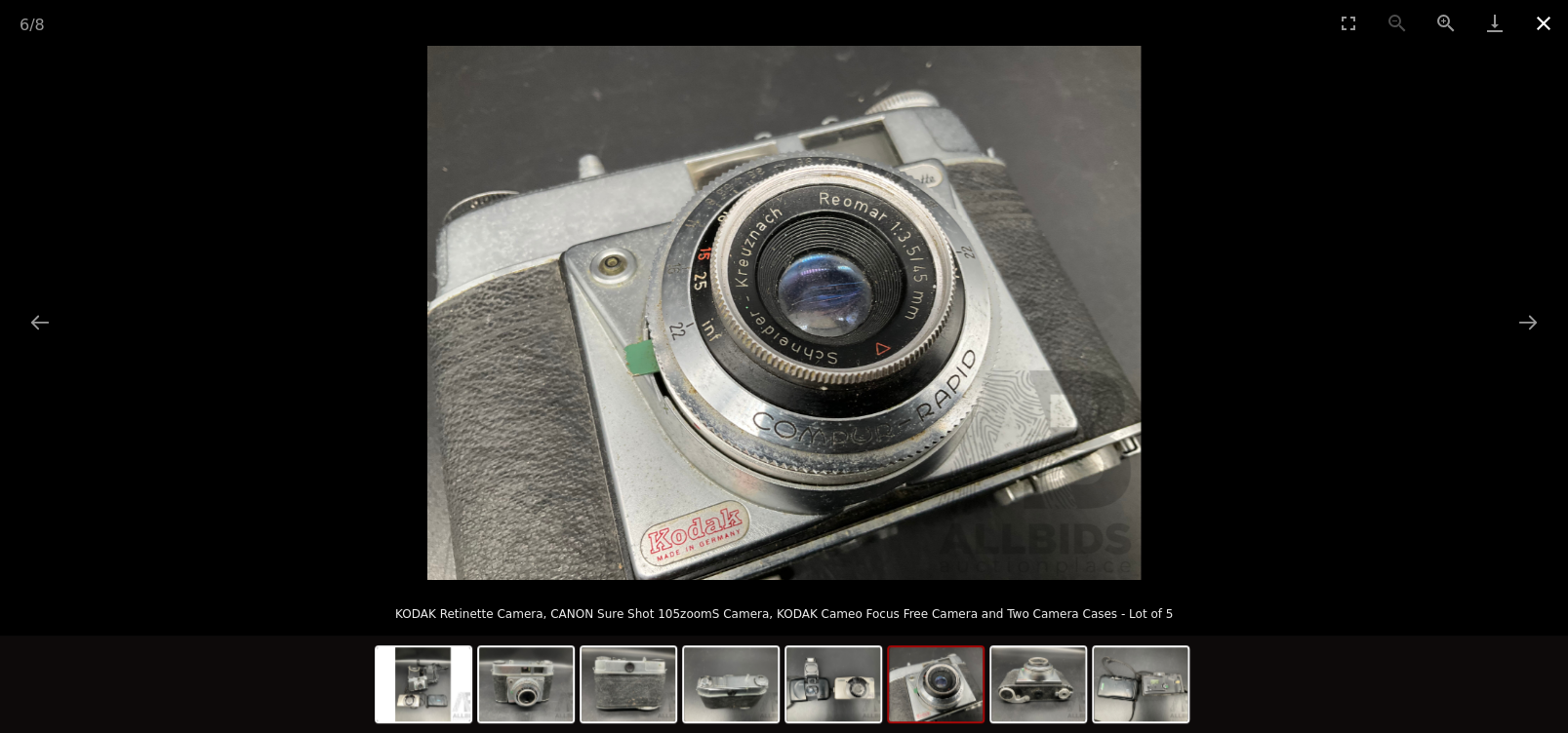
click at [1547, 24] on button "Close gallery" at bounding box center [1543, 23] width 49 height 46
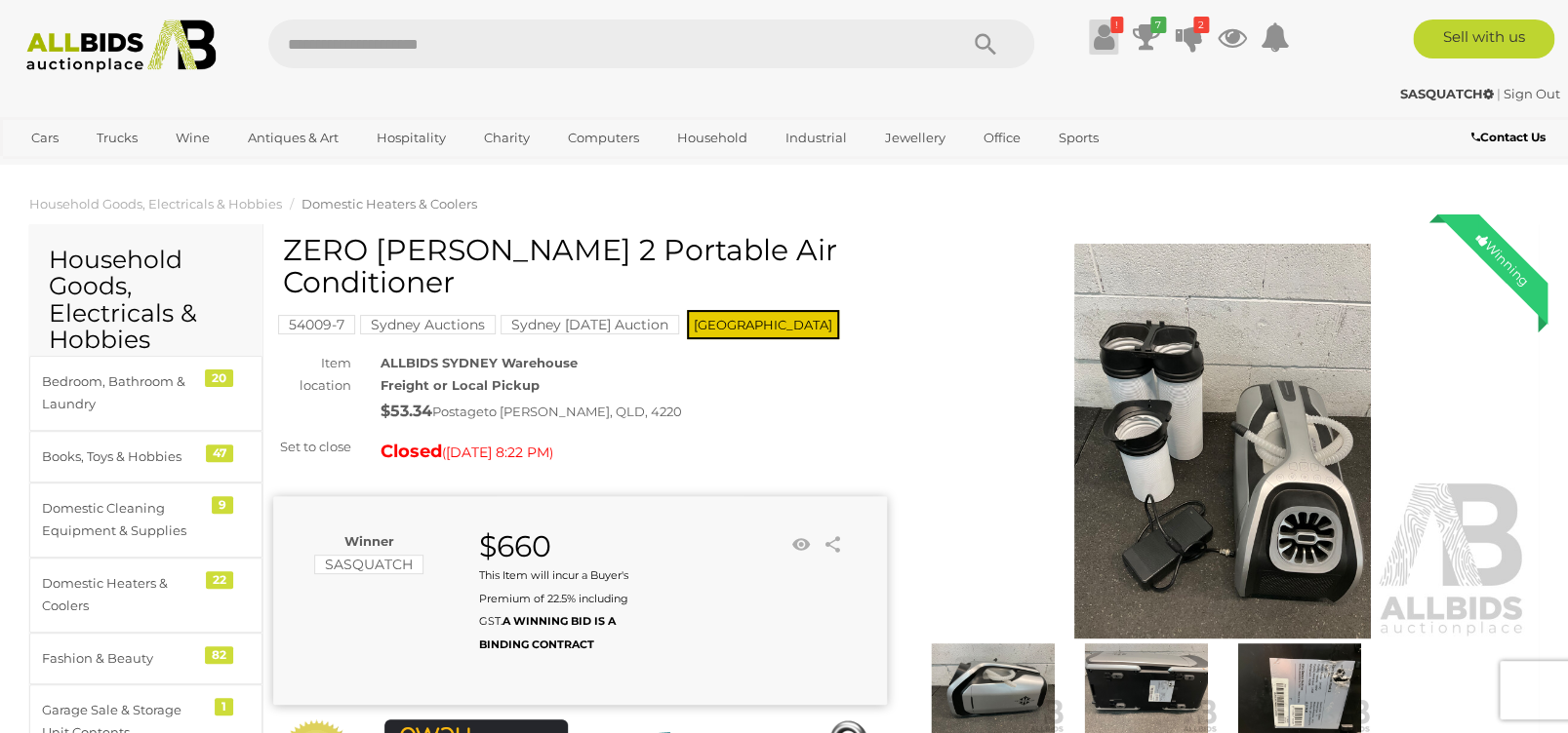
click at [1098, 26] on icon at bounding box center [1102, 37] width 21 height 35
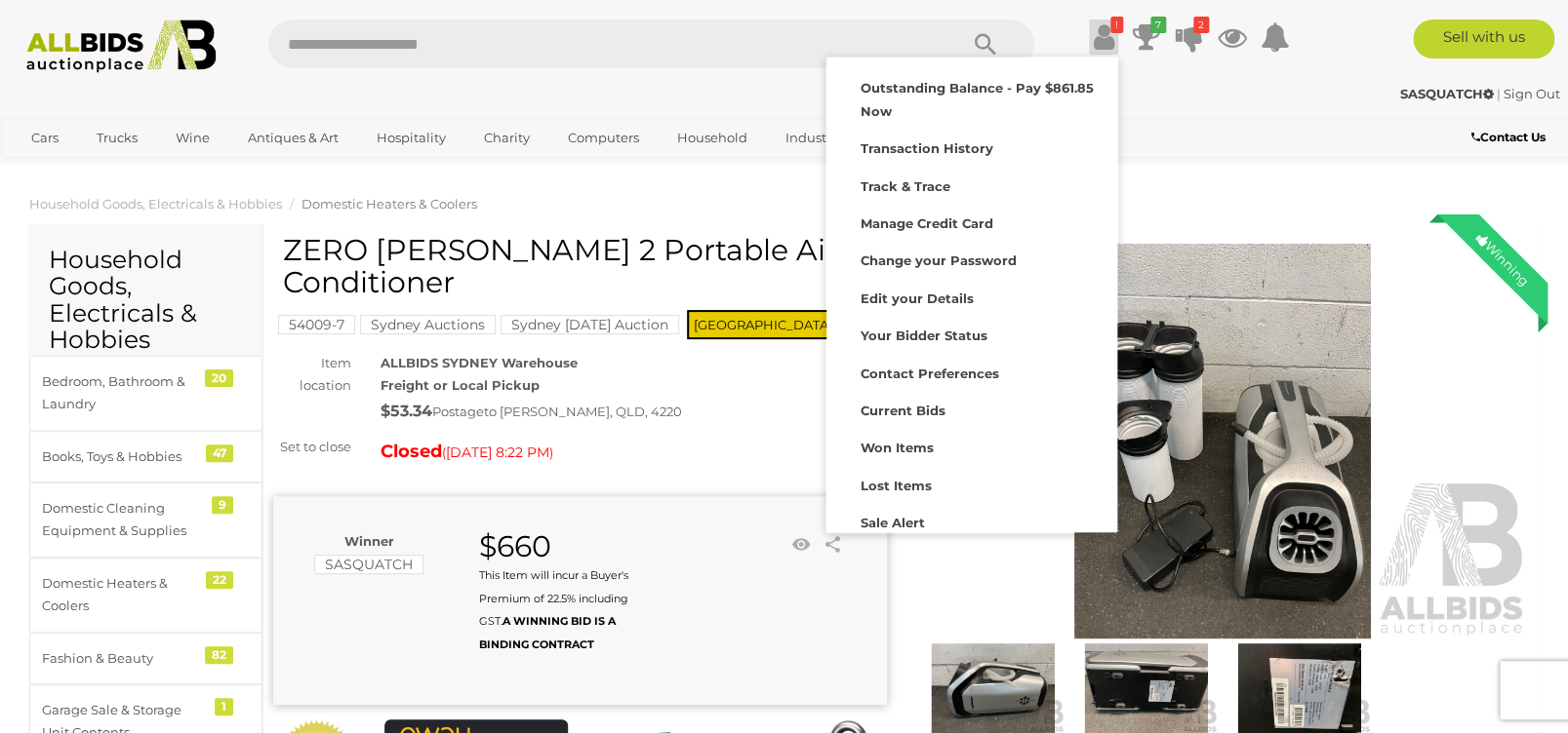
click at [1098, 26] on icon at bounding box center [1102, 37] width 21 height 35
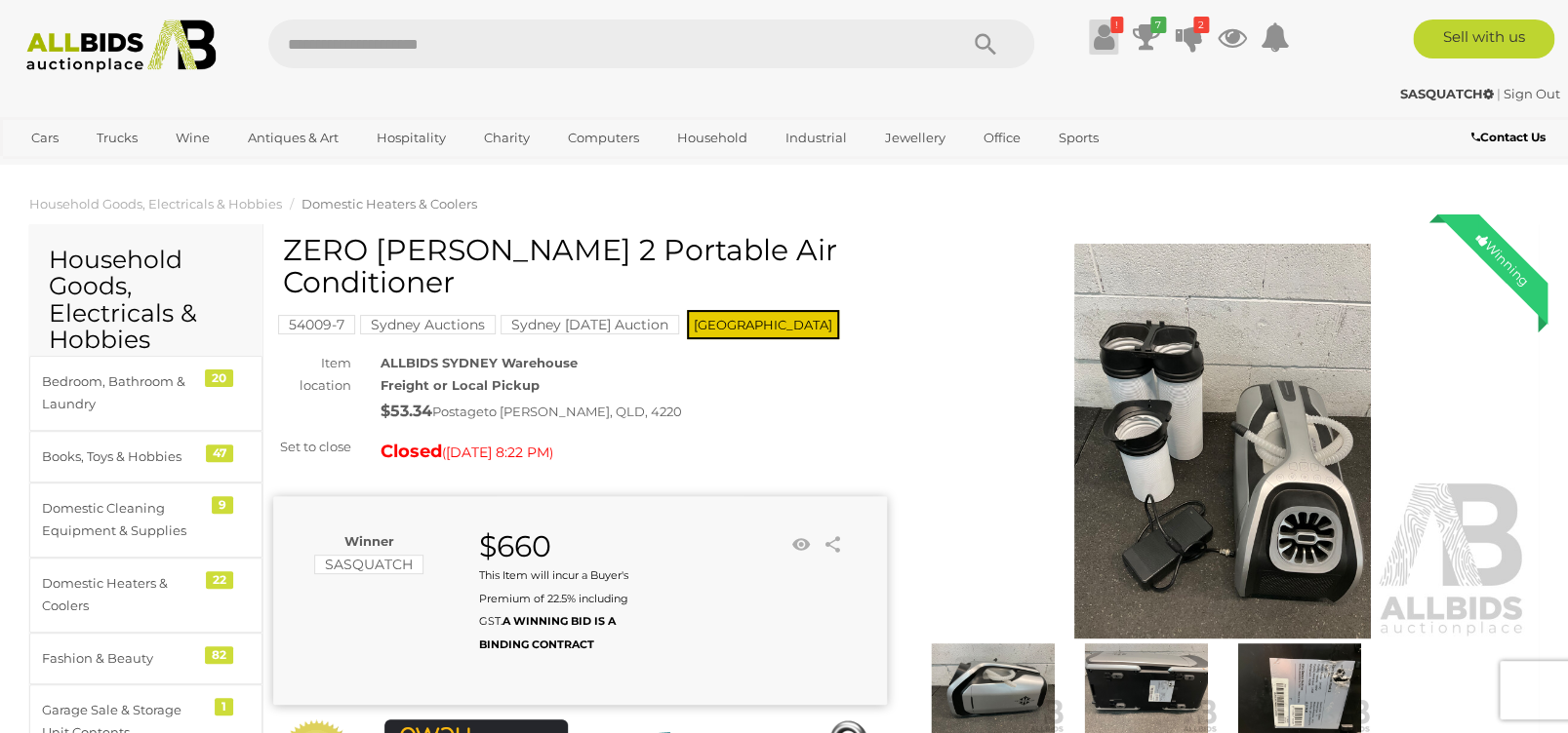
click at [1108, 41] on icon at bounding box center [1102, 37] width 21 height 35
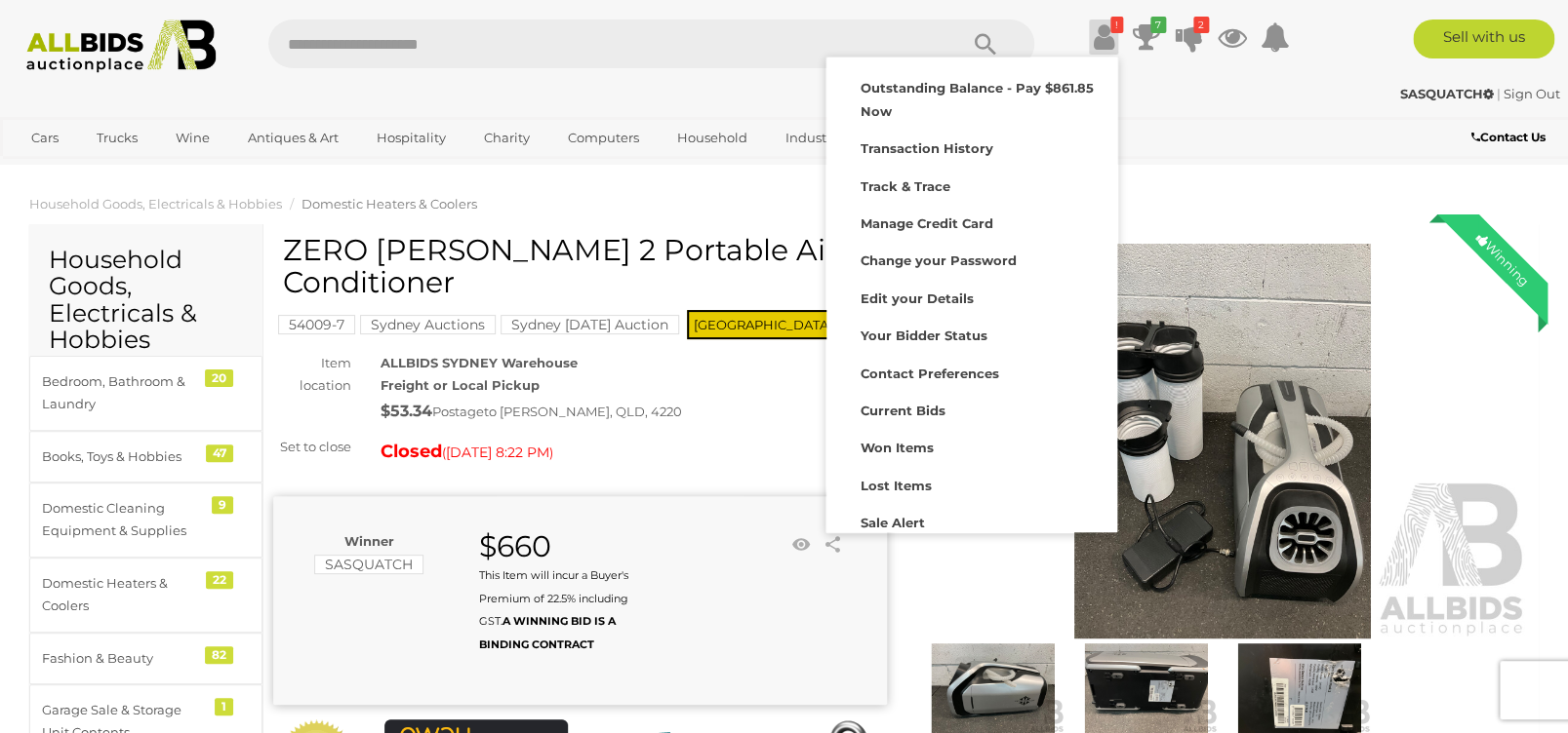
click at [1108, 41] on icon at bounding box center [1102, 37] width 21 height 35
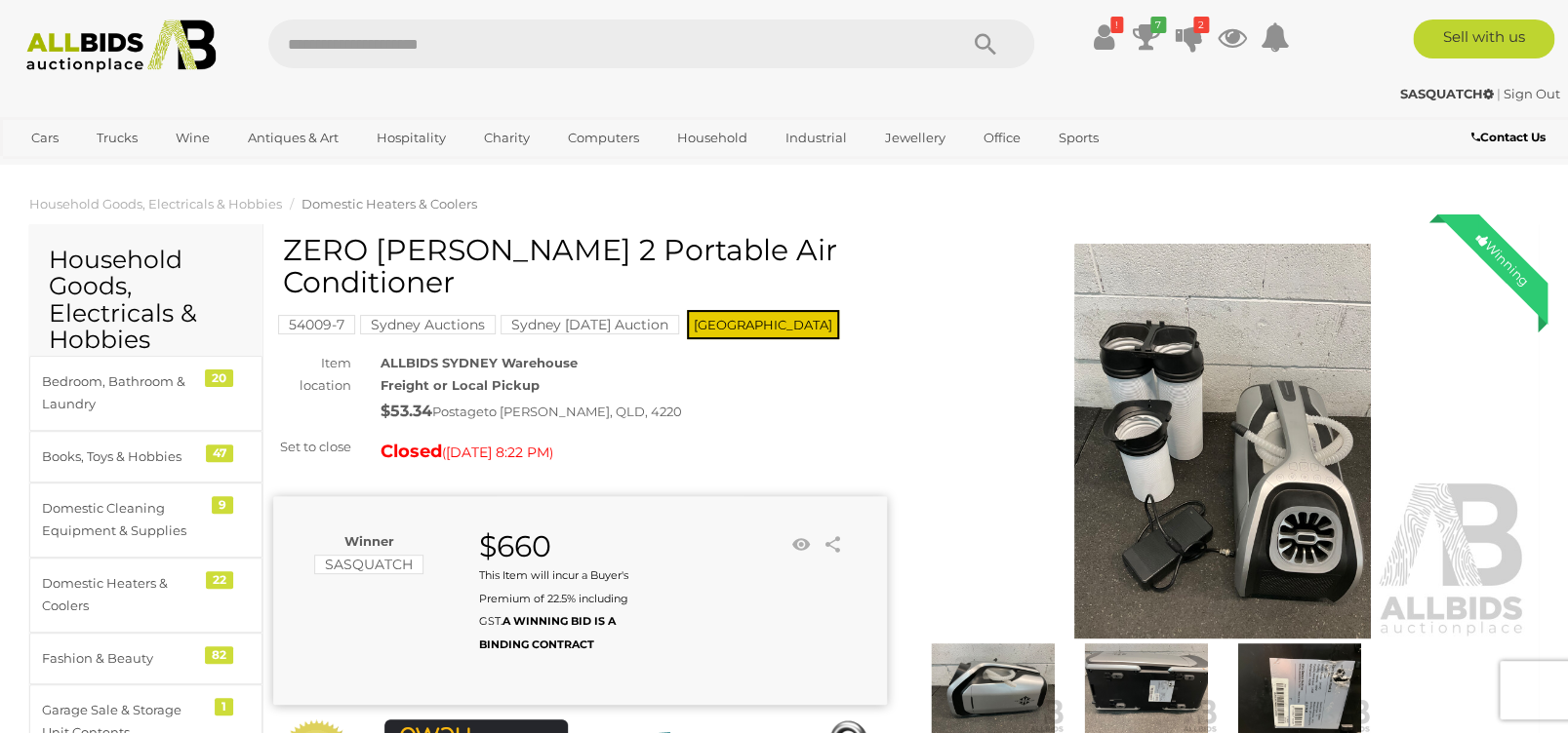
click at [1268, 680] on img at bounding box center [1298, 690] width 143 height 93
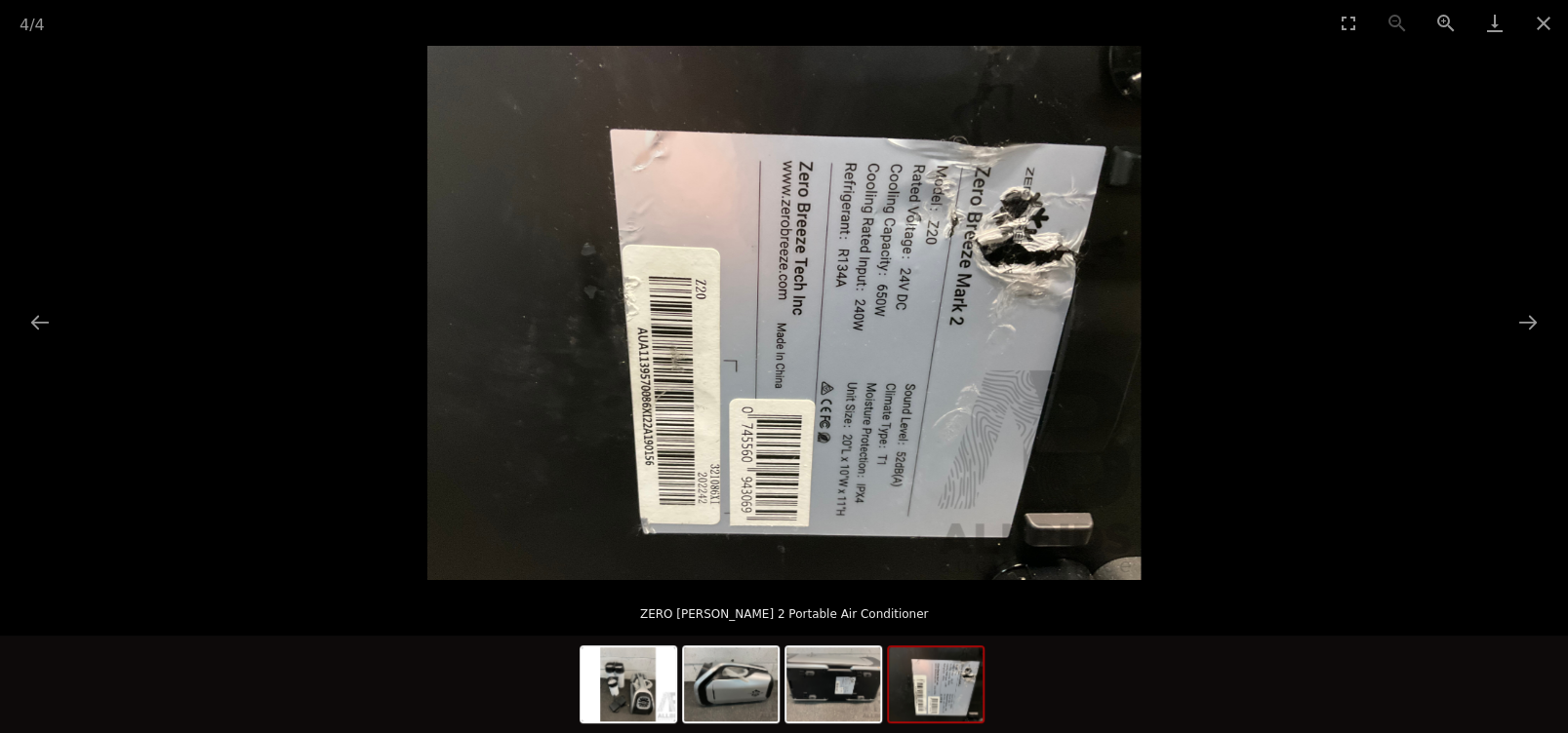
click at [793, 305] on img at bounding box center [784, 313] width 713 height 534
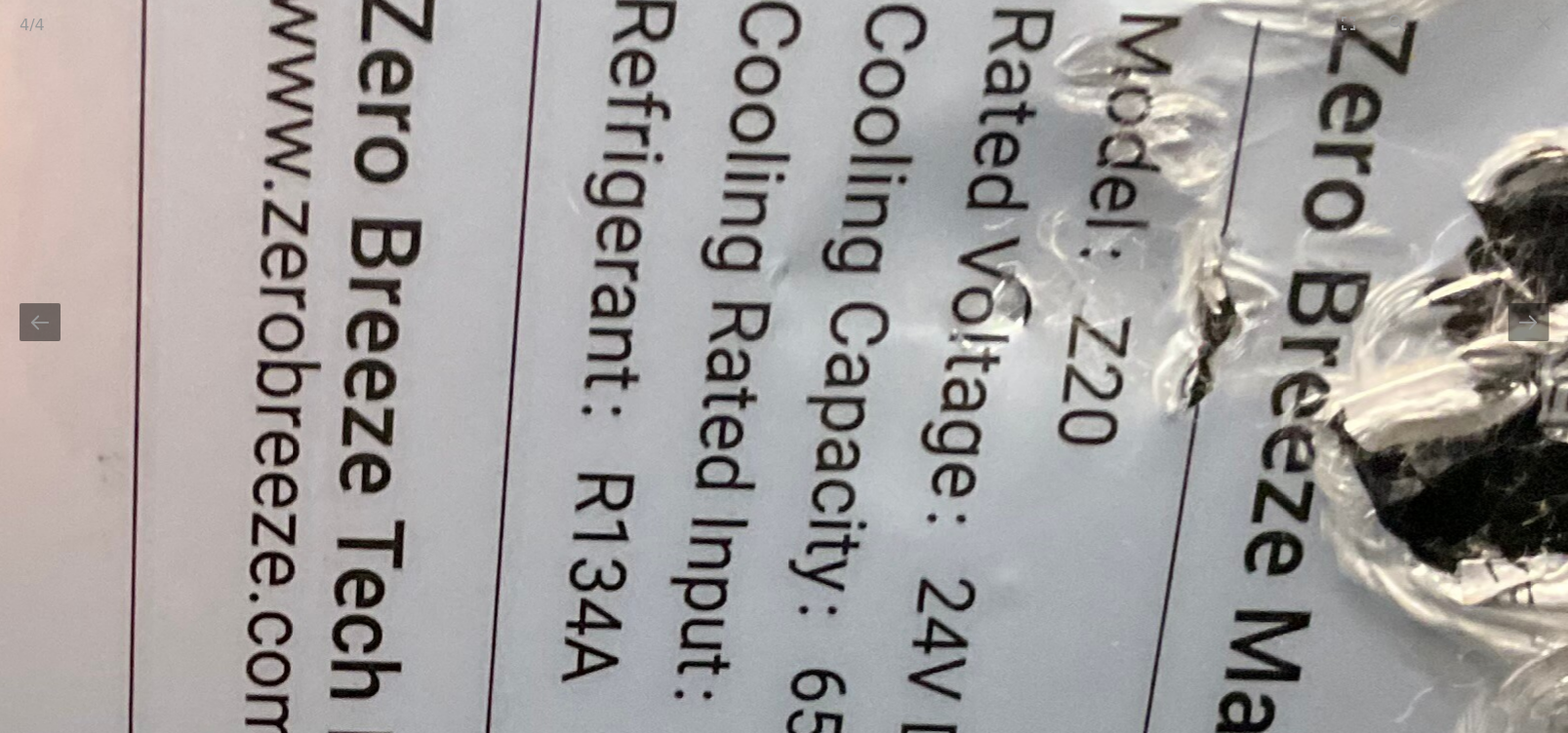
drag, startPoint x: 927, startPoint y: 188, endPoint x: 447, endPoint y: 579, distance: 619.1
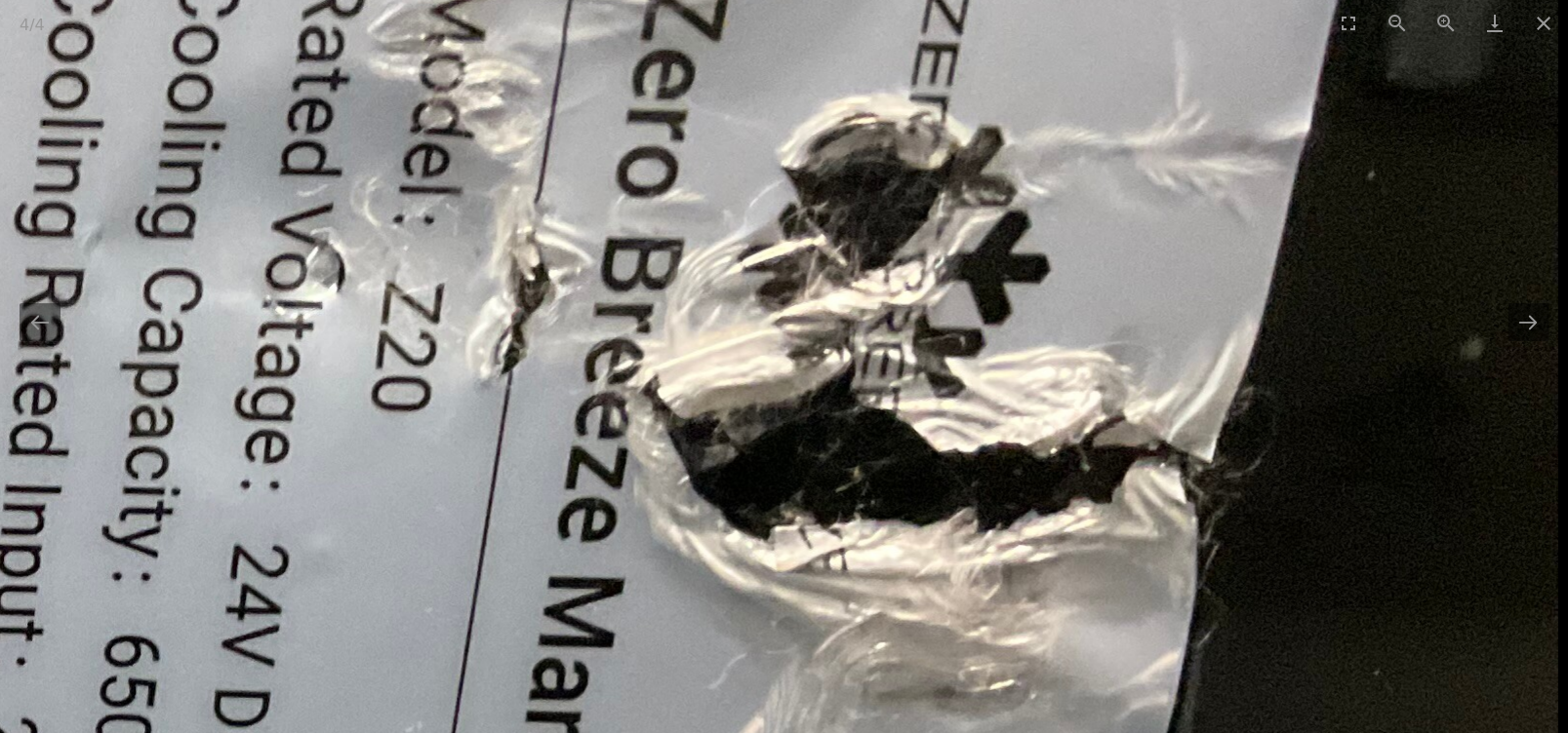
drag, startPoint x: 932, startPoint y: 556, endPoint x: 772, endPoint y: 129, distance: 456.0
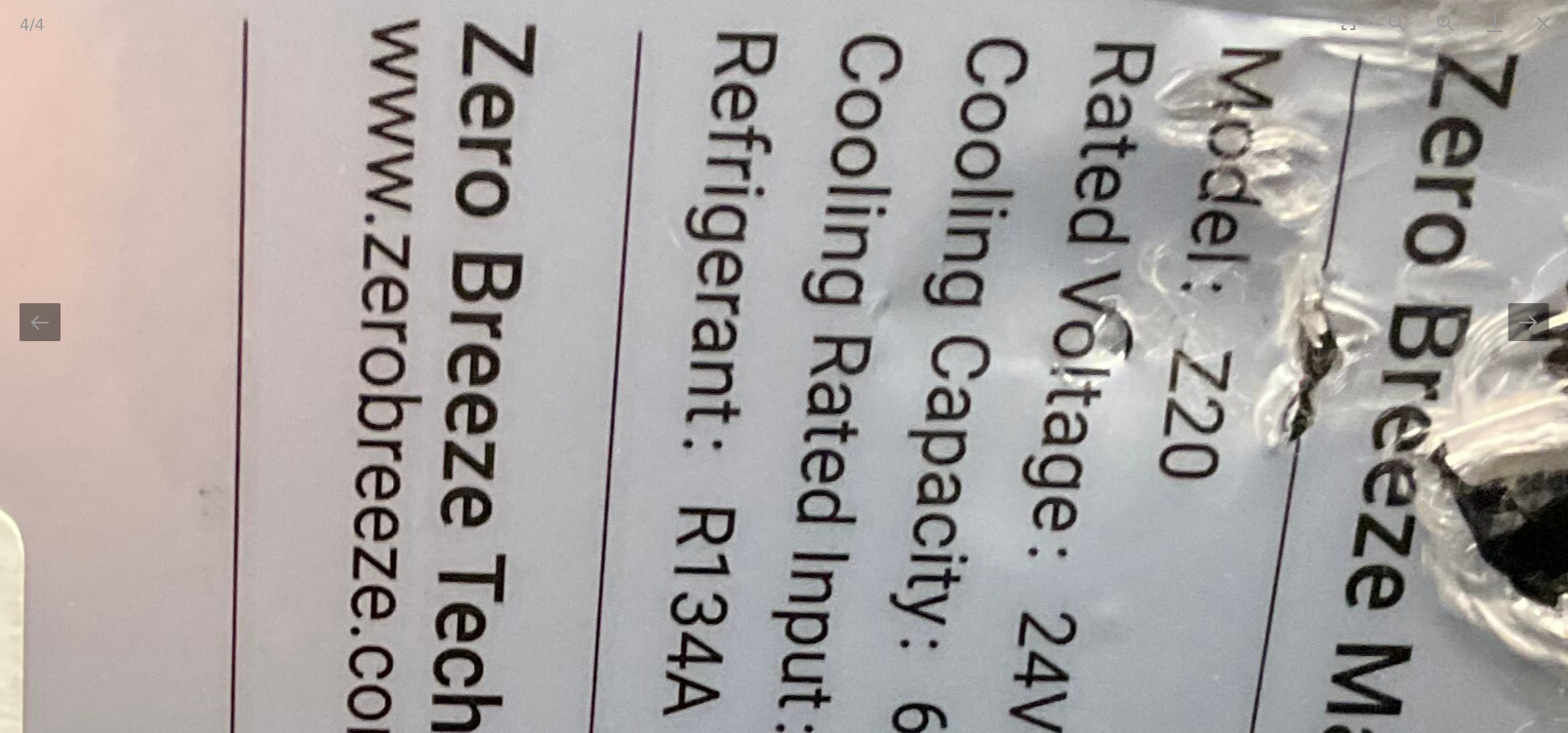
drag, startPoint x: 359, startPoint y: 267, endPoint x: 899, endPoint y: 669, distance: 673.2
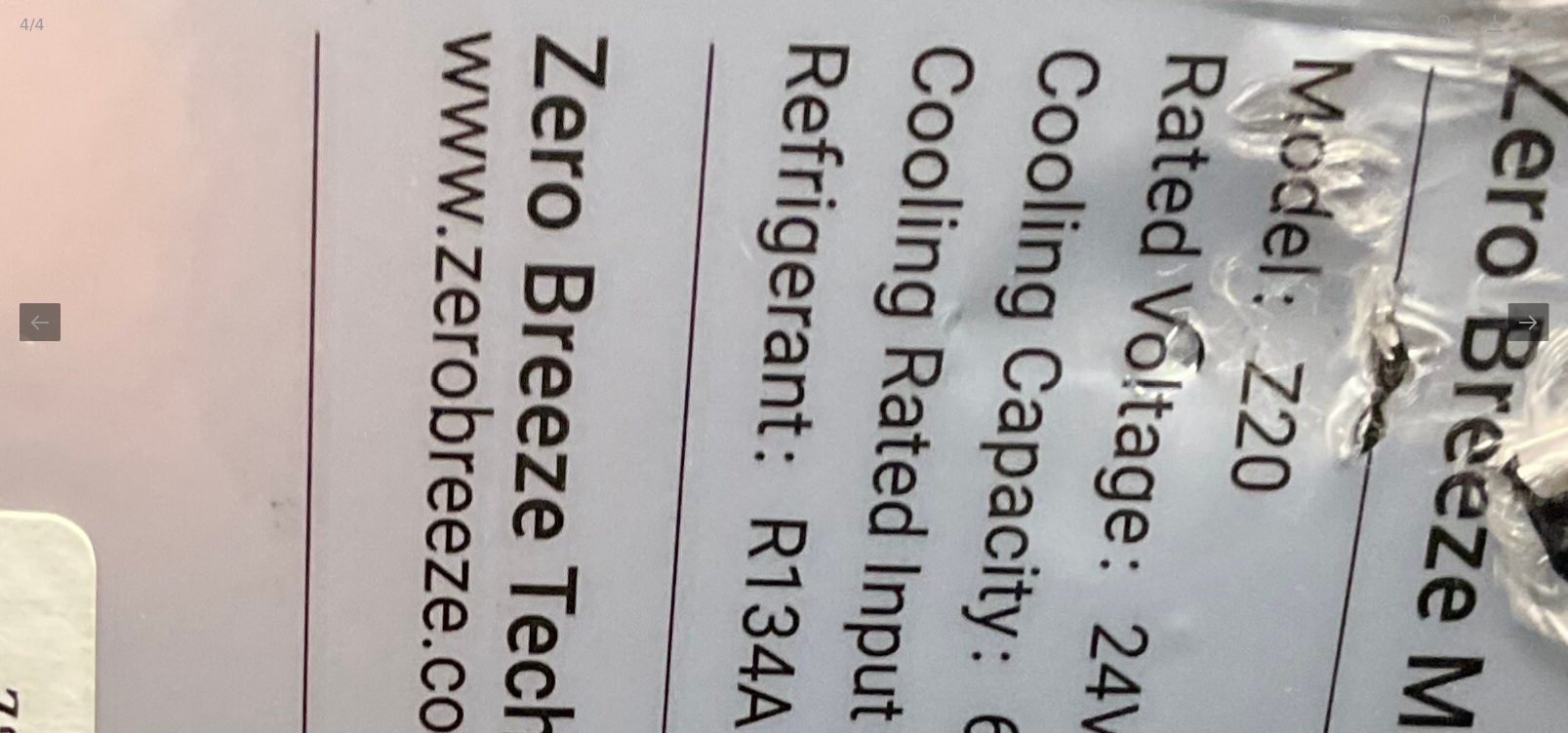
drag, startPoint x: 859, startPoint y: 511, endPoint x: 810, endPoint y: 372, distance: 147.4
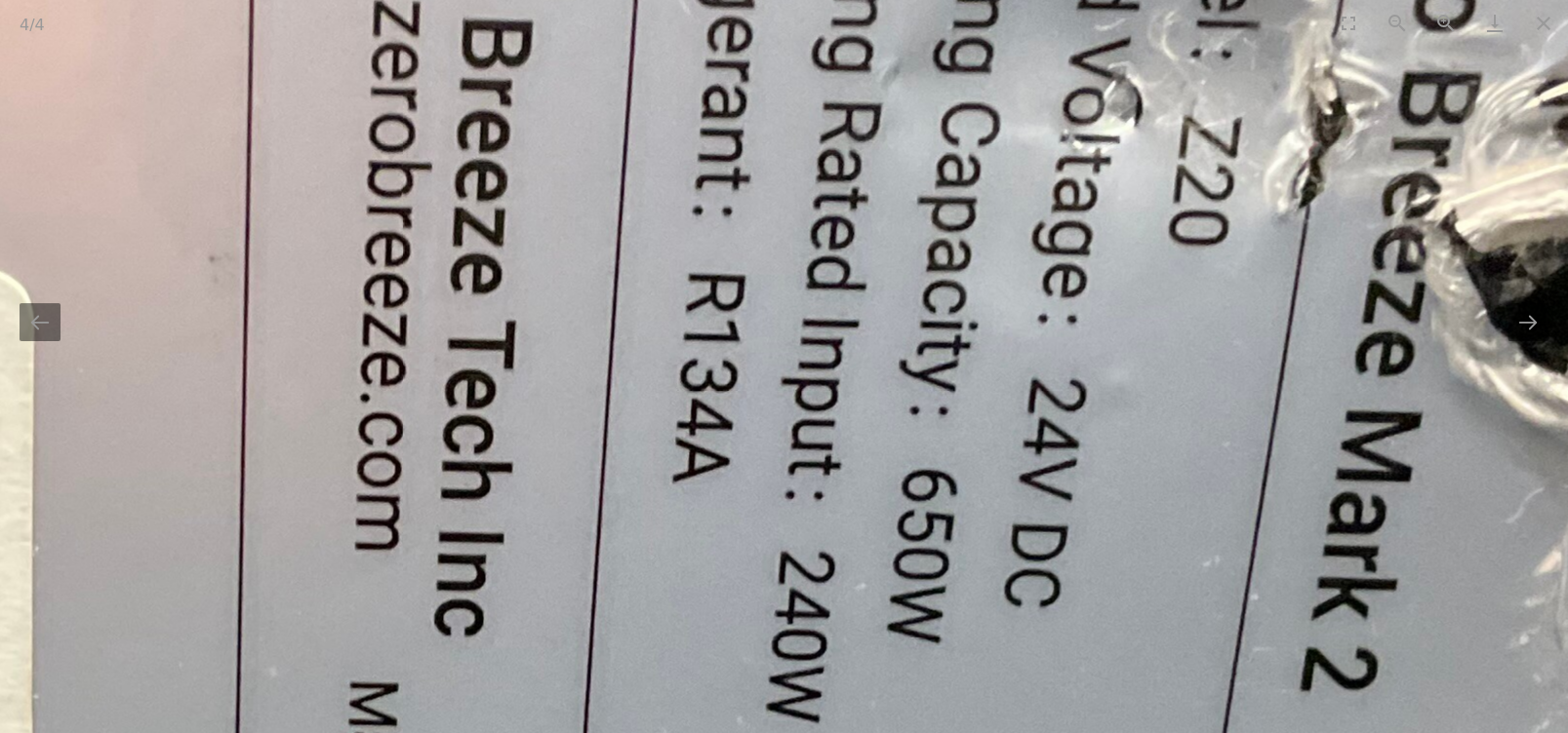
click at [660, 390] on img at bounding box center [385, 625] width 3931 height 2947
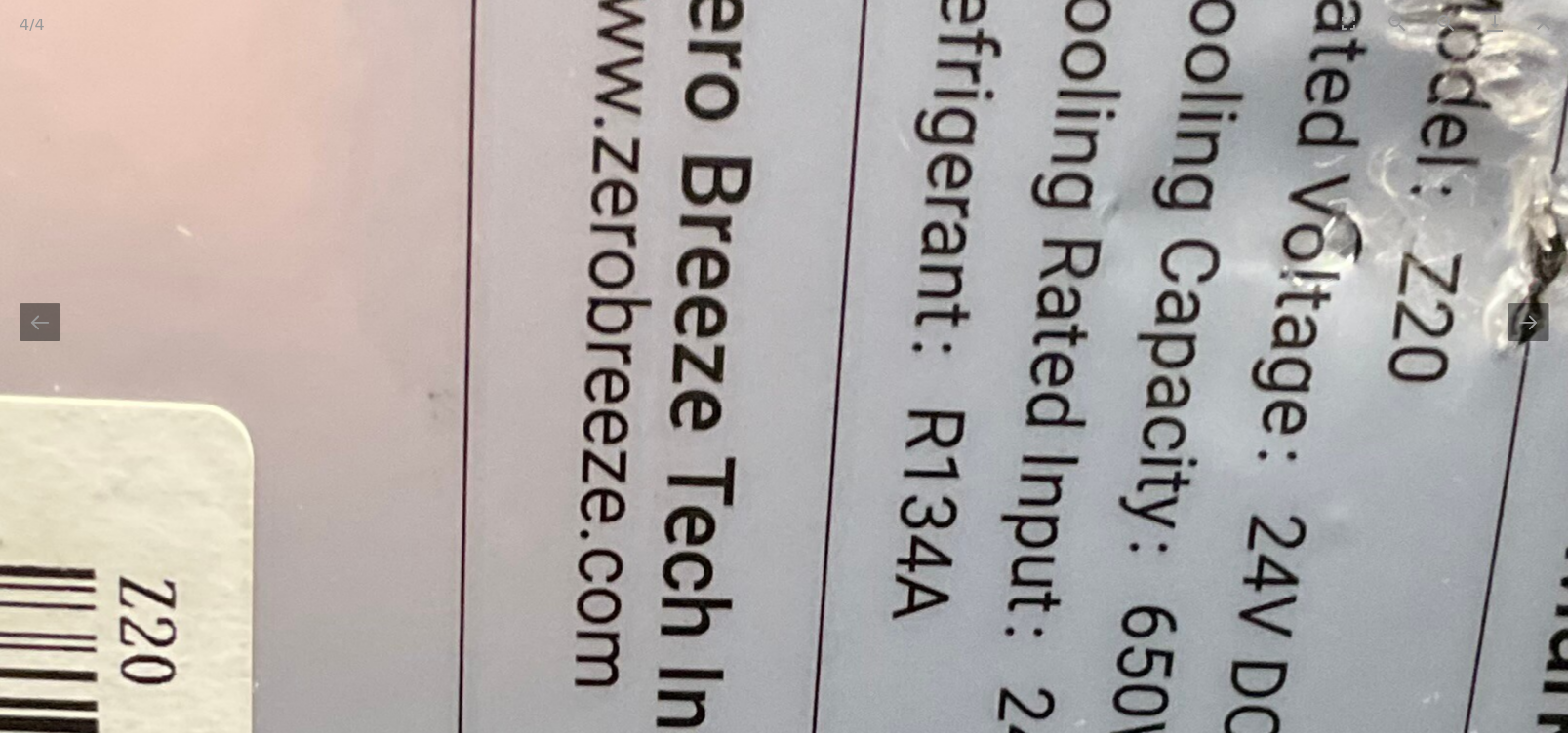
drag, startPoint x: 660, startPoint y: 390, endPoint x: 873, endPoint y: 533, distance: 256.6
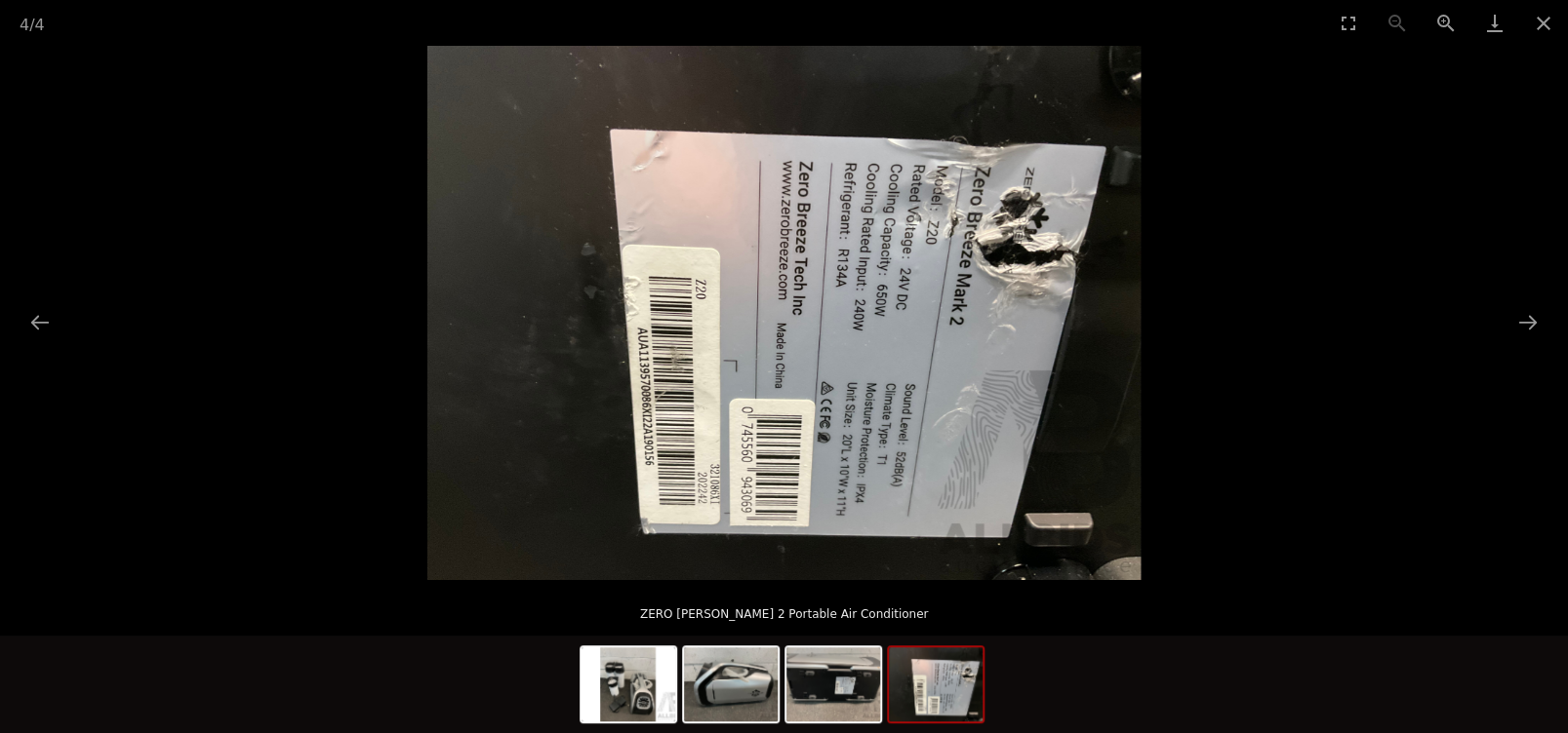
click at [840, 440] on img at bounding box center [784, 313] width 713 height 534
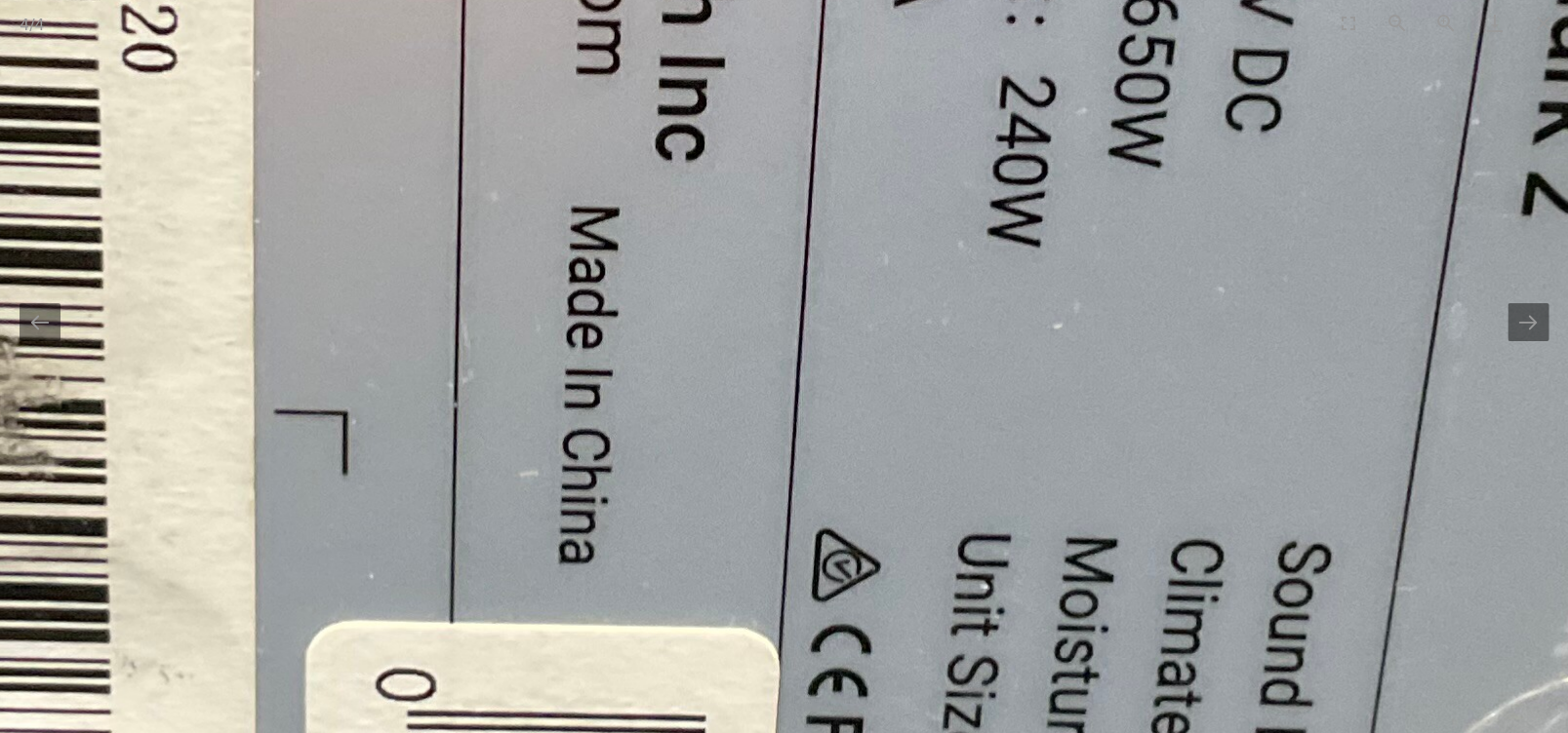
drag, startPoint x: 761, startPoint y: 300, endPoint x: 850, endPoint y: 635, distance: 346.6
click at [848, 622] on img at bounding box center [607, 149] width 3931 height 2947
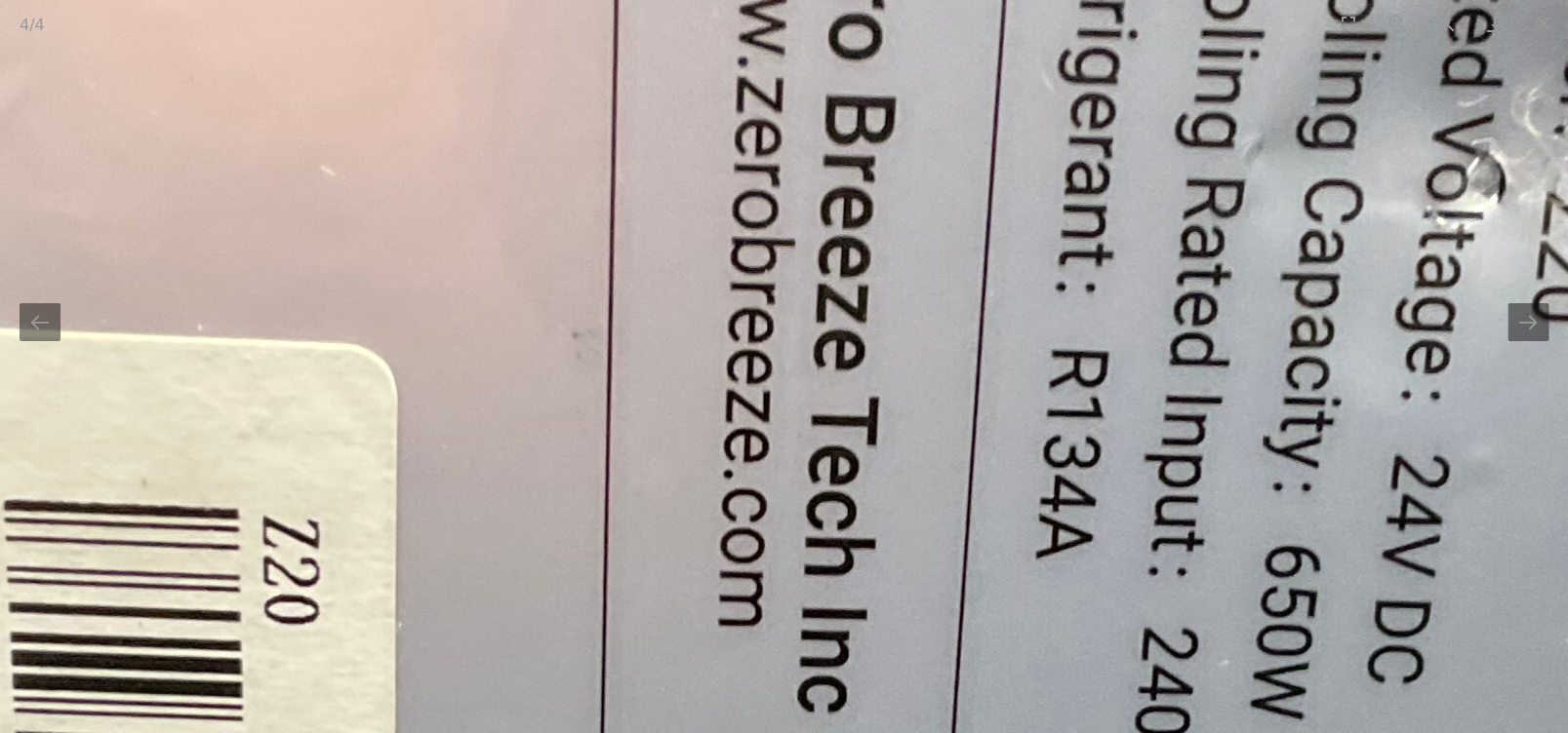
drag, startPoint x: 823, startPoint y: 322, endPoint x: 903, endPoint y: 693, distance: 379.5
click at [916, 668] on img at bounding box center [748, 701] width 3931 height 2947
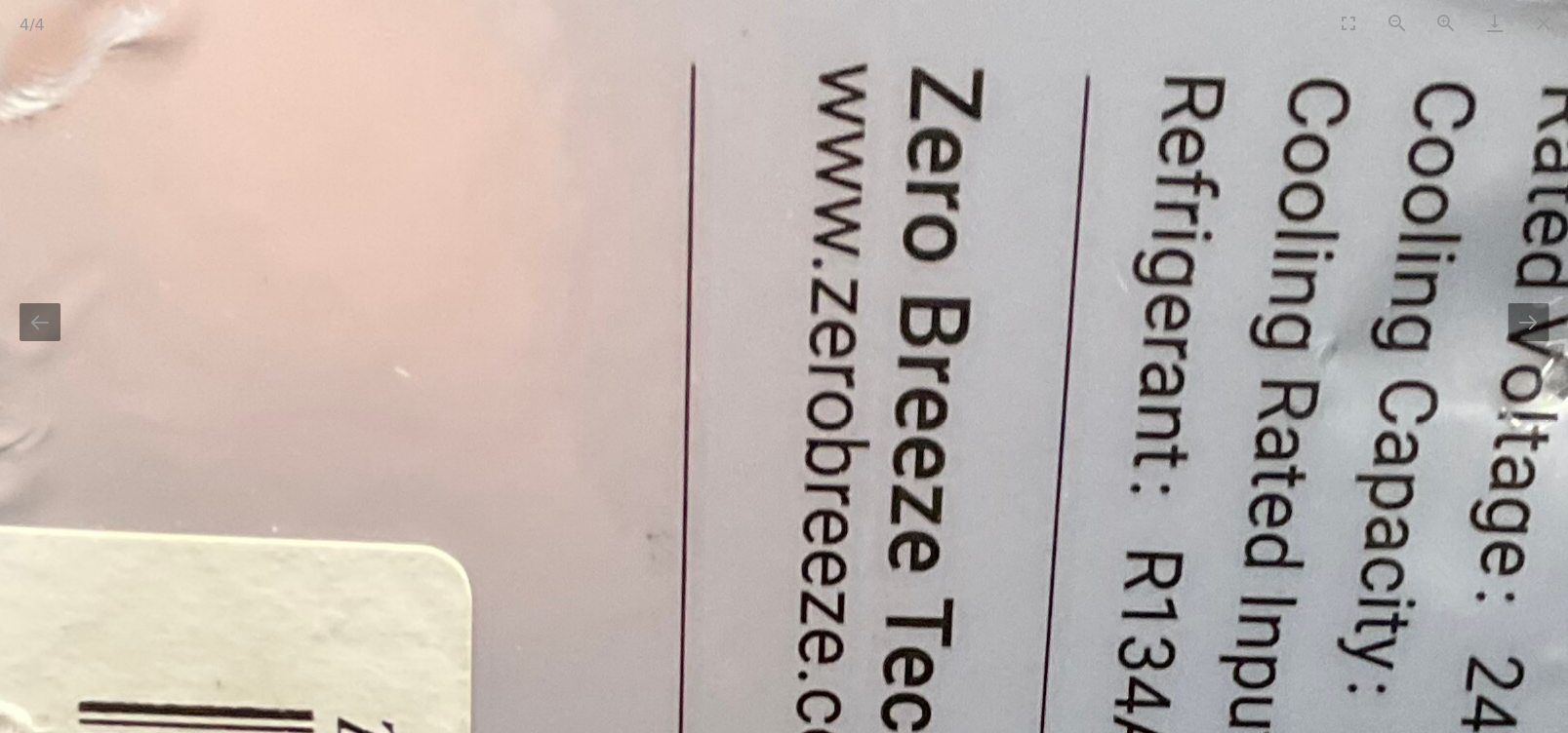
drag, startPoint x: 567, startPoint y: 290, endPoint x: 658, endPoint y: 188, distance: 136.7
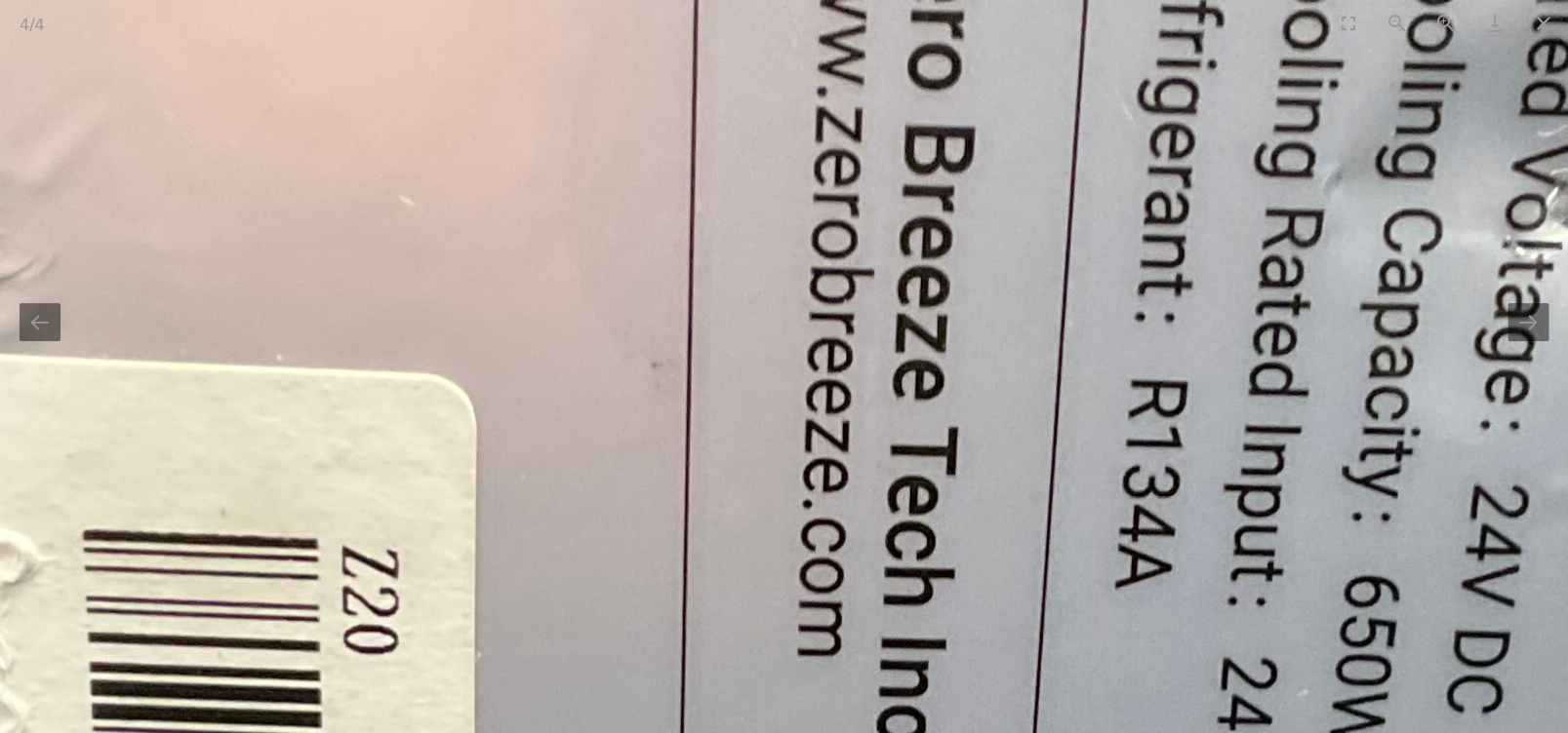
drag, startPoint x: 611, startPoint y: 493, endPoint x: 628, endPoint y: 180, distance: 313.5
click at [617, 235] on img at bounding box center [829, 731] width 3931 height 2947
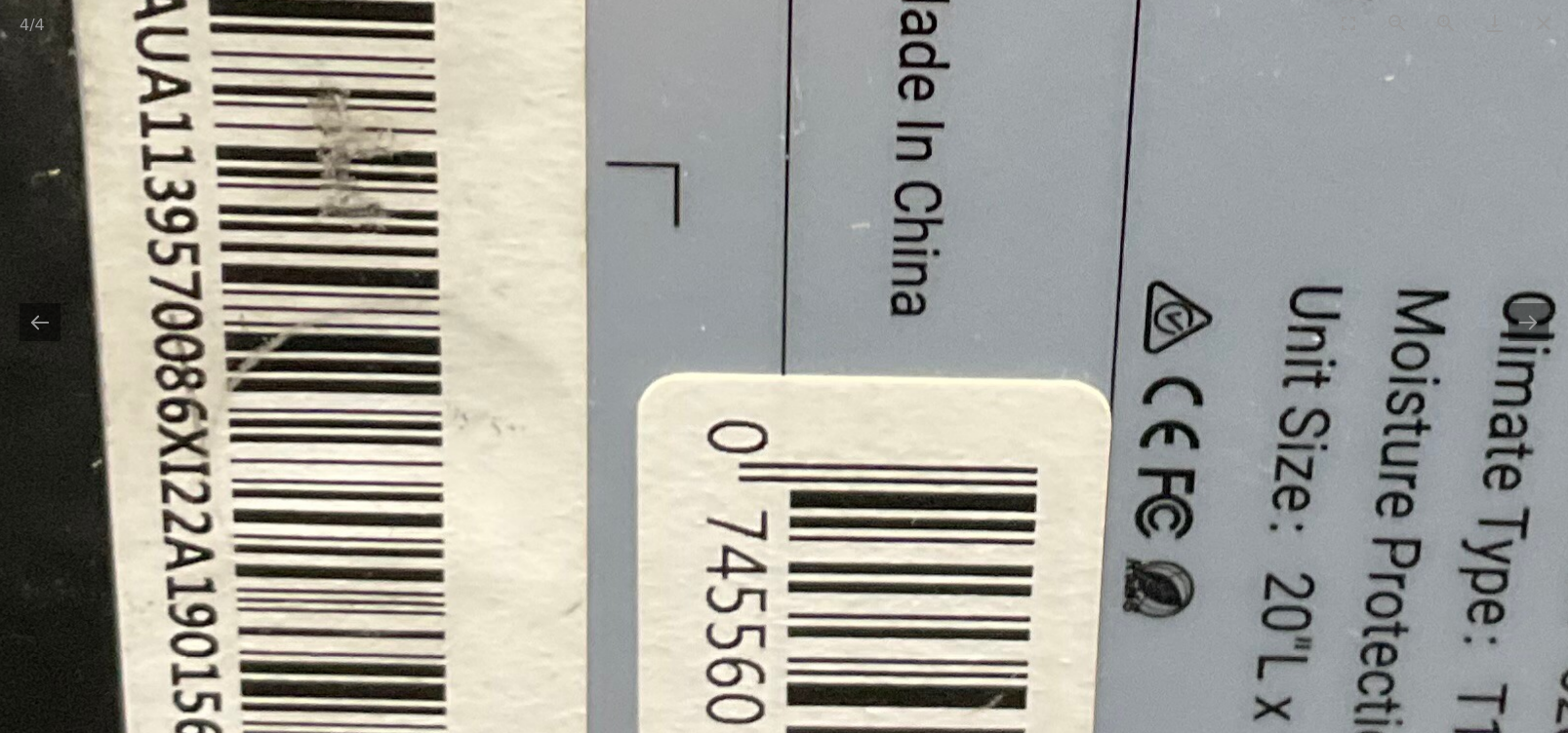
drag, startPoint x: 582, startPoint y: 475, endPoint x: 645, endPoint y: 138, distance: 342.8
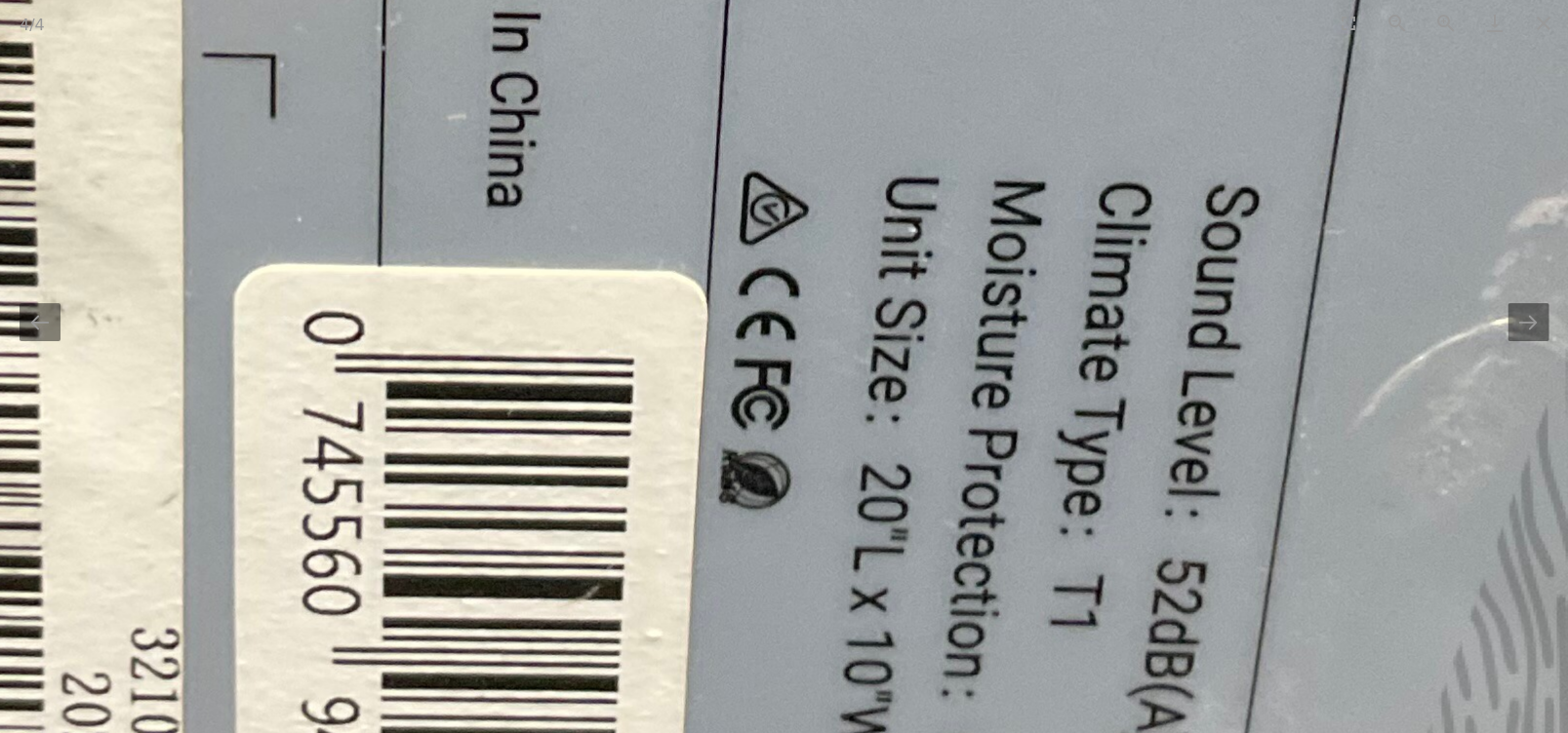
drag, startPoint x: 880, startPoint y: 361, endPoint x: 508, endPoint y: 315, distance: 374.8
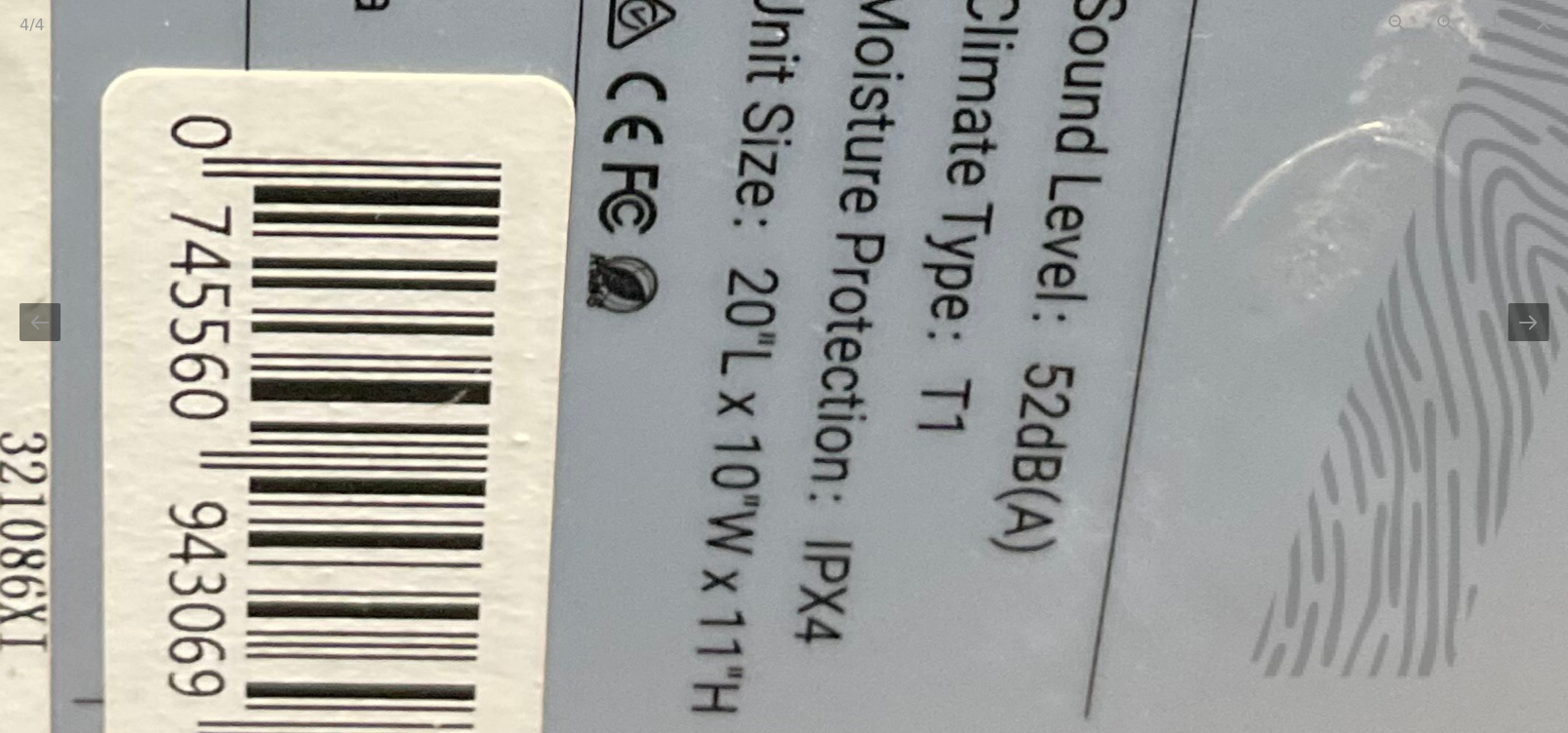
drag, startPoint x: 798, startPoint y: 496, endPoint x: 783, endPoint y: 302, distance: 194.6
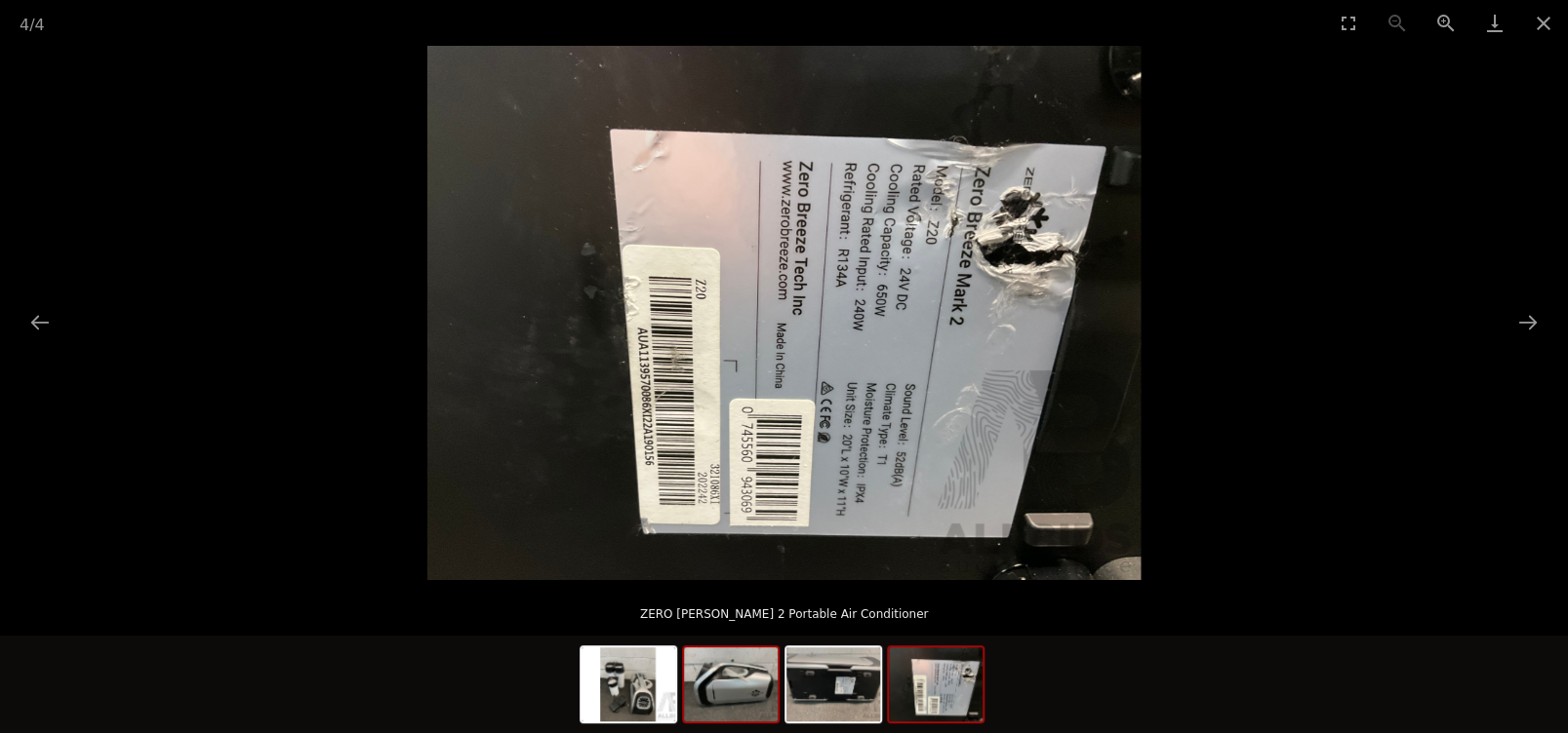
click at [721, 686] on img at bounding box center [731, 685] width 94 height 74
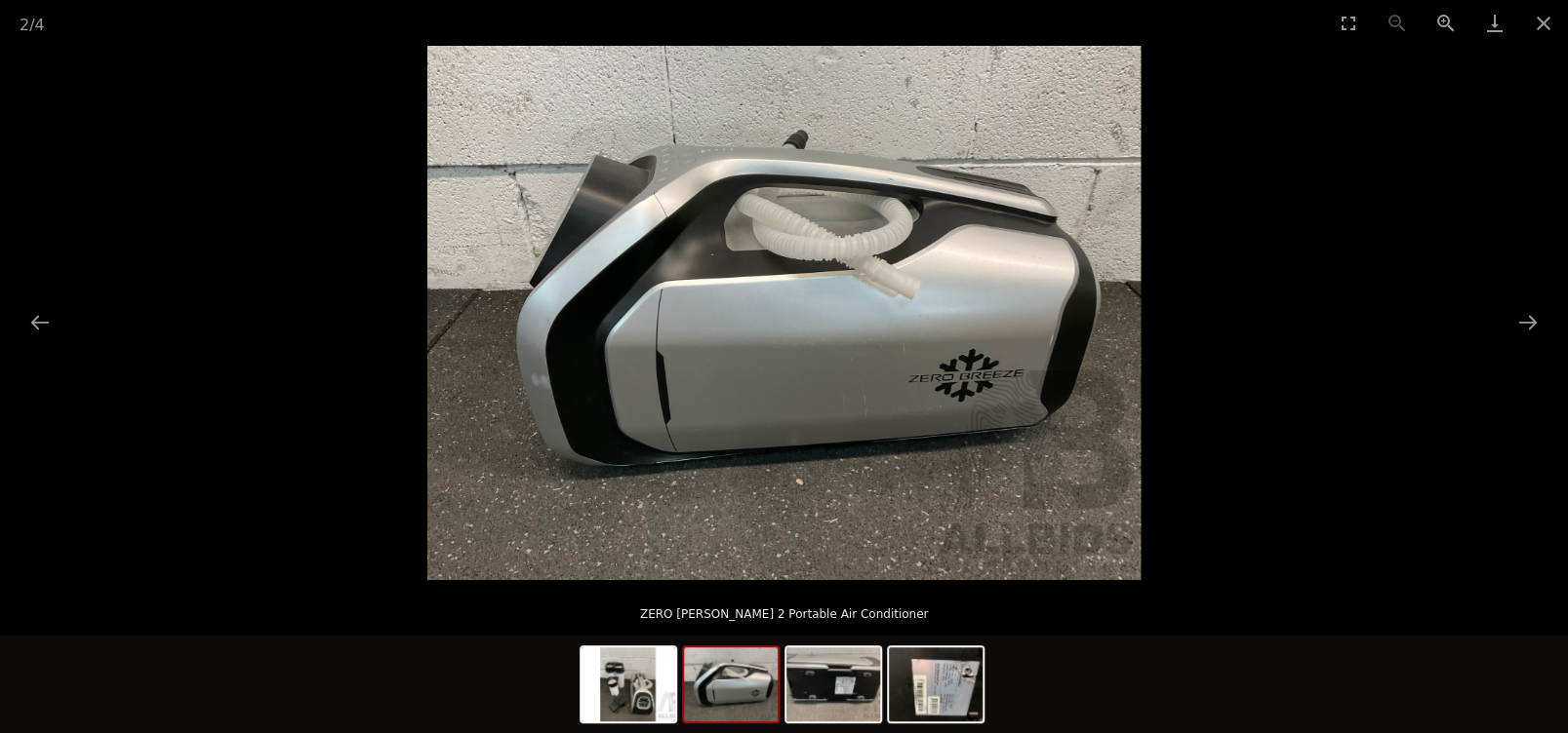
click at [803, 362] on img at bounding box center [784, 313] width 713 height 534
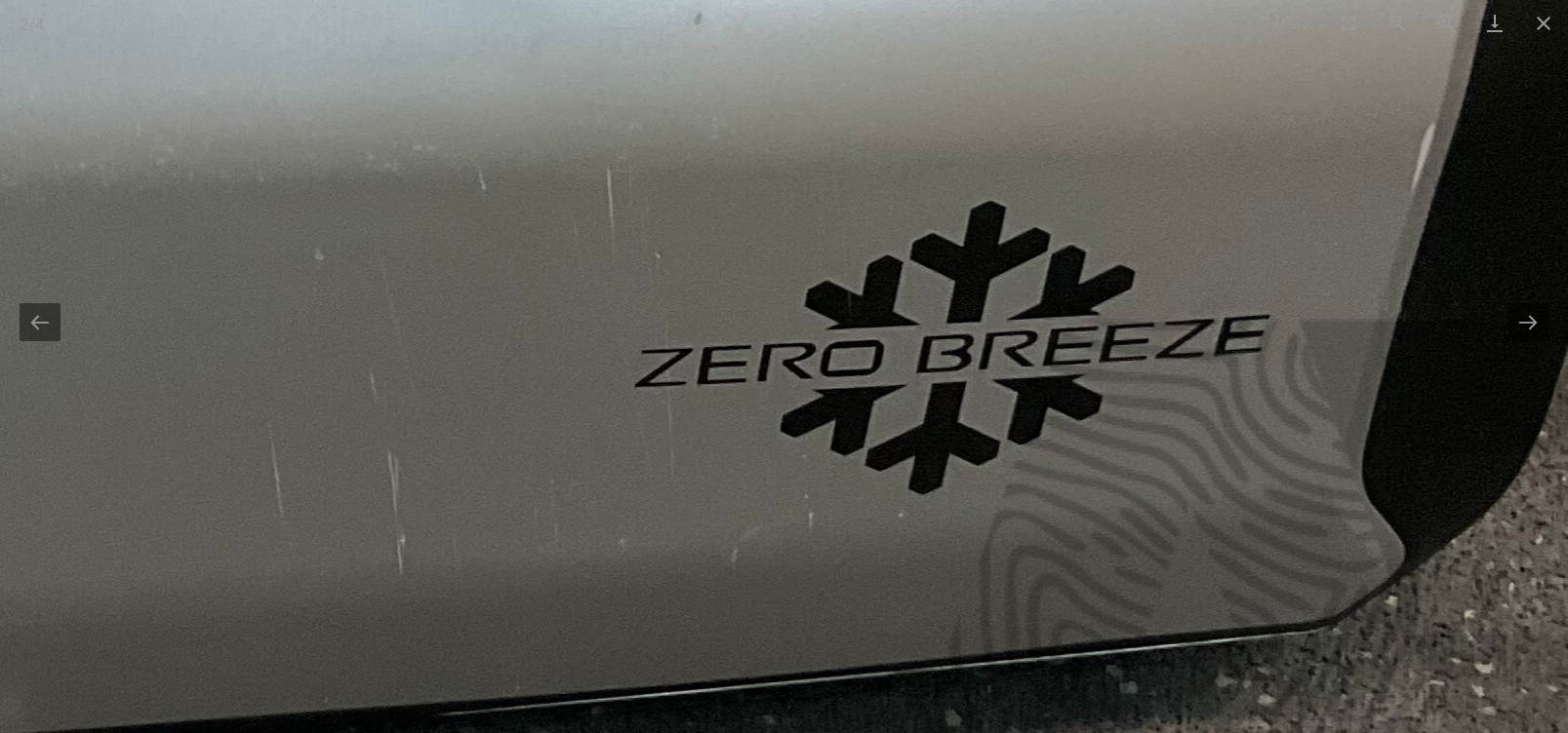
drag, startPoint x: 1023, startPoint y: 392, endPoint x: 277, endPoint y: 180, distance: 775.5
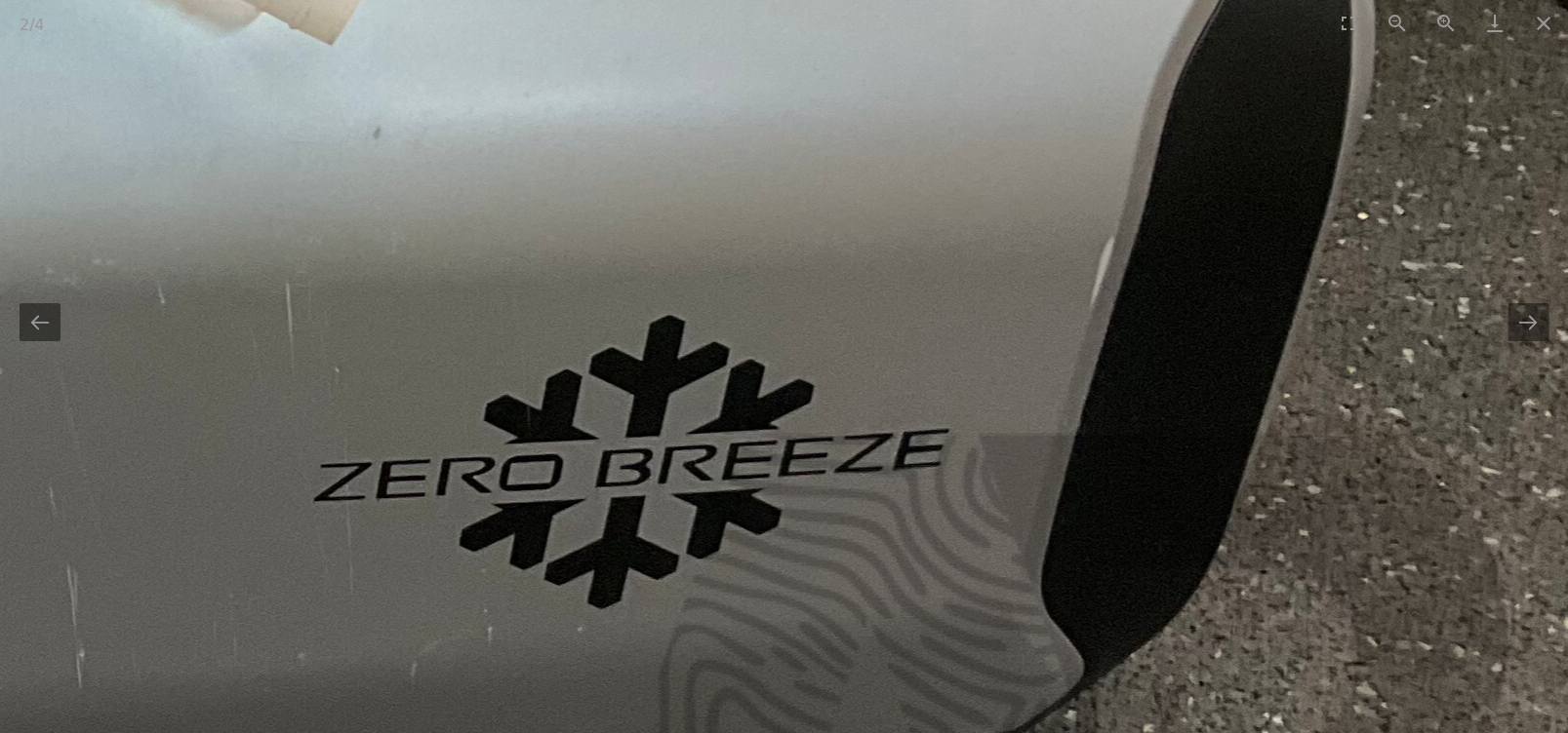
drag, startPoint x: 433, startPoint y: 165, endPoint x: 440, endPoint y: 344, distance: 179.1
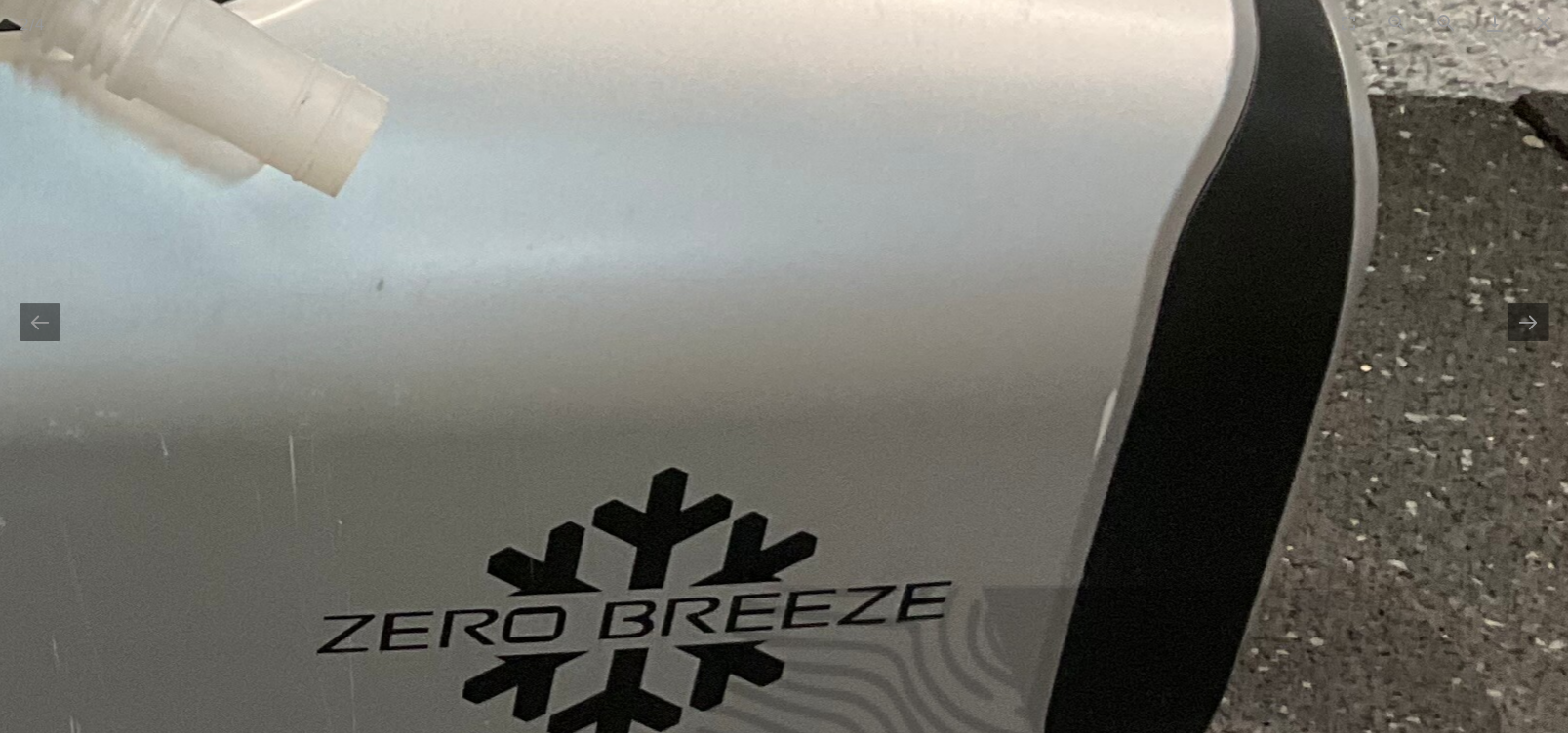
drag, startPoint x: 468, startPoint y: 272, endPoint x: 498, endPoint y: 401, distance: 132.4
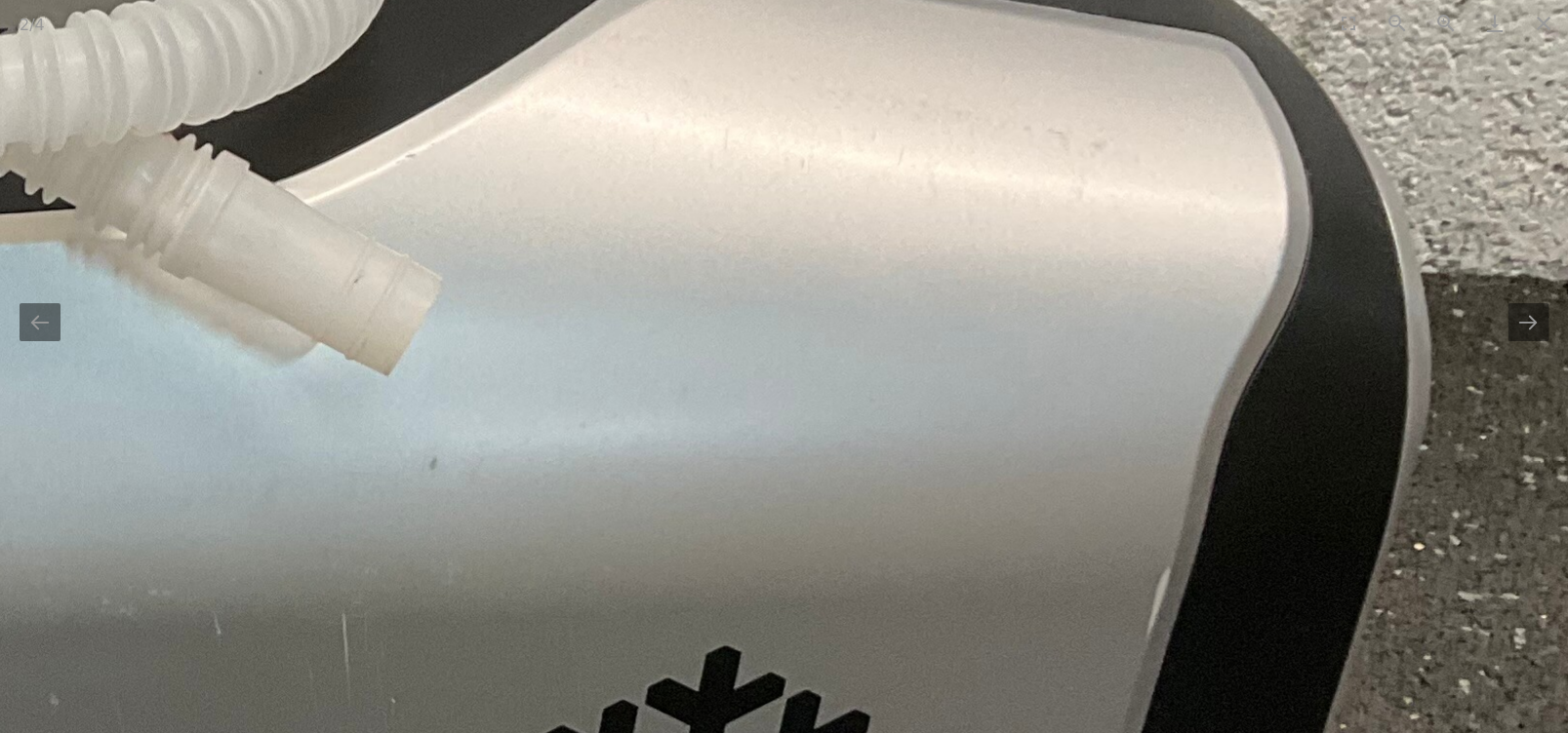
drag, startPoint x: 466, startPoint y: 320, endPoint x: 610, endPoint y: 518, distance: 244.8
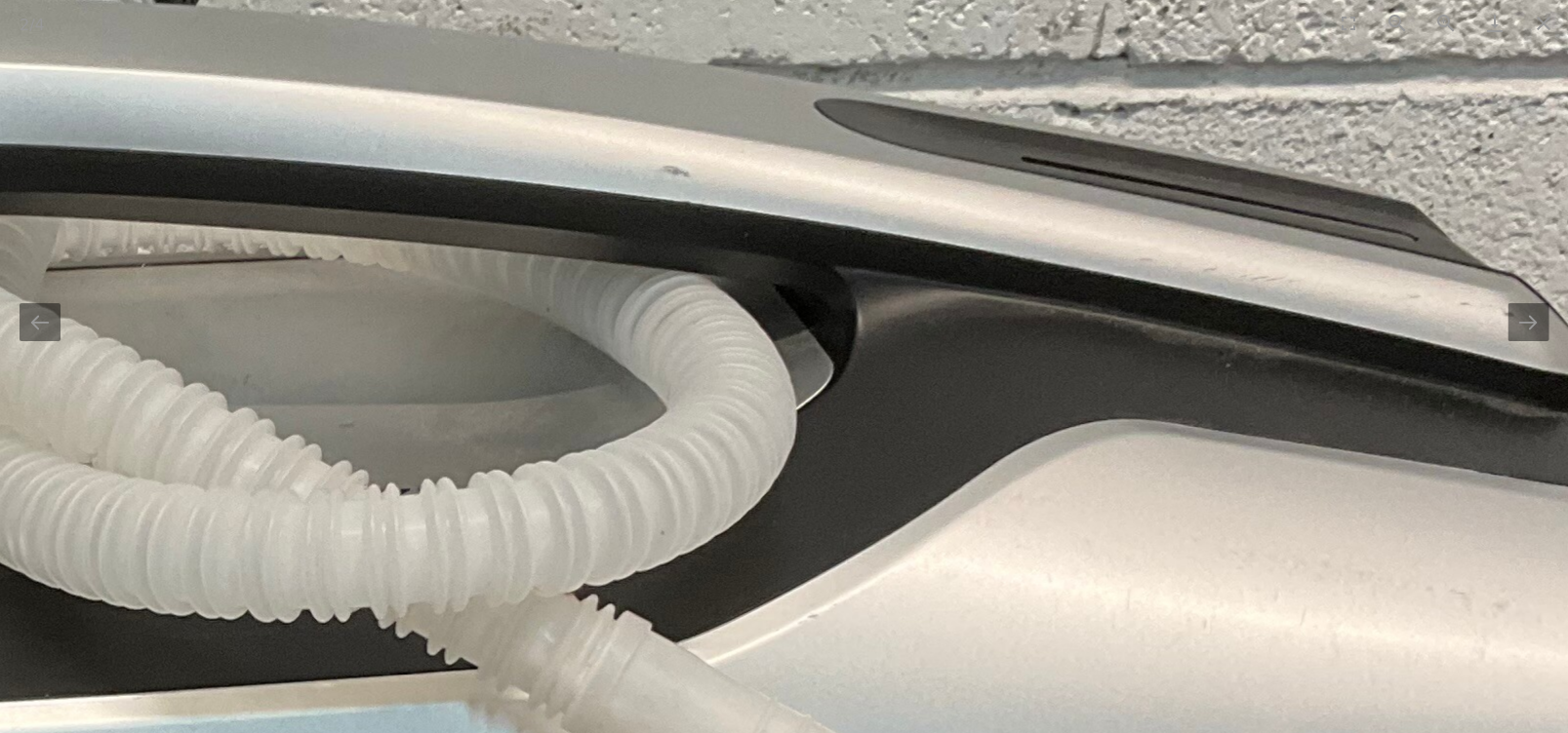
drag, startPoint x: 465, startPoint y: 411, endPoint x: 810, endPoint y: 599, distance: 392.9
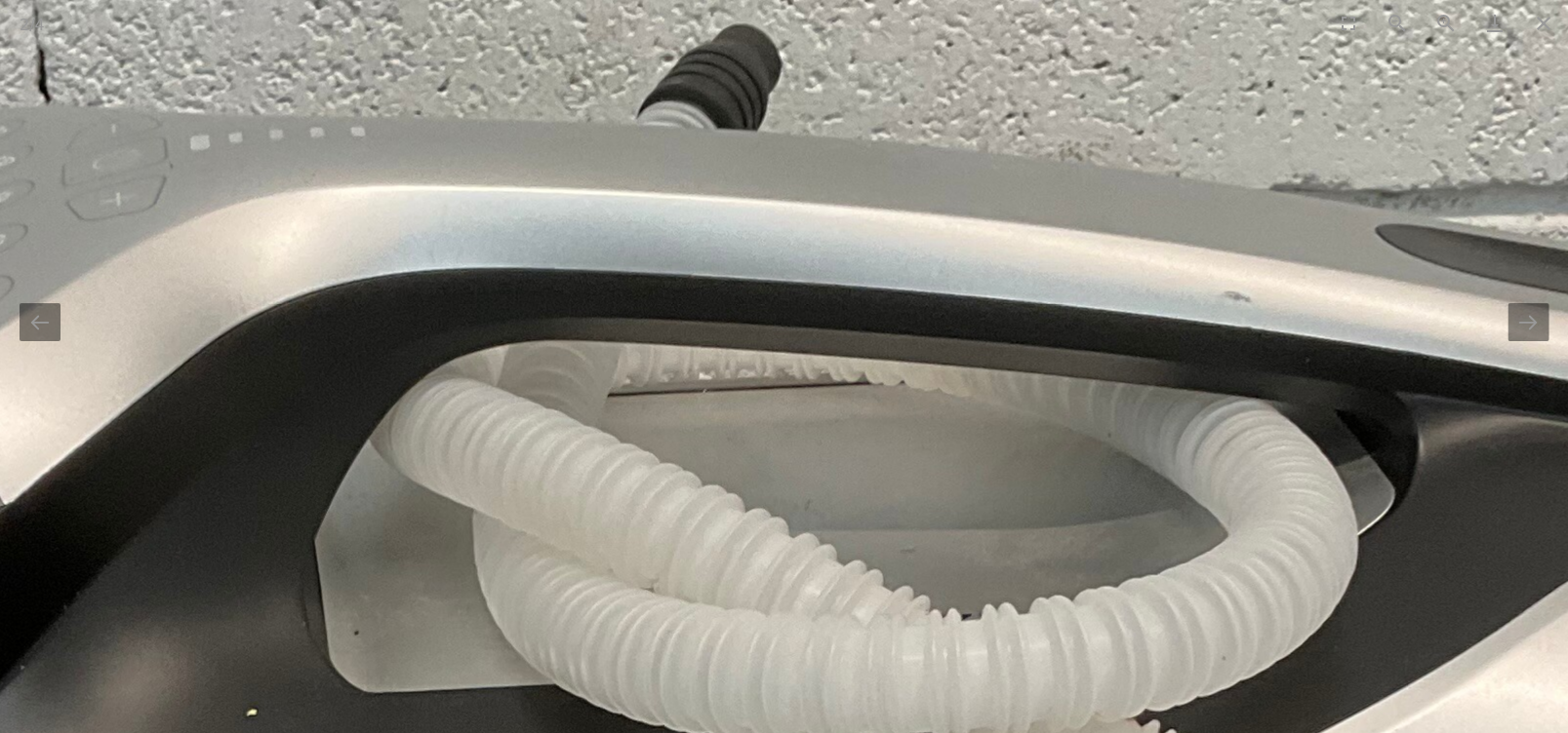
drag, startPoint x: 387, startPoint y: 506, endPoint x: 847, endPoint y: 537, distance: 461.0
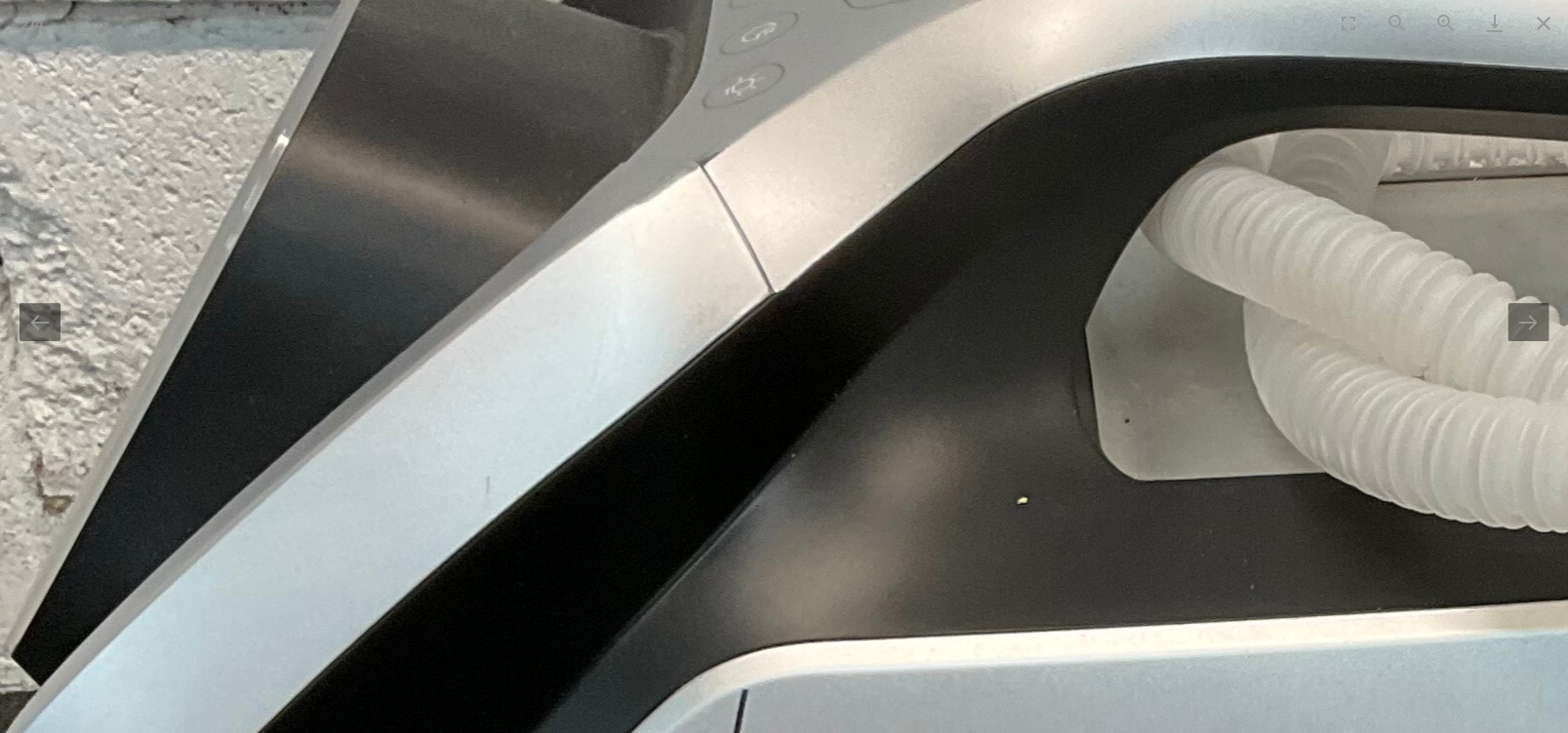
drag, startPoint x: 501, startPoint y: 508, endPoint x: 843, endPoint y: 290, distance: 405.6
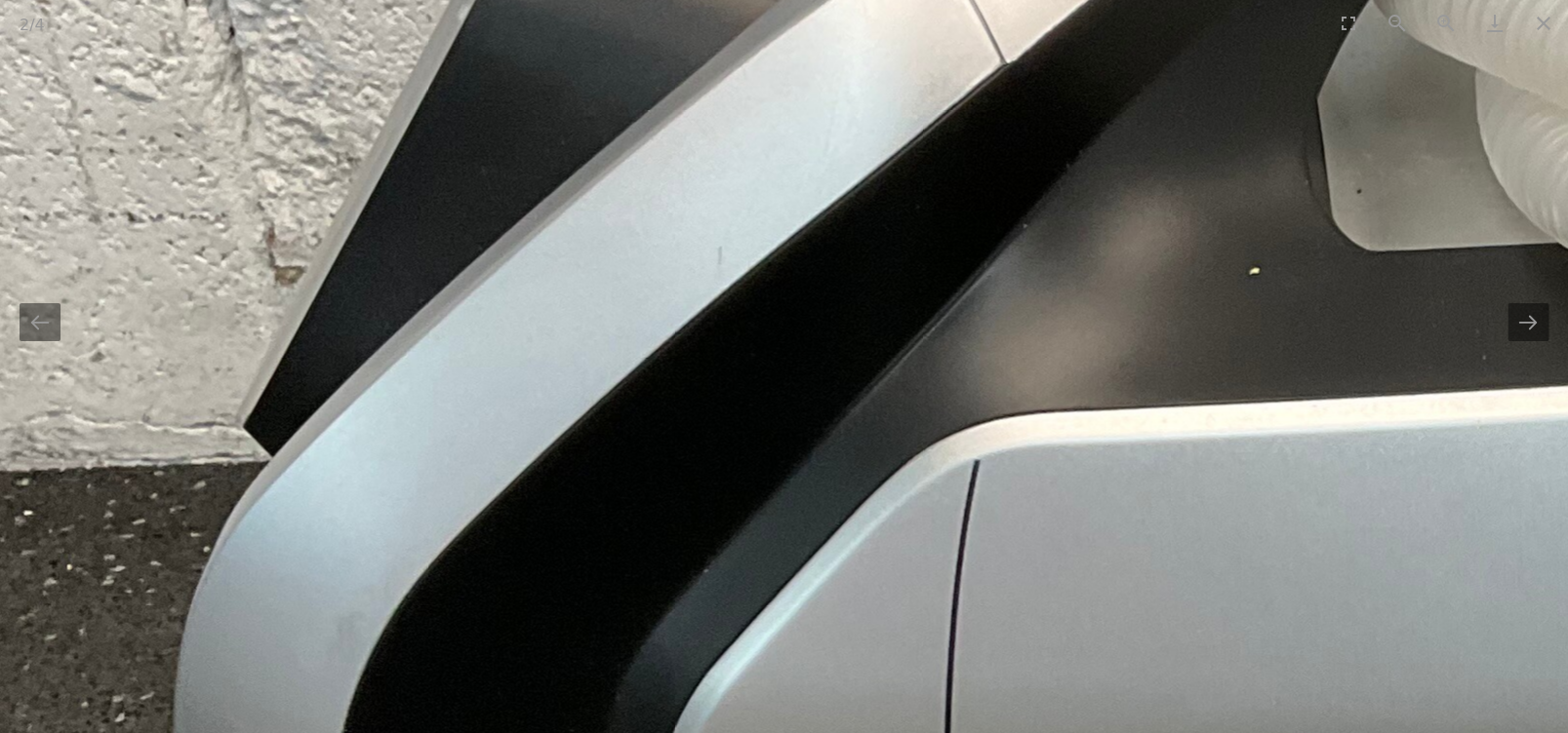
drag, startPoint x: 710, startPoint y: 464, endPoint x: 678, endPoint y: 266, distance: 200.6
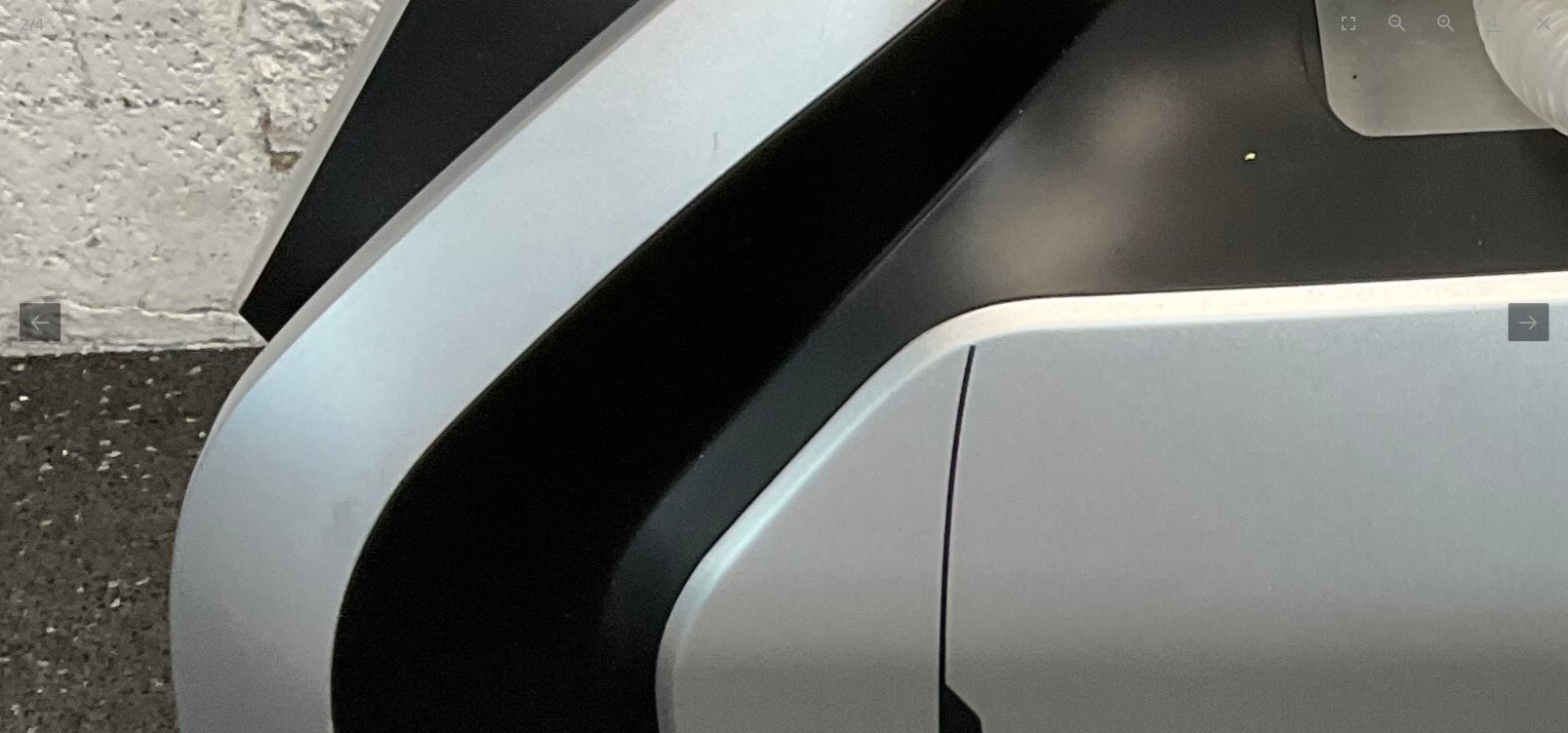
drag, startPoint x: 672, startPoint y: 439, endPoint x: 632, endPoint y: 305, distance: 139.8
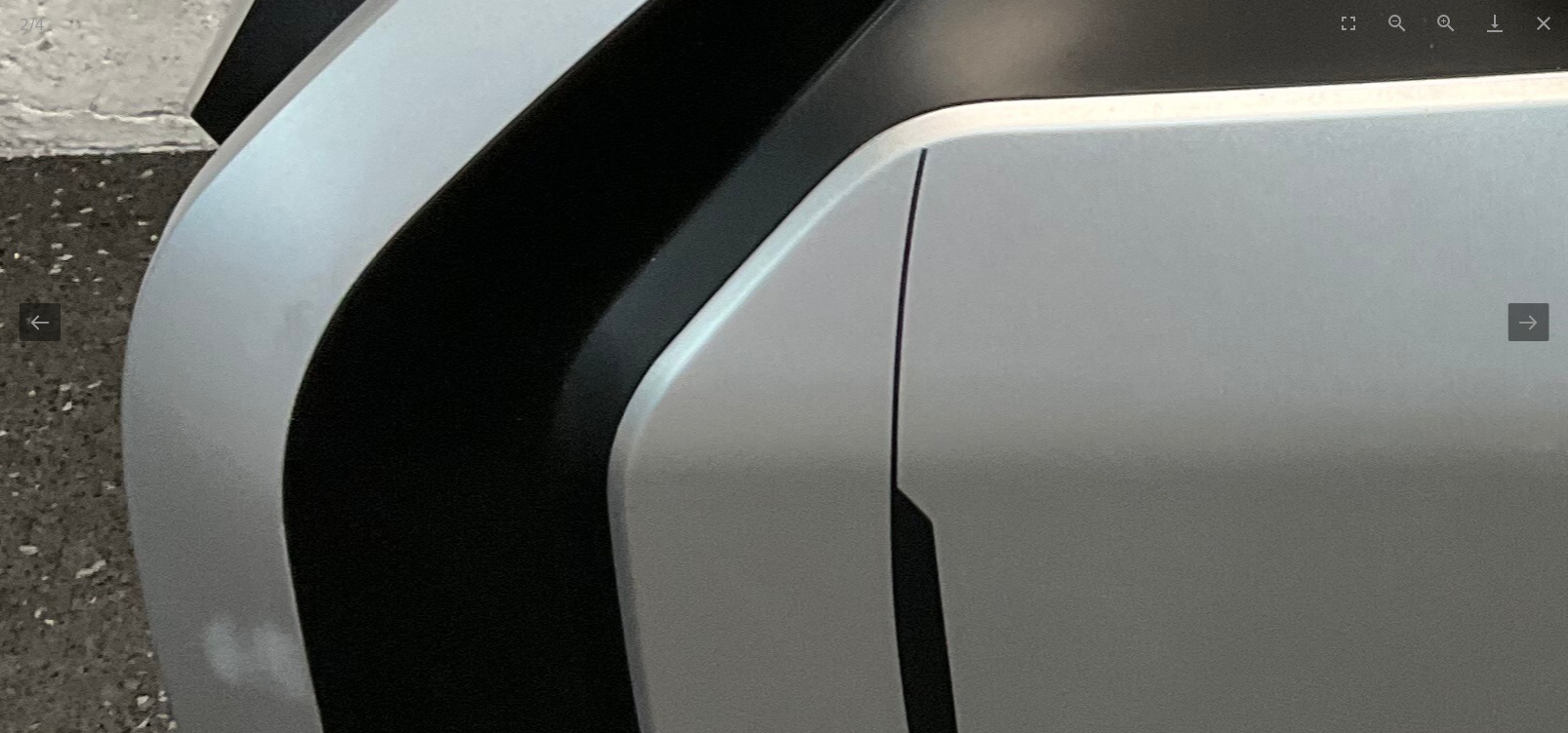
drag, startPoint x: 706, startPoint y: 507, endPoint x: 693, endPoint y: 369, distance: 138.6
click at [693, 369] on img at bounding box center [1596, 281] width 3931 height 2947
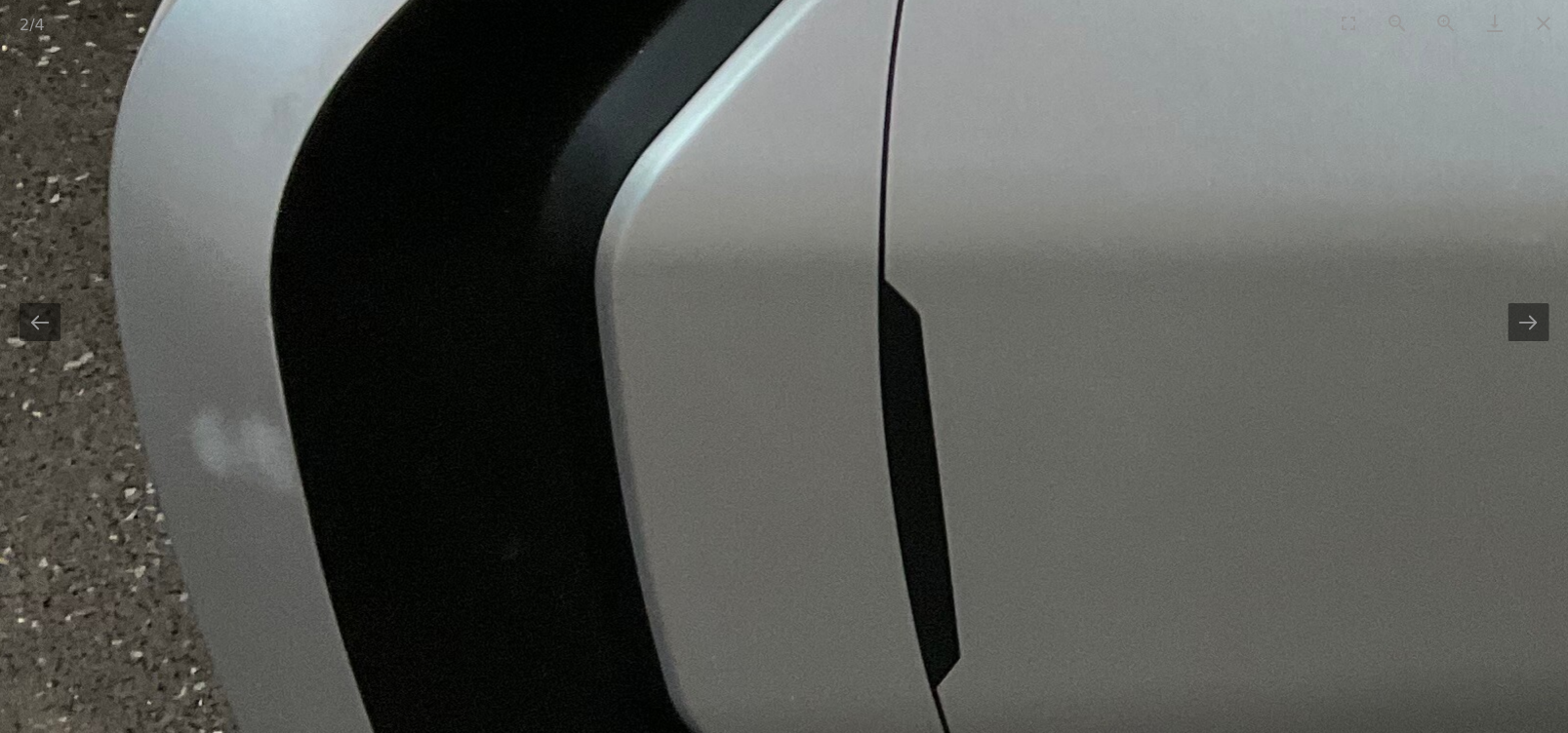
drag, startPoint x: 772, startPoint y: 543, endPoint x: 715, endPoint y: 424, distance: 131.9
click at [715, 424] on img at bounding box center [1584, 73] width 3931 height 2947
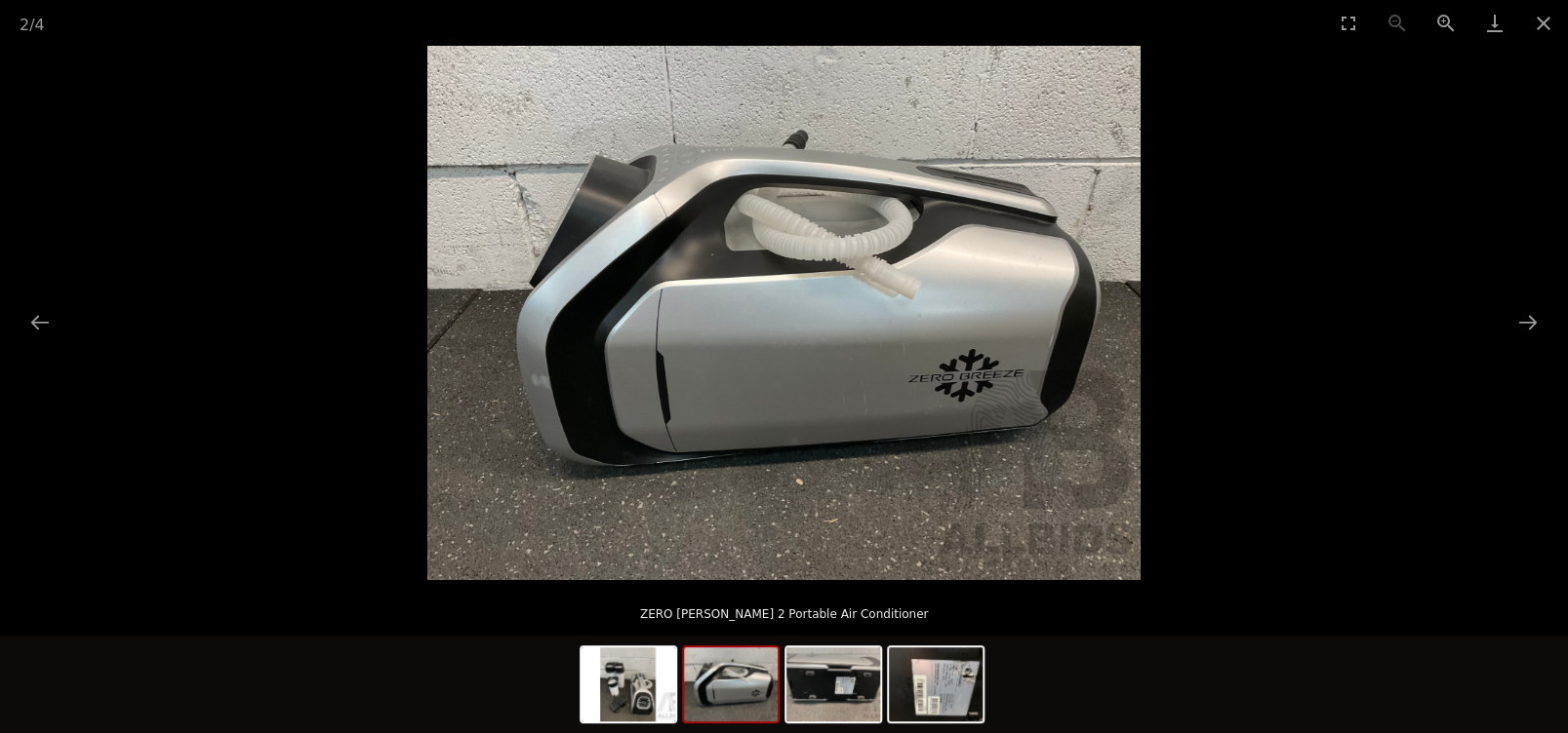
click at [896, 312] on img at bounding box center [784, 313] width 713 height 534
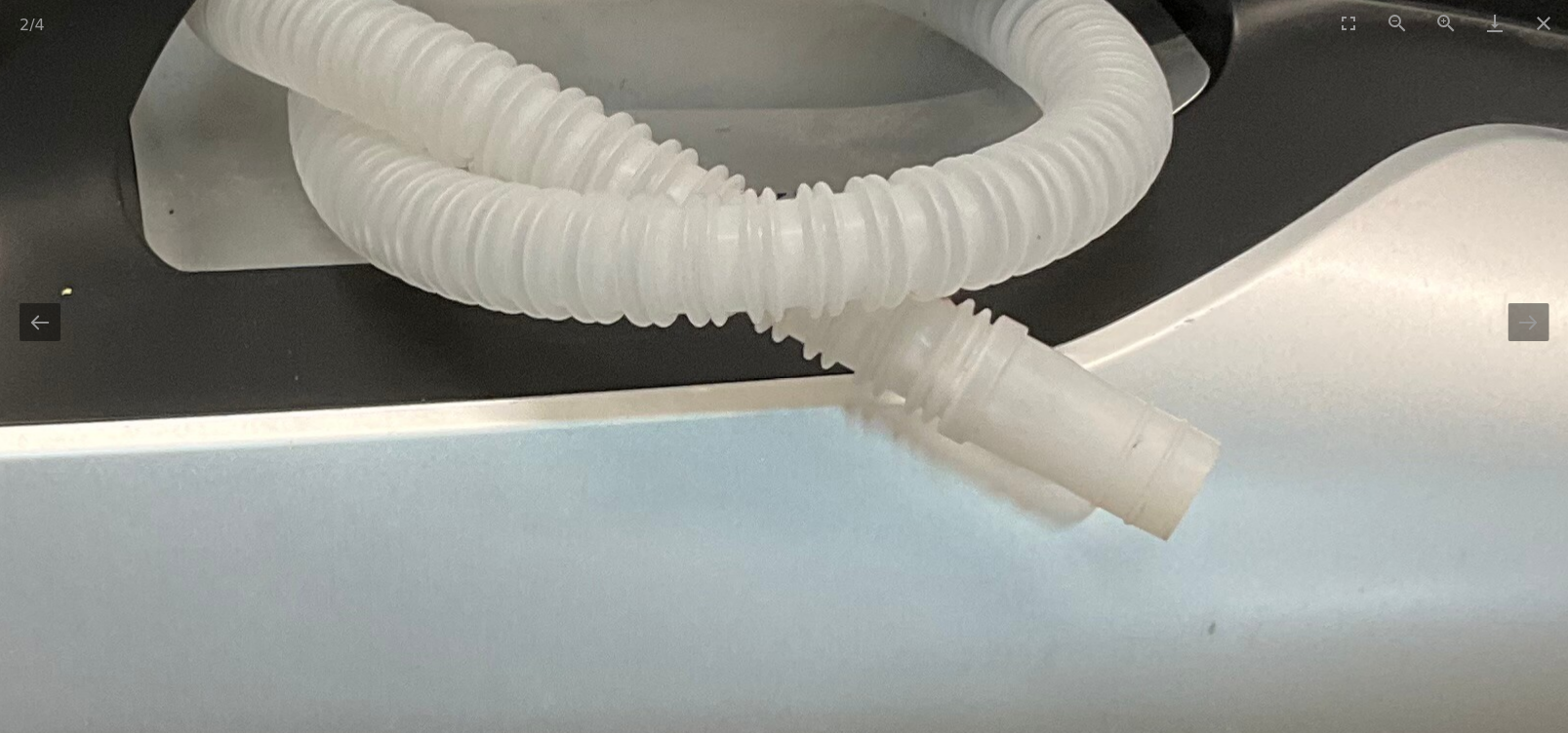
drag, startPoint x: 638, startPoint y: 323, endPoint x: 948, endPoint y: 523, distance: 368.9
click at [948, 523] on img at bounding box center [462, 613] width 3931 height 2947
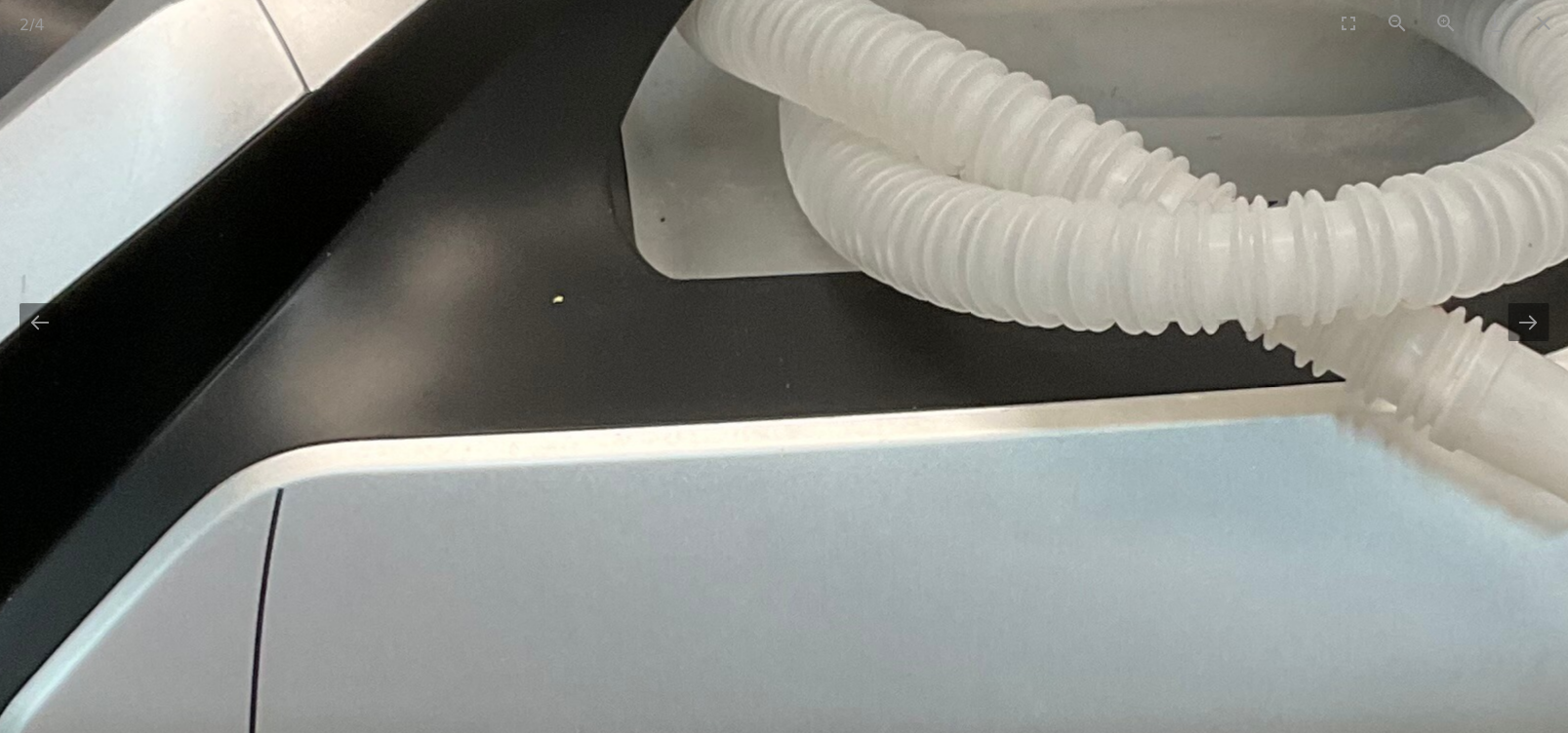
drag, startPoint x: 523, startPoint y: 611, endPoint x: 776, endPoint y: 544, distance: 261.7
click at [776, 544] on img at bounding box center [952, 621] width 3931 height 2947
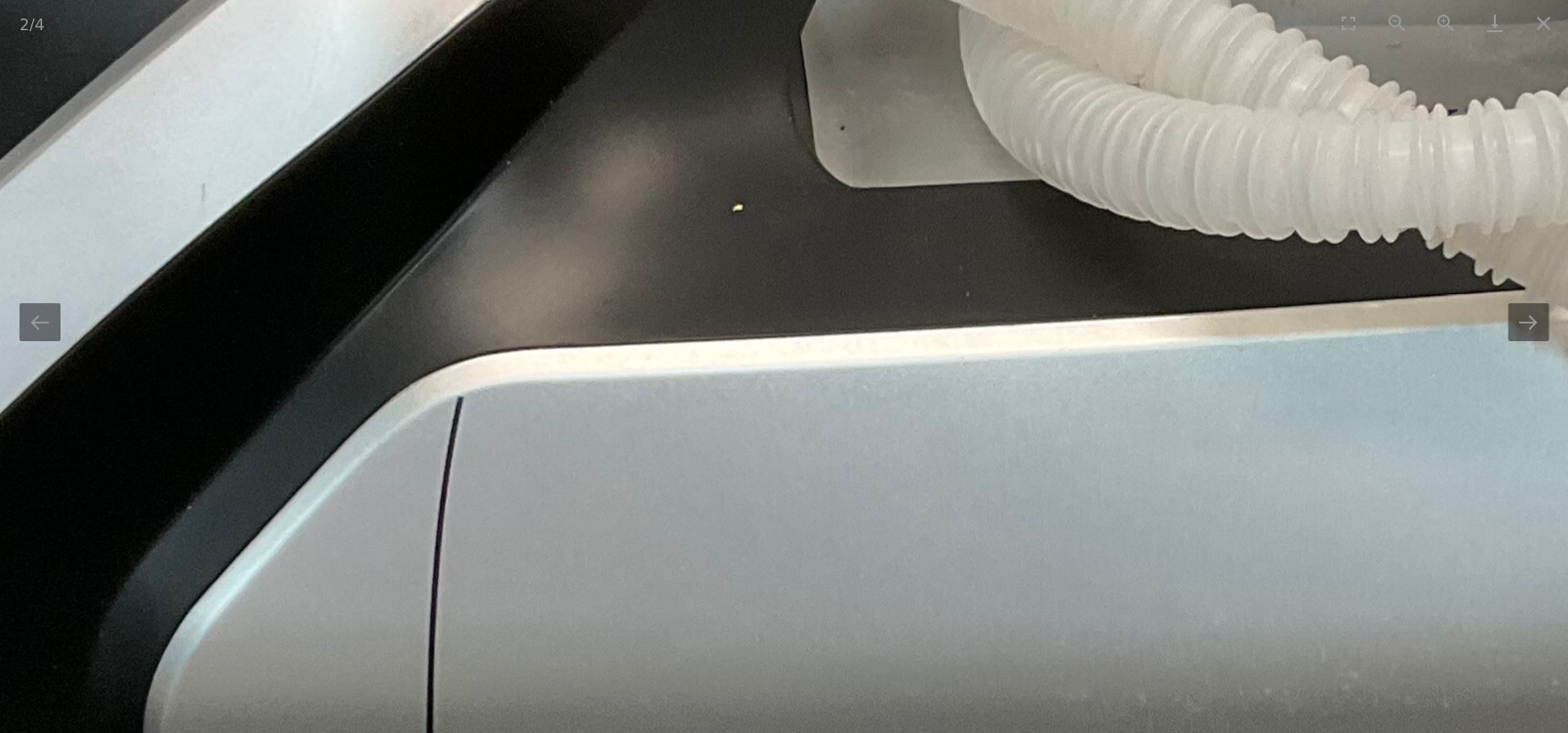
drag, startPoint x: 632, startPoint y: 581, endPoint x: 831, endPoint y: 445, distance: 241.0
click at [822, 450] on img at bounding box center [1133, 529] width 3931 height 2947
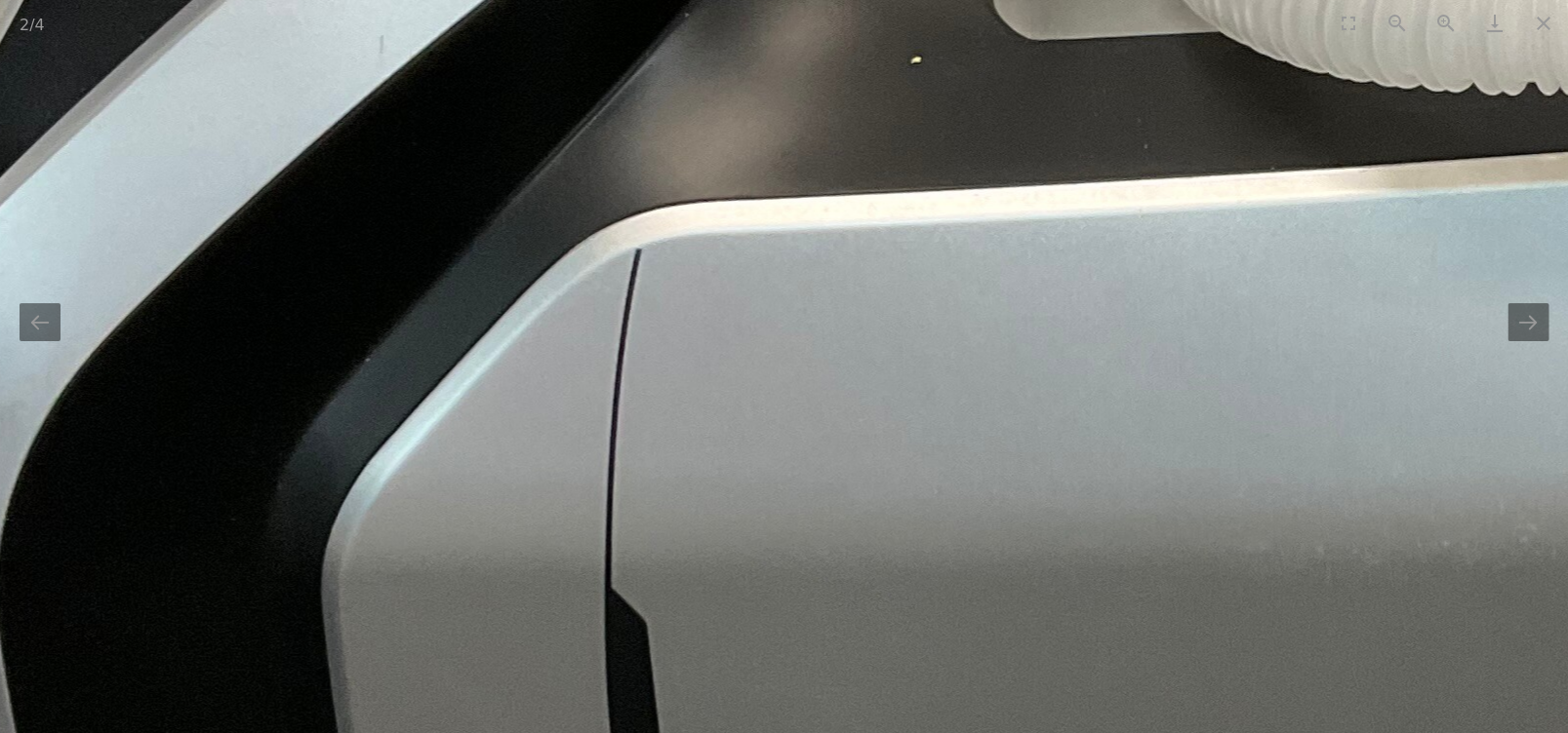
drag, startPoint x: 741, startPoint y: 529, endPoint x: 755, endPoint y: 259, distance: 270.4
click at [755, 264] on img at bounding box center [1310, 381] width 3931 height 2947
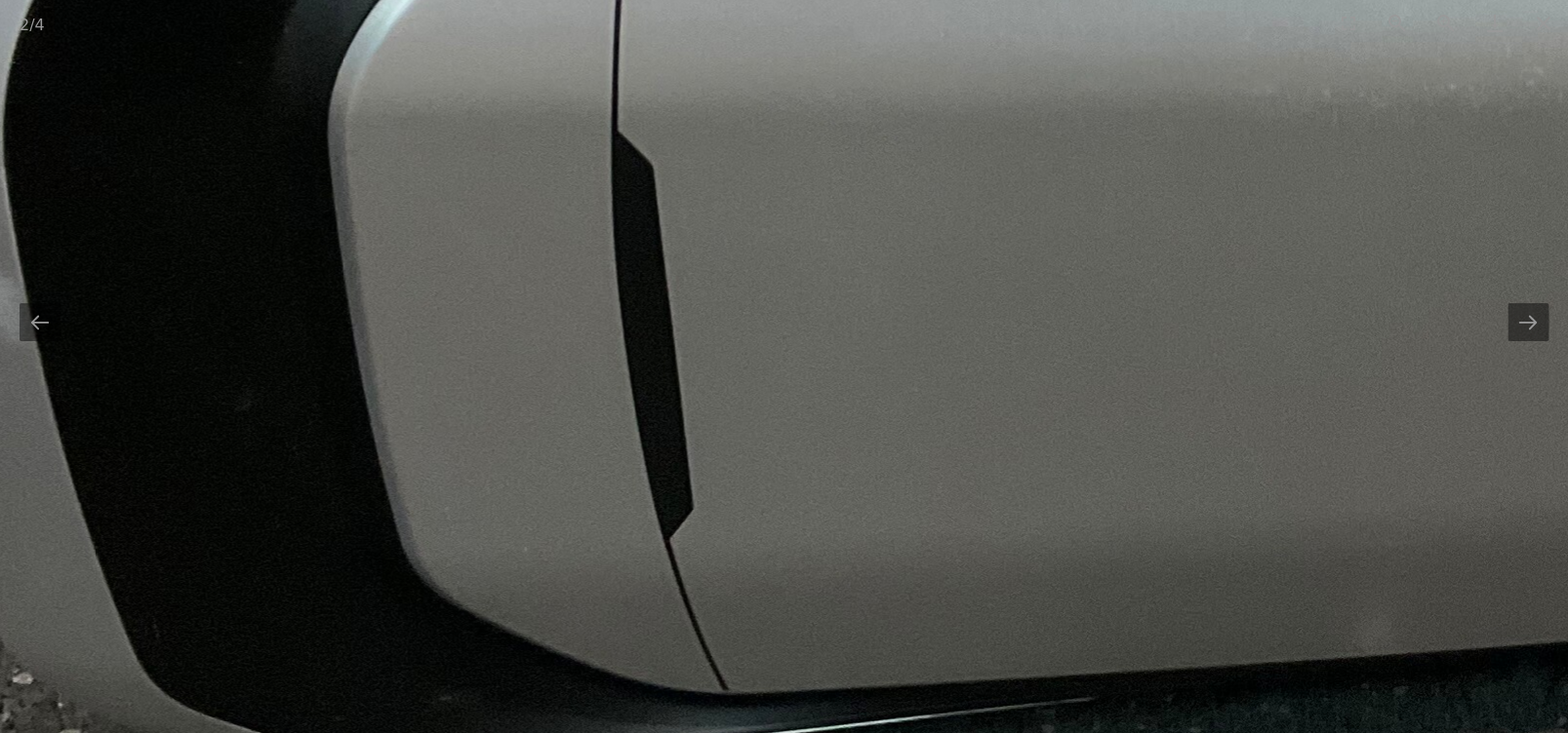
drag, startPoint x: 759, startPoint y: 562, endPoint x: 756, endPoint y: 357, distance: 205.0
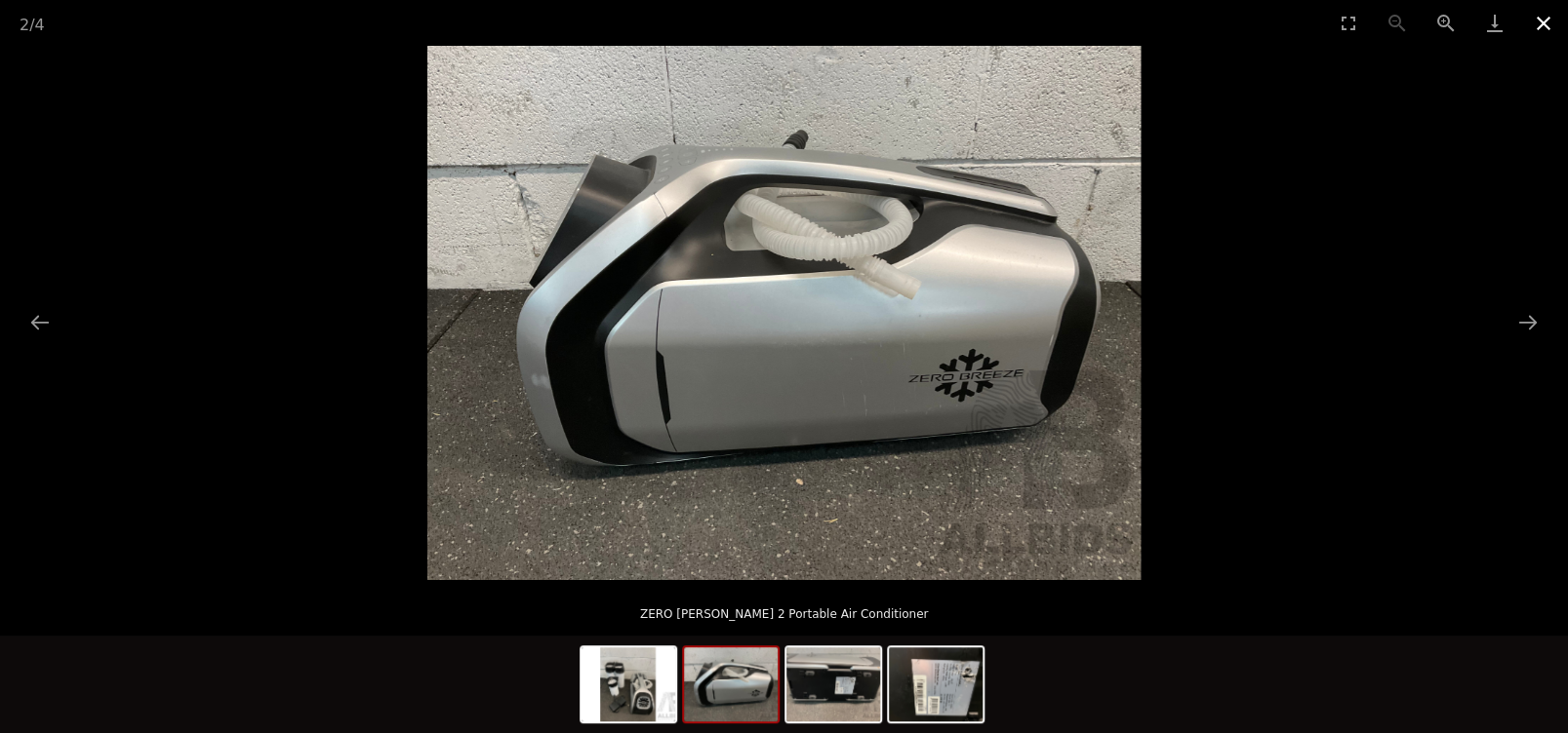
click at [1543, 26] on button "Close gallery" at bounding box center [1543, 23] width 49 height 46
